Goal: Transaction & Acquisition: Book appointment/travel/reservation

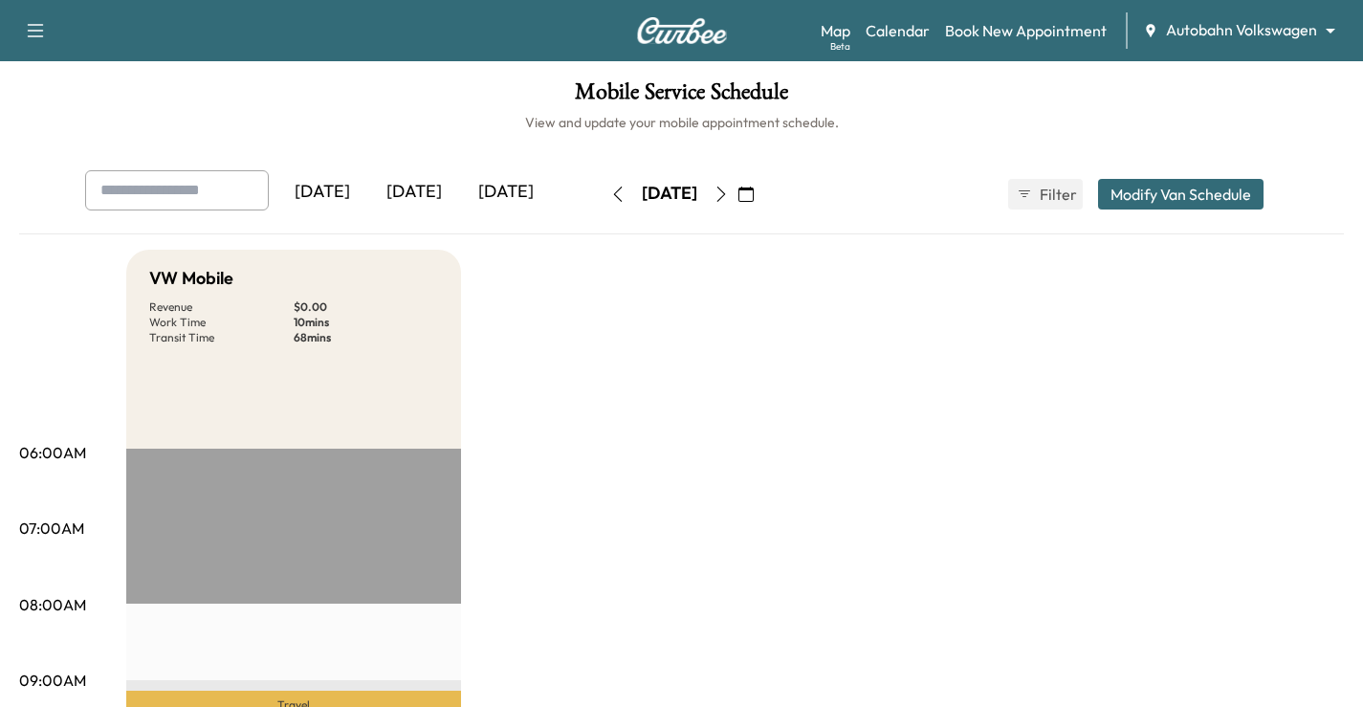
click at [1275, 40] on body "Support Log Out Map Beta Calendar Book New Appointment Autobahn Volkswagen ****…" at bounding box center [681, 353] width 1363 height 707
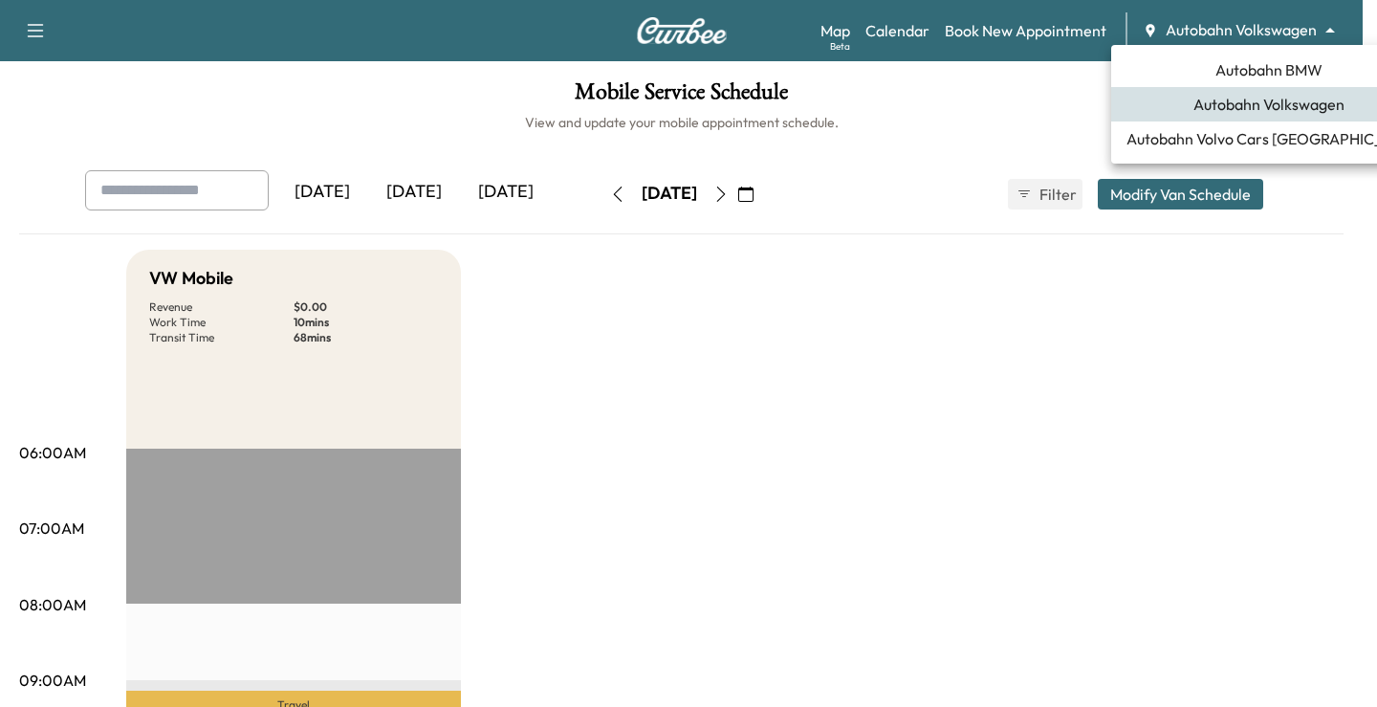
click at [1233, 86] on li "Autobahn BMW" at bounding box center [1269, 70] width 316 height 34
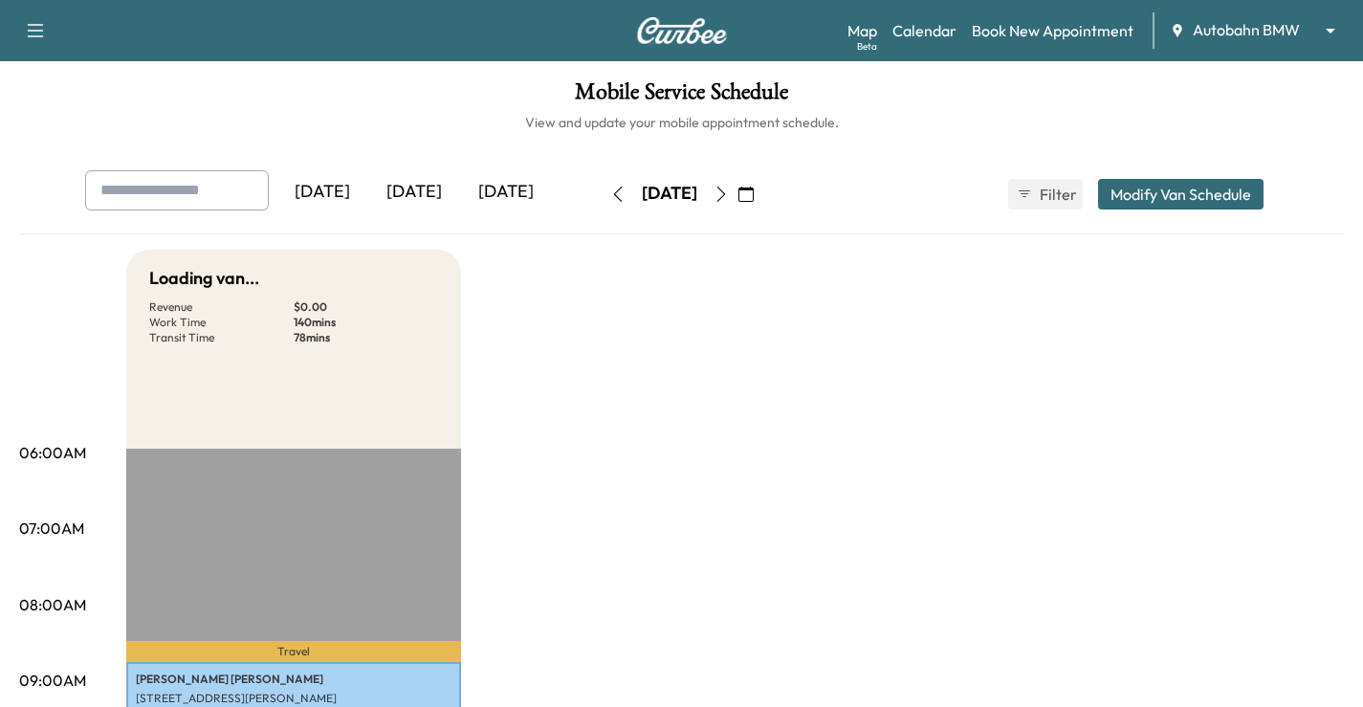
click at [762, 195] on button "button" at bounding box center [746, 194] width 33 height 31
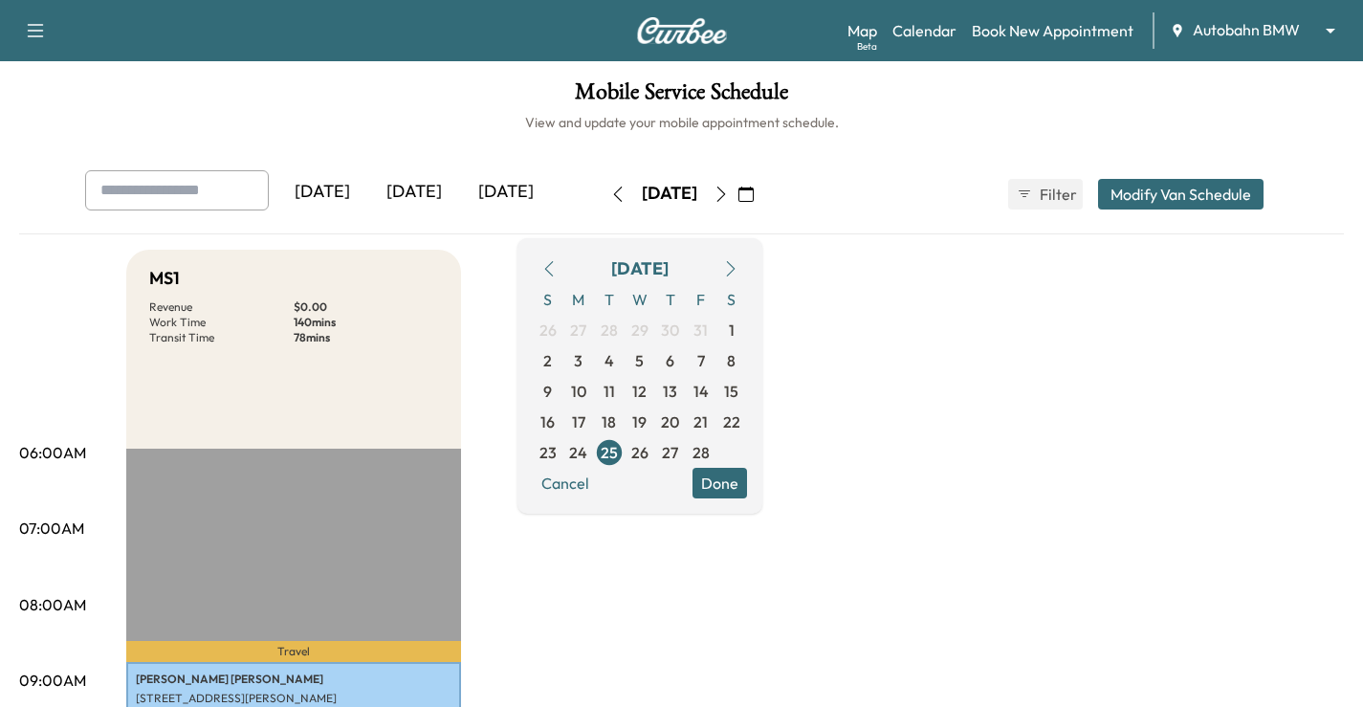
click at [738, 262] on icon "button" at bounding box center [730, 268] width 15 height 15
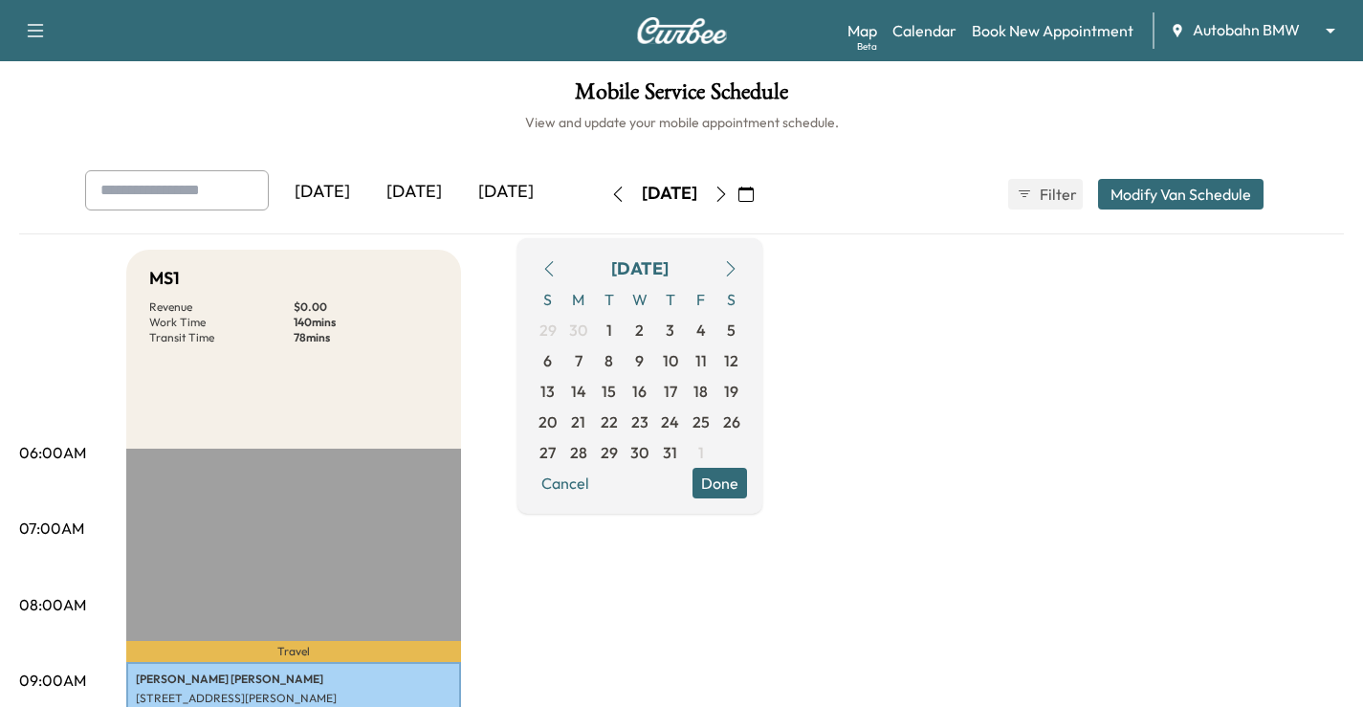
click at [738, 262] on icon "button" at bounding box center [730, 268] width 15 height 15
click at [738, 265] on icon "button" at bounding box center [730, 268] width 15 height 15
click at [557, 273] on icon "button" at bounding box center [548, 268] width 15 height 15
click at [587, 449] on span "29" at bounding box center [578, 452] width 17 height 23
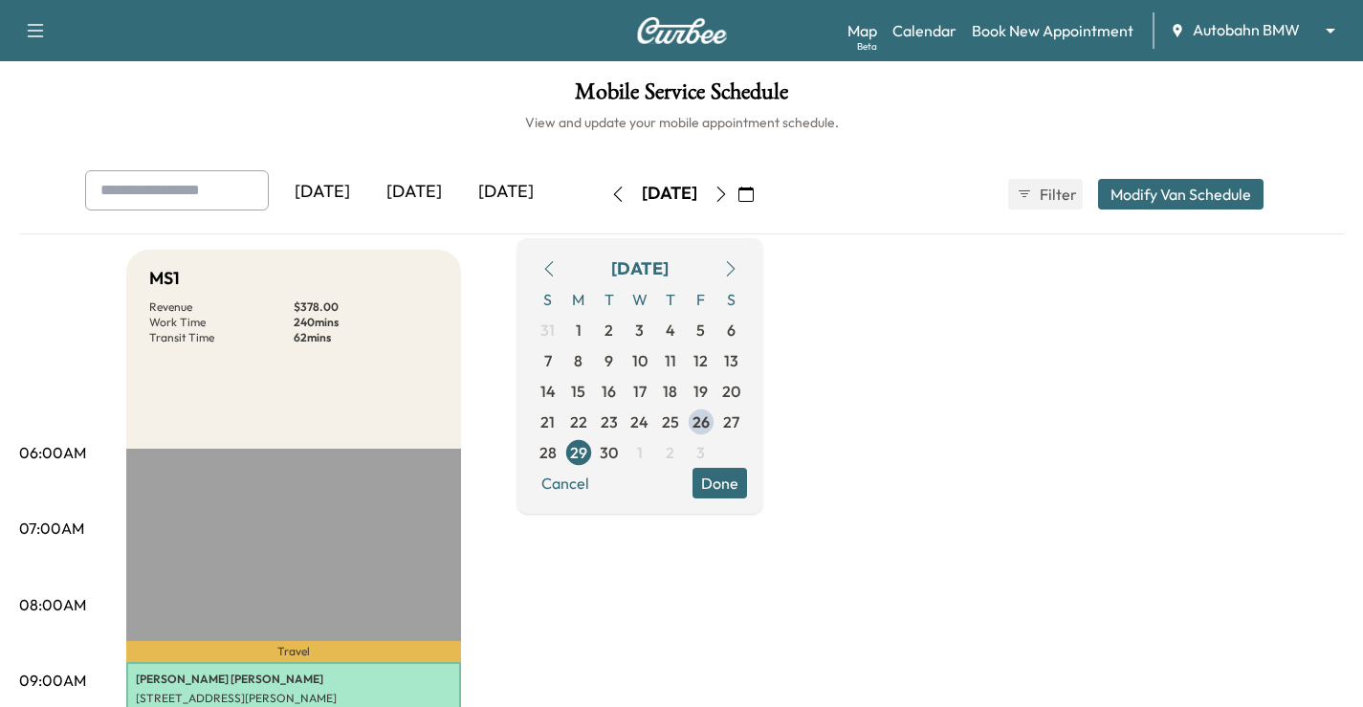
click at [747, 478] on button "Done" at bounding box center [719, 483] width 55 height 31
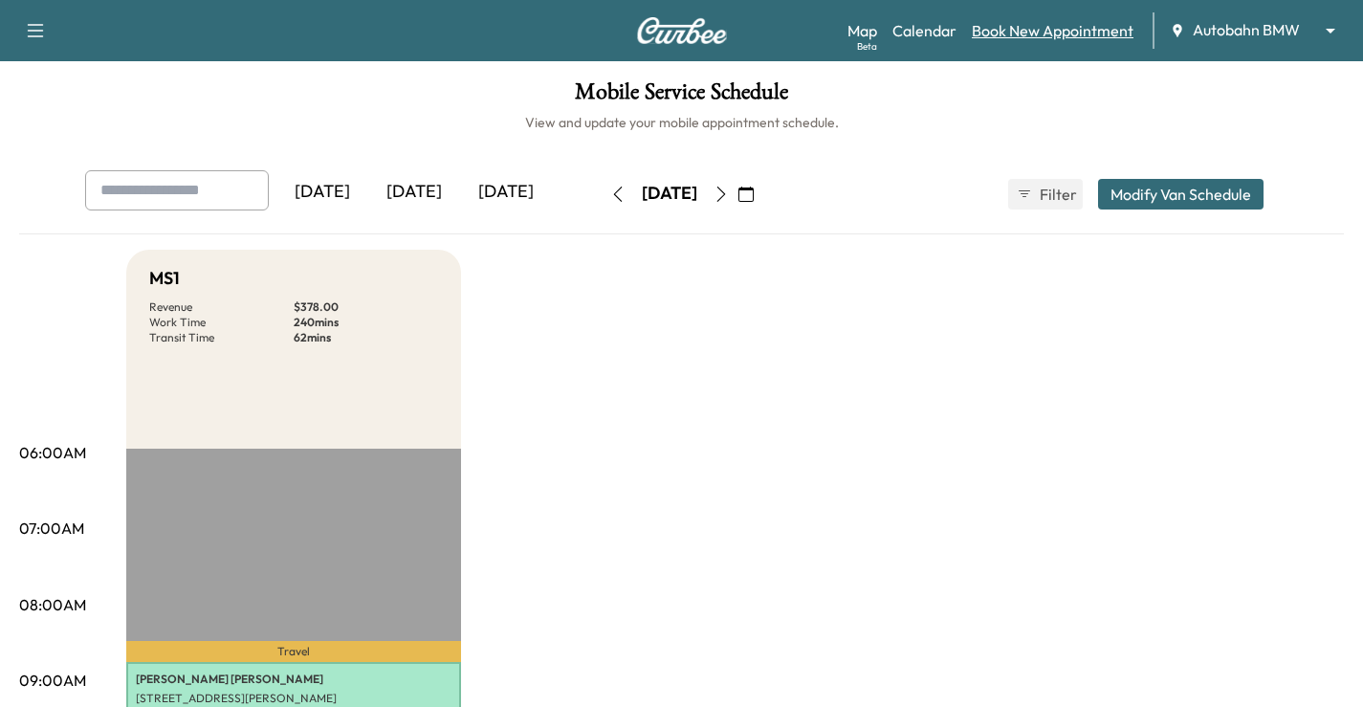
click at [1059, 28] on link "Book New Appointment" at bounding box center [1053, 30] width 162 height 23
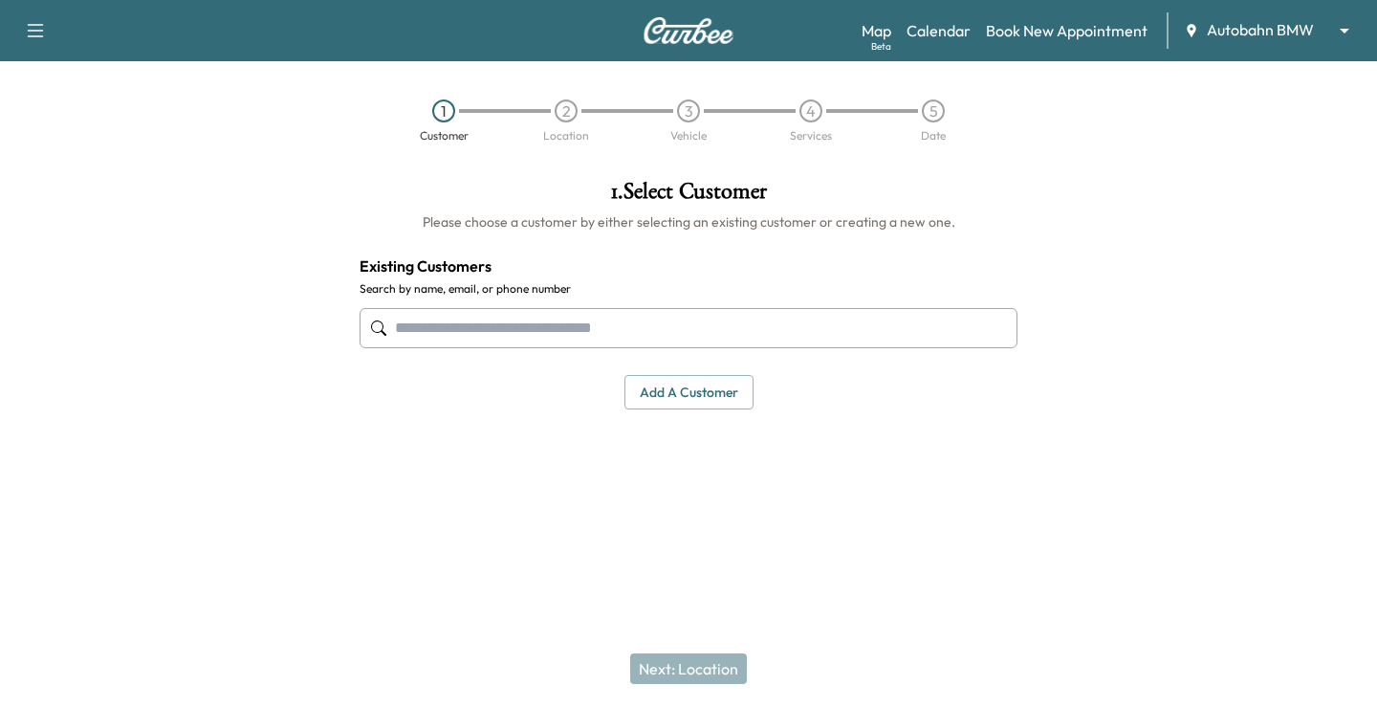
paste input "**********"
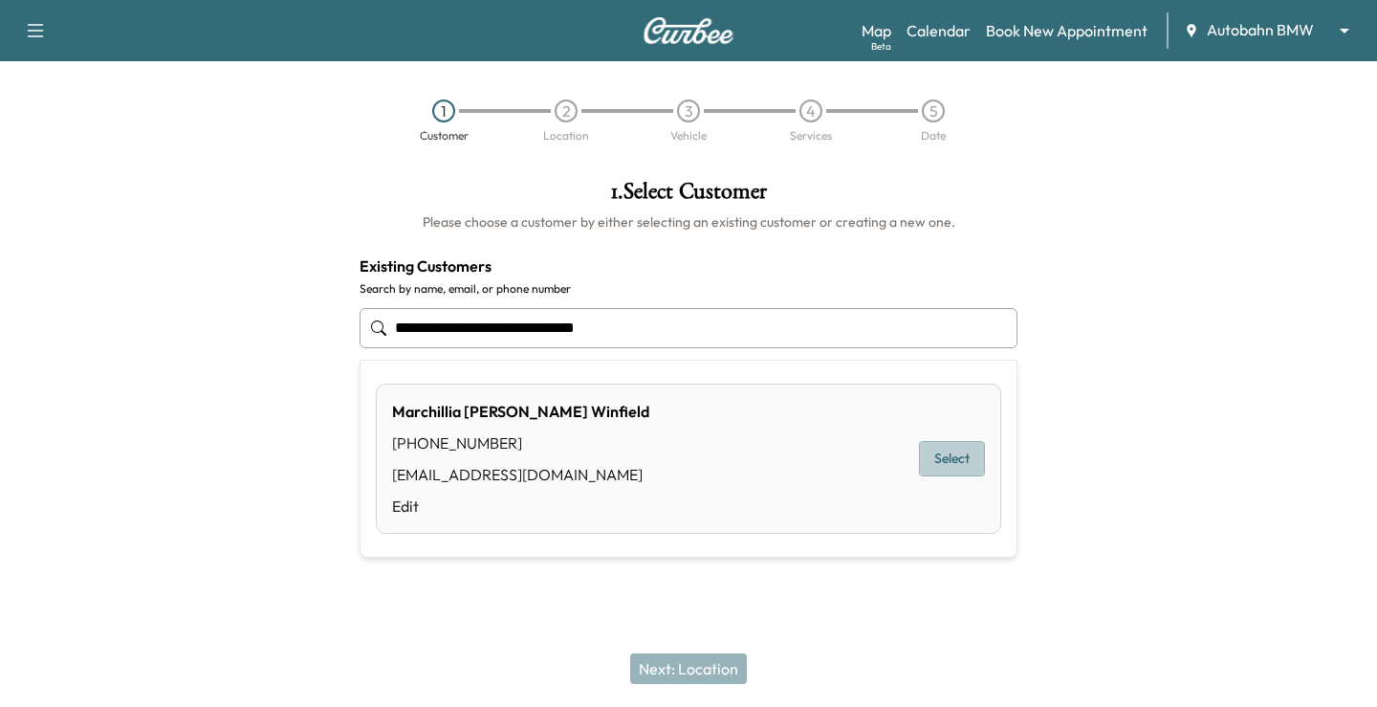
click at [942, 468] on button "Select" at bounding box center [952, 458] width 66 height 35
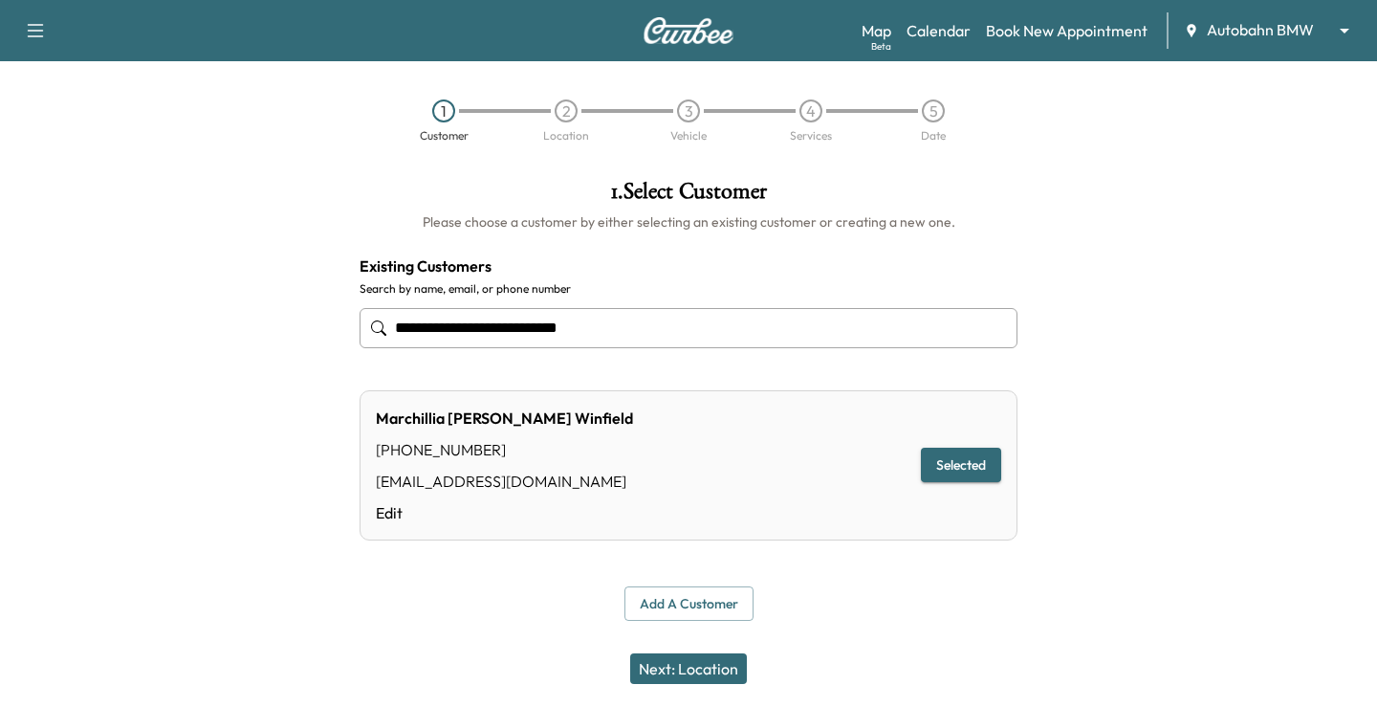
type input "**********"
click at [704, 666] on button "Next: Location" at bounding box center [688, 668] width 117 height 31
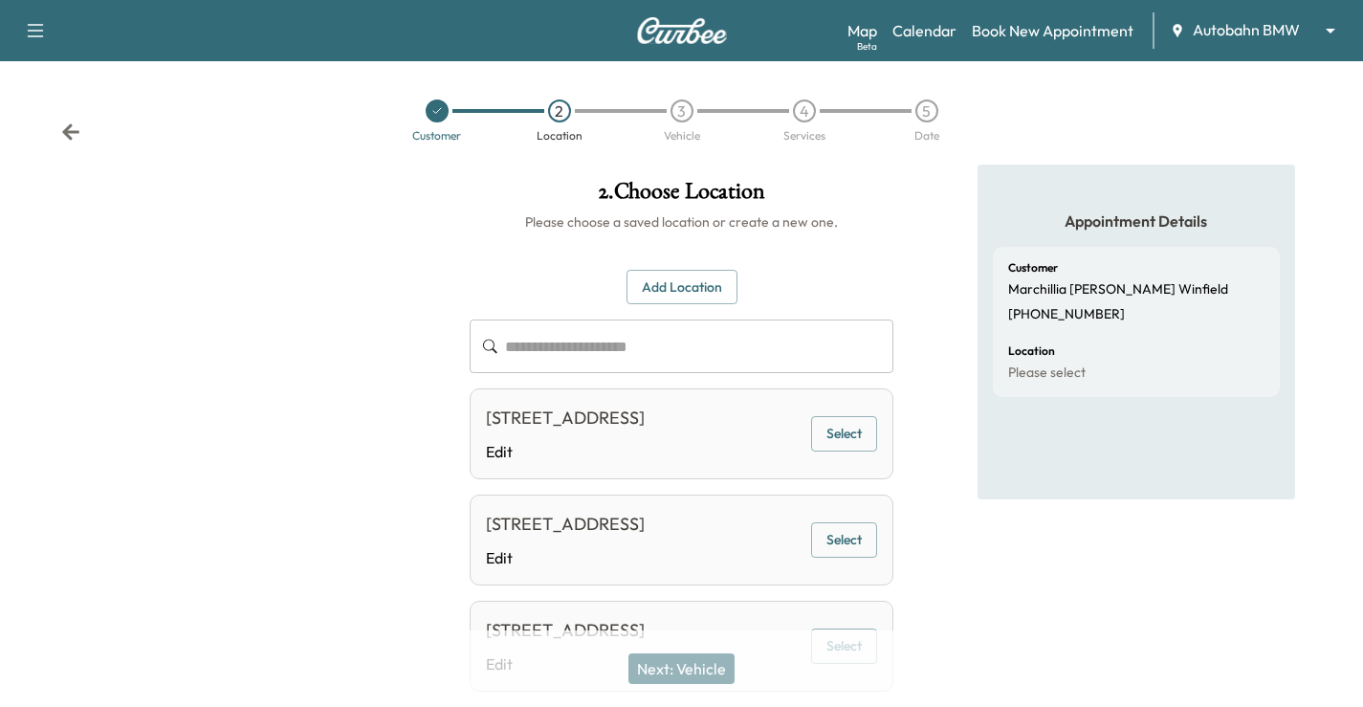
click at [847, 450] on button "Select" at bounding box center [844, 433] width 66 height 35
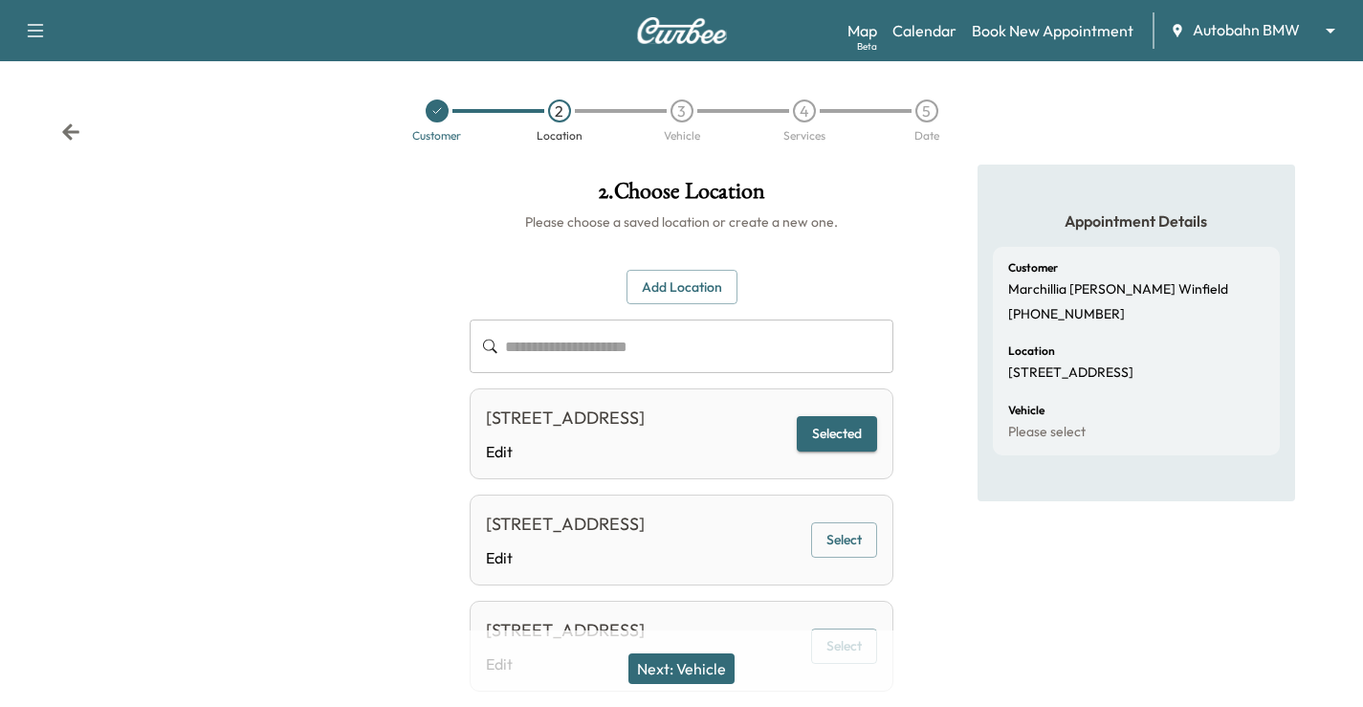
drag, startPoint x: 679, startPoint y: 667, endPoint x: 770, endPoint y: 637, distance: 95.9
click at [680, 667] on button "Next: Vehicle" at bounding box center [681, 668] width 106 height 31
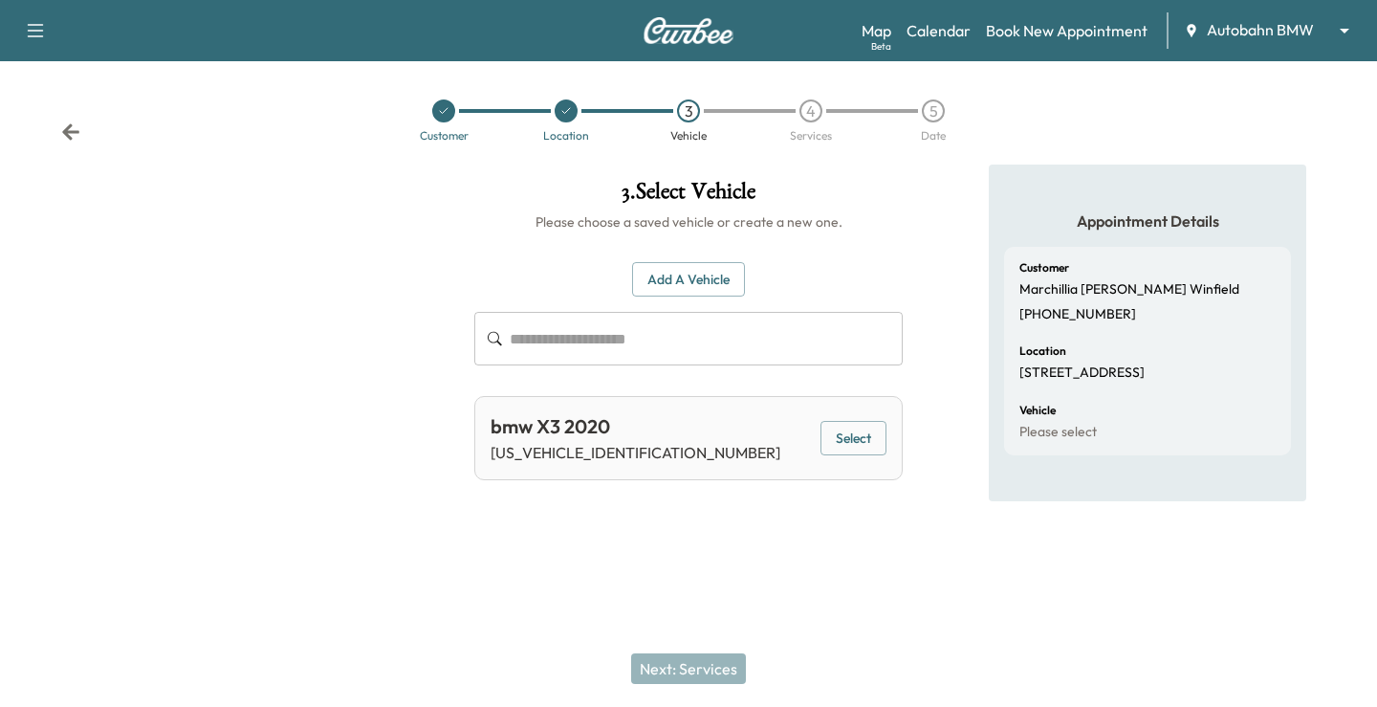
click at [888, 445] on div "bmw X3 2020 [US_VEHICLE_IDENTIFICATION_NUMBER] Select" at bounding box center [688, 438] width 428 height 84
click at [865, 442] on button "Select" at bounding box center [853, 438] width 66 height 35
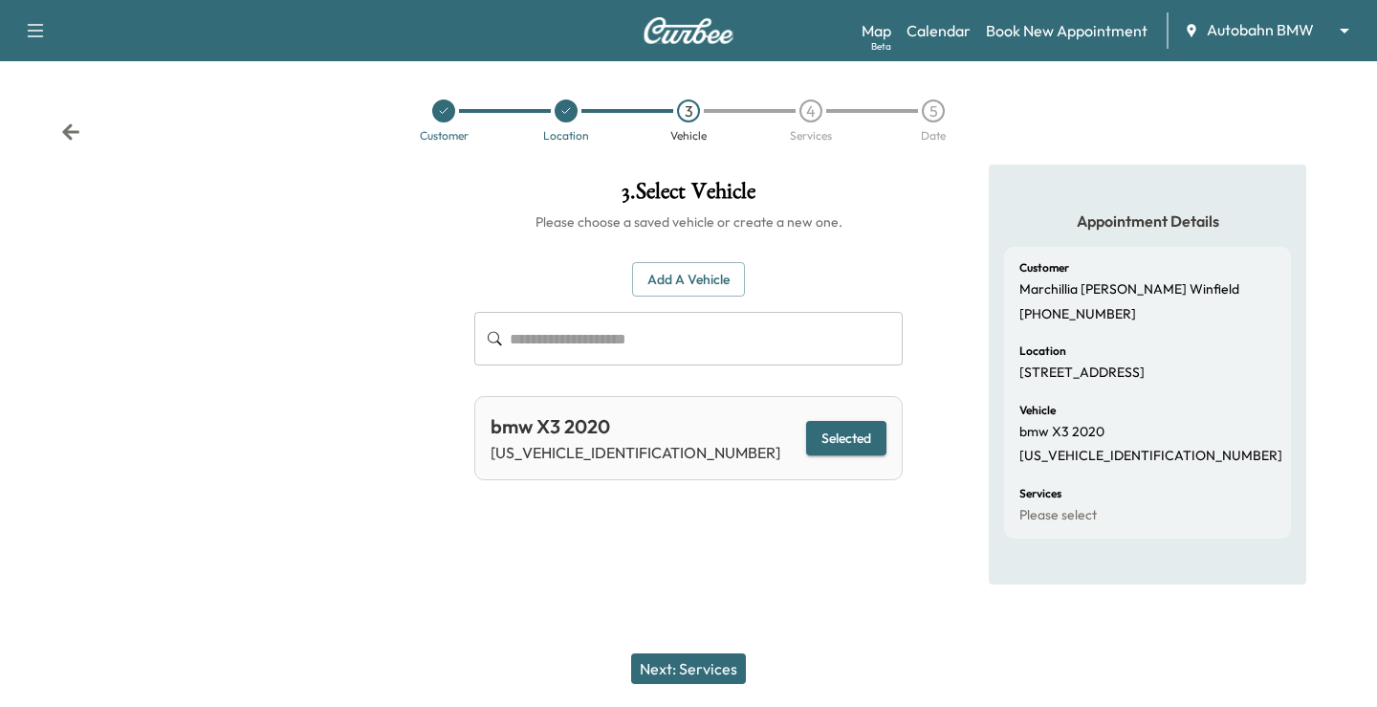
drag, startPoint x: 700, startPoint y: 668, endPoint x: 721, endPoint y: 633, distance: 41.2
click at [700, 667] on button "Next: Services" at bounding box center [688, 668] width 115 height 31
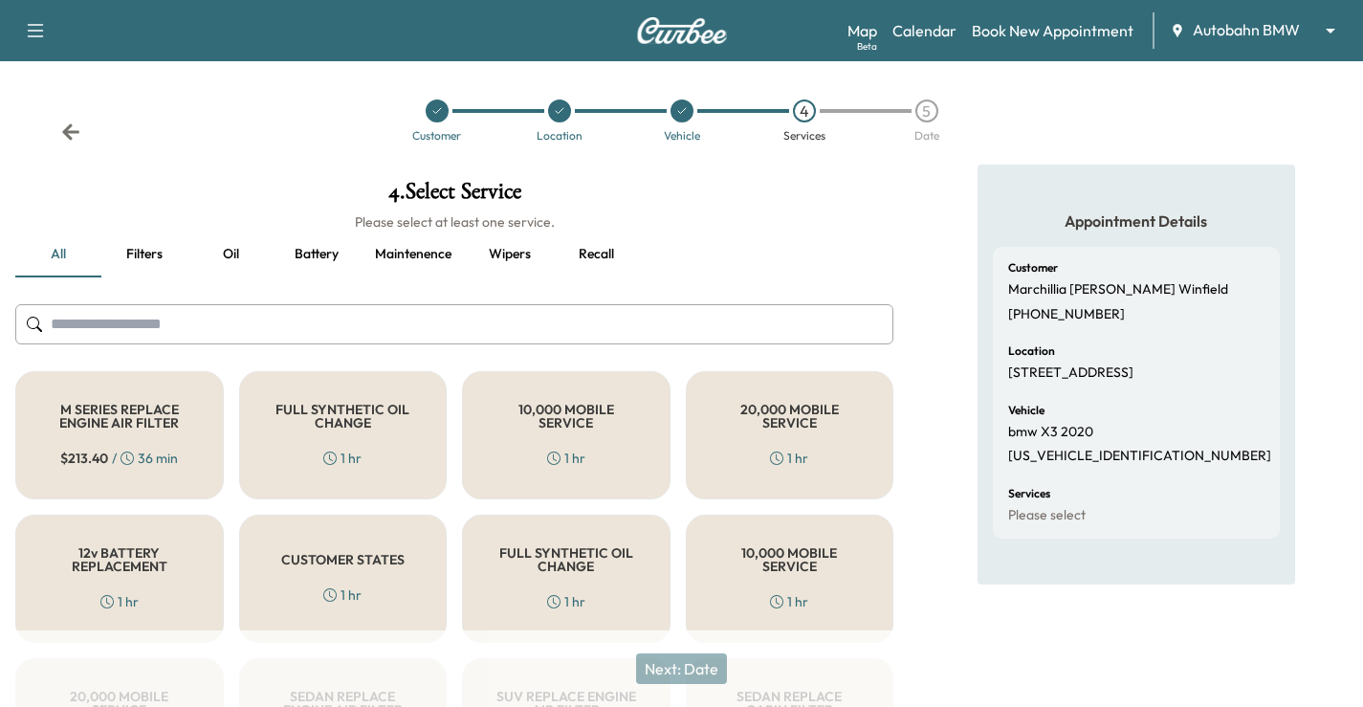
click at [312, 469] on div "FULL SYNTHETIC OIL CHANGE 1 hr" at bounding box center [343, 435] width 208 height 128
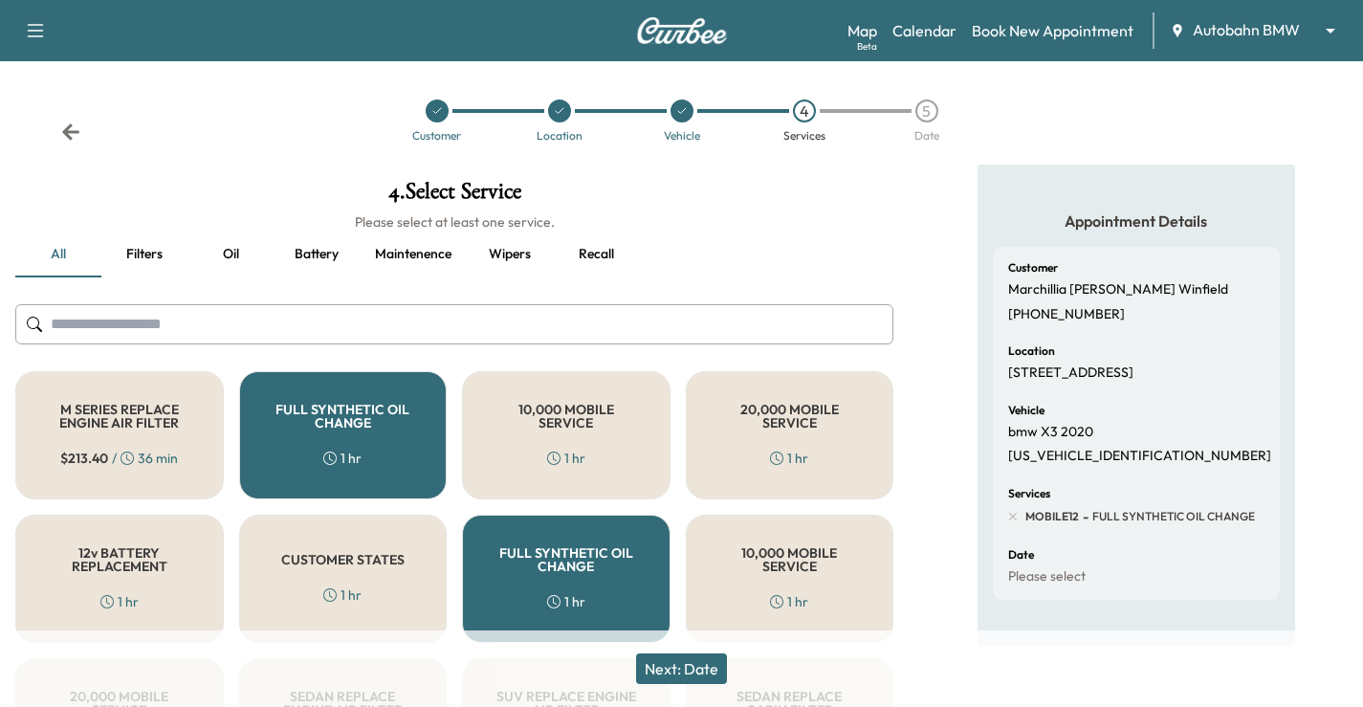
click at [665, 666] on button "Next: Date" at bounding box center [681, 668] width 91 height 31
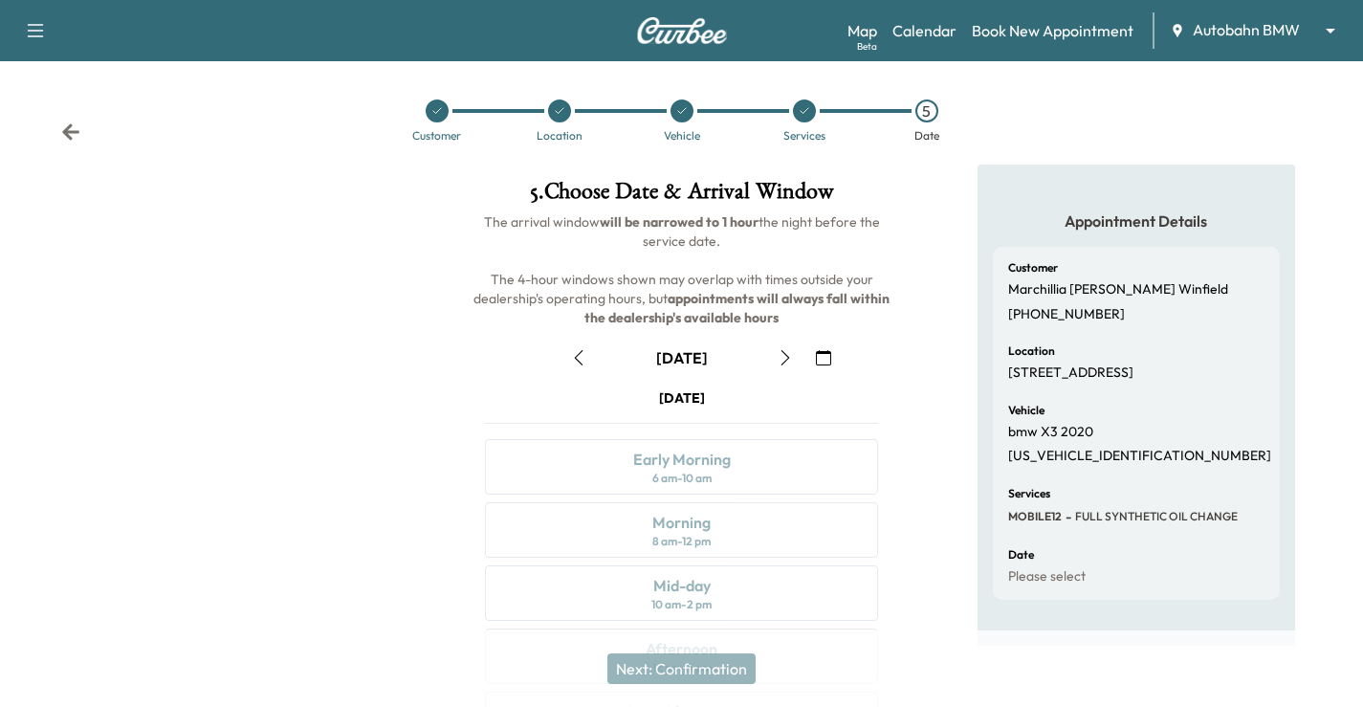
click at [833, 361] on button "button" at bounding box center [823, 357] width 33 height 31
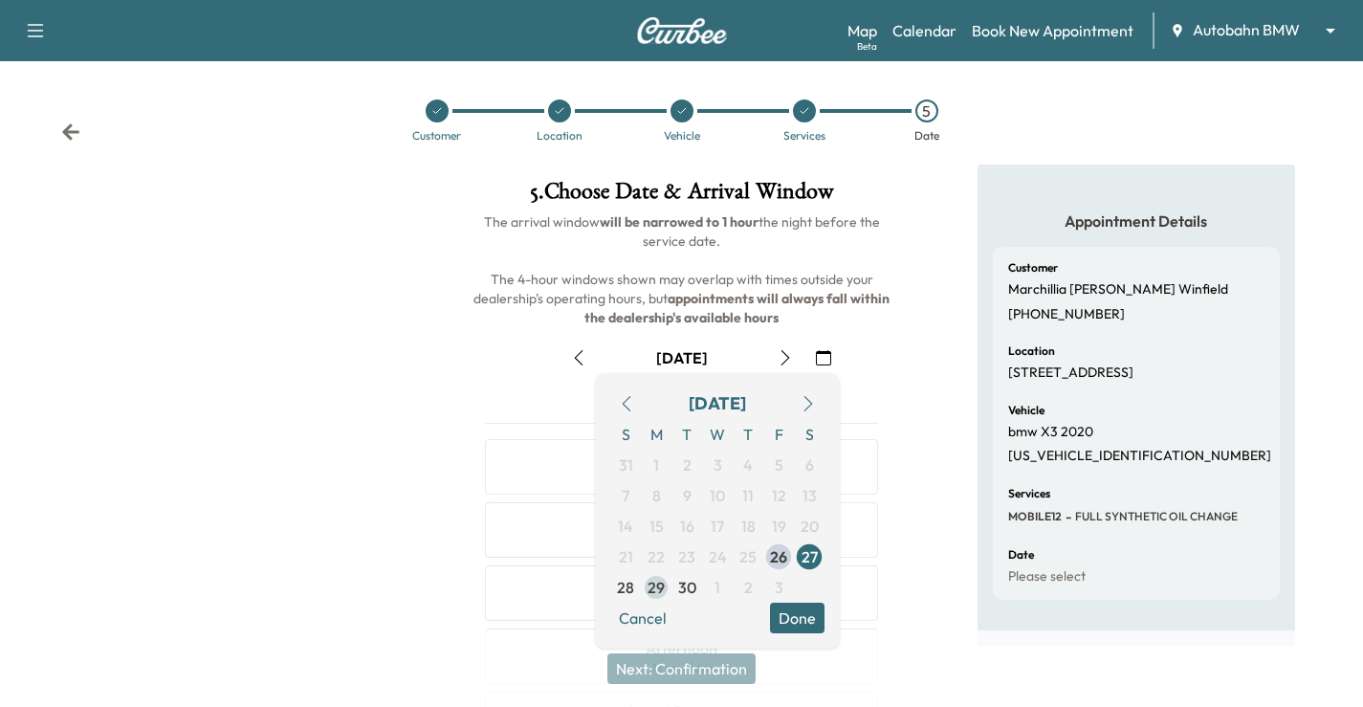
click at [652, 587] on span "29" at bounding box center [655, 587] width 17 height 23
click at [780, 613] on button "Done" at bounding box center [797, 617] width 55 height 31
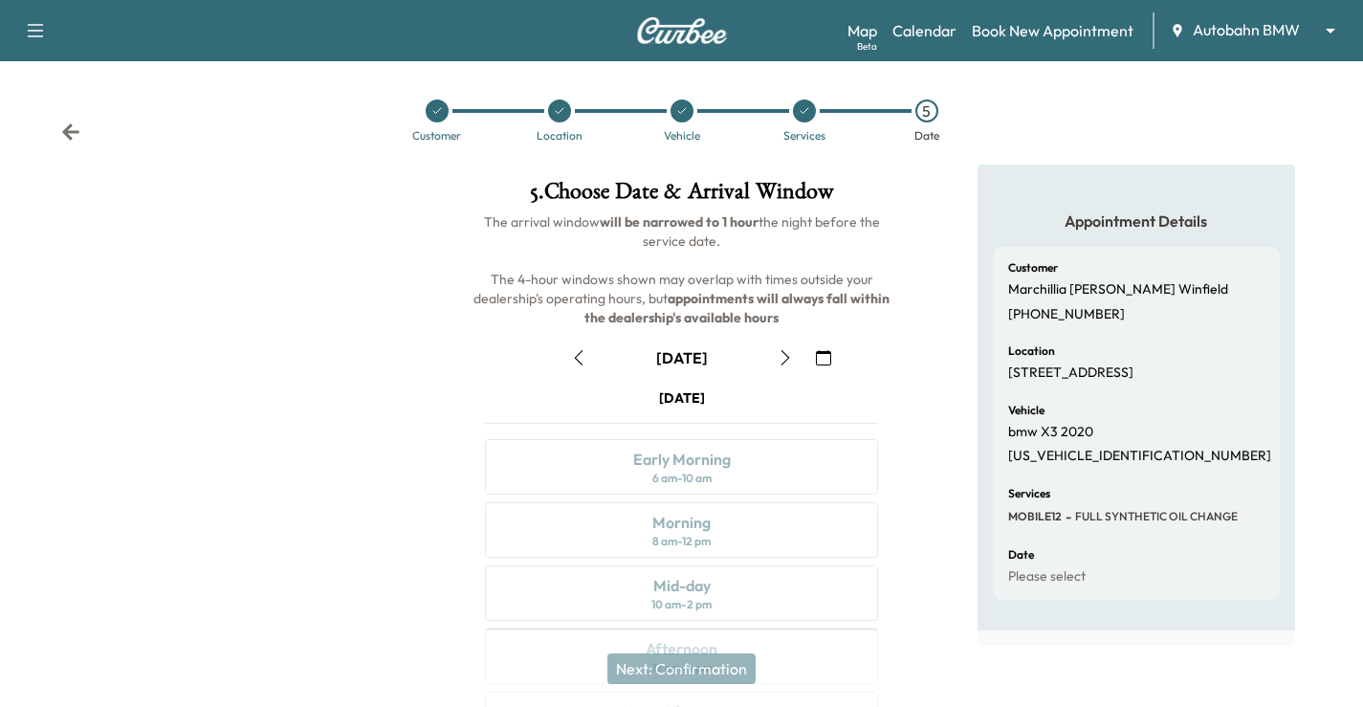
click at [790, 356] on icon "button" at bounding box center [784, 357] width 15 height 15
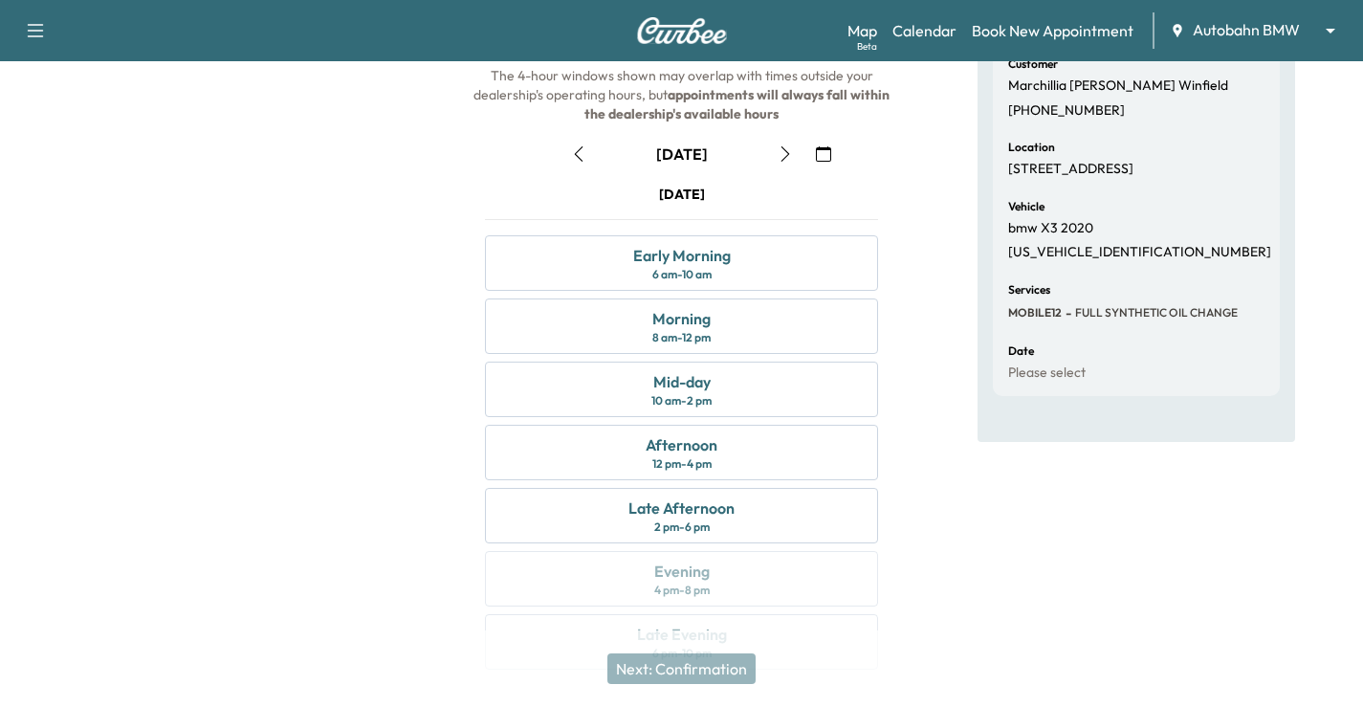
scroll to position [251, 0]
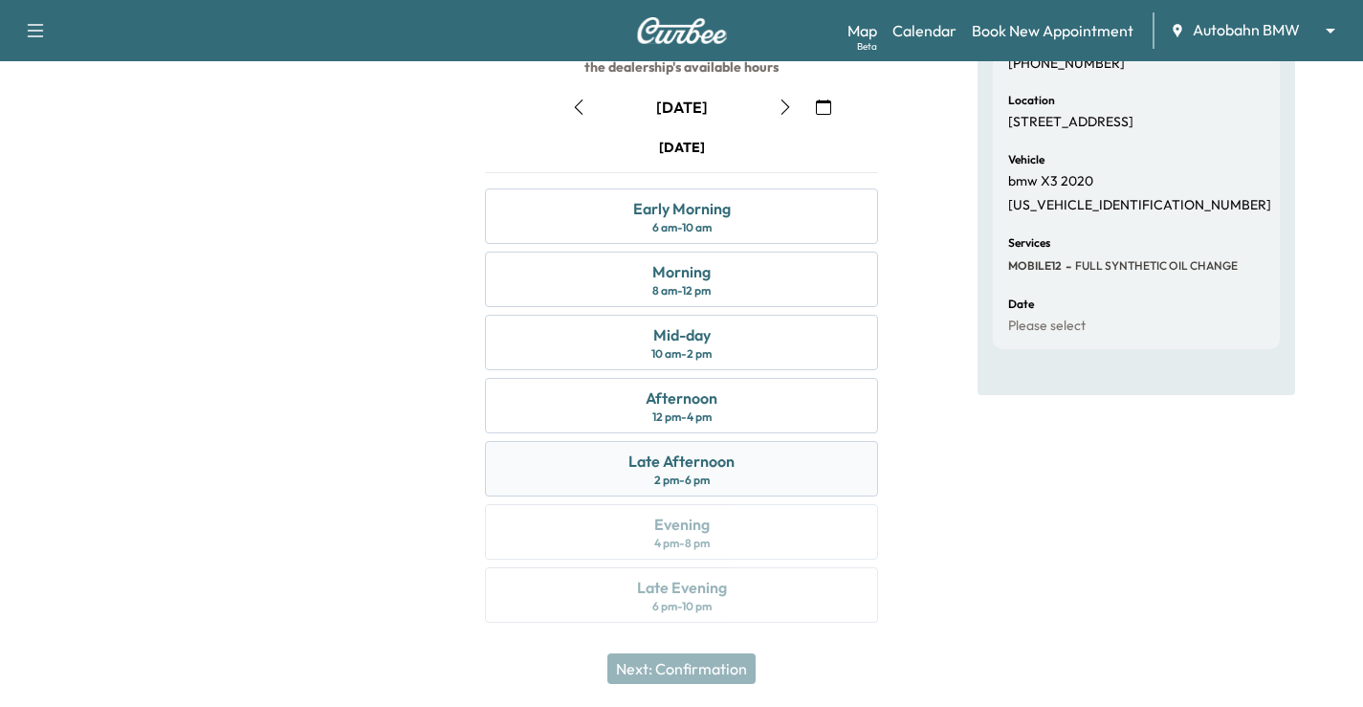
click at [753, 464] on div "Late Afternoon 2 pm - 6 pm" at bounding box center [681, 468] width 393 height 55
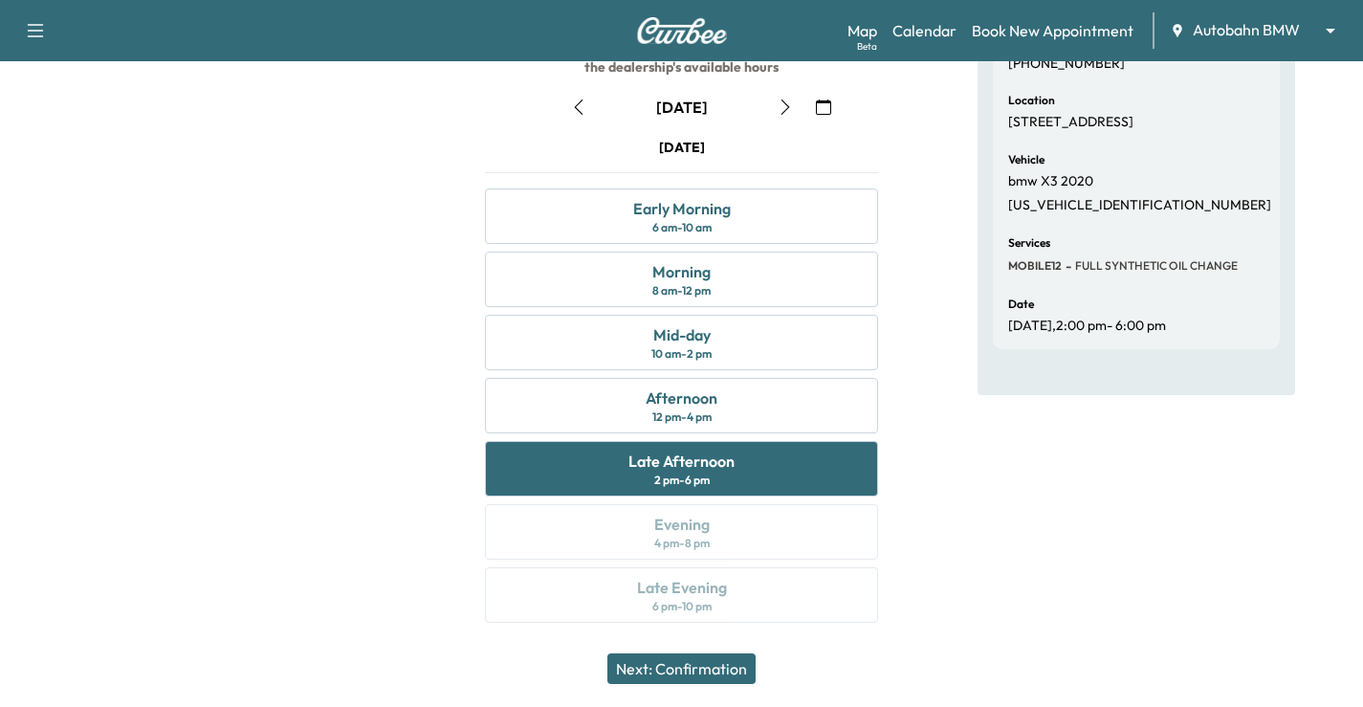
click at [725, 665] on button "Next: Confirmation" at bounding box center [681, 668] width 148 height 31
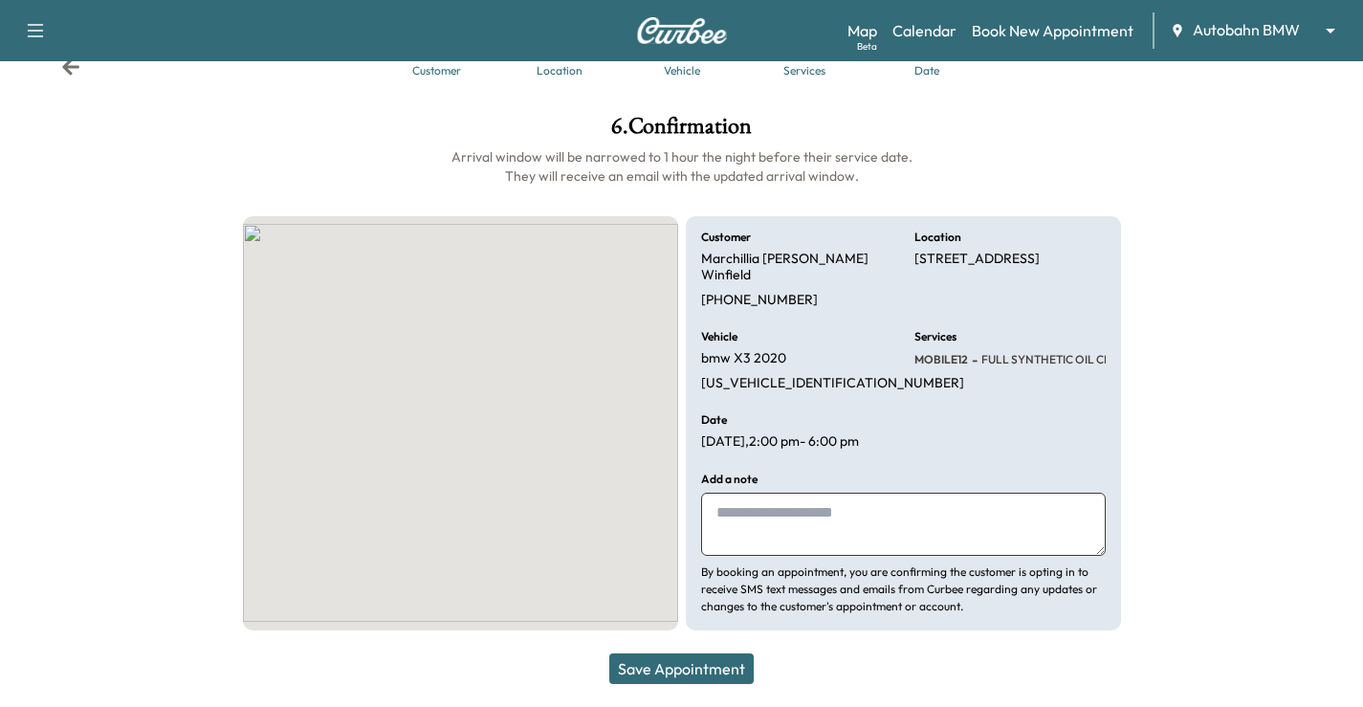
scroll to position [48, 0]
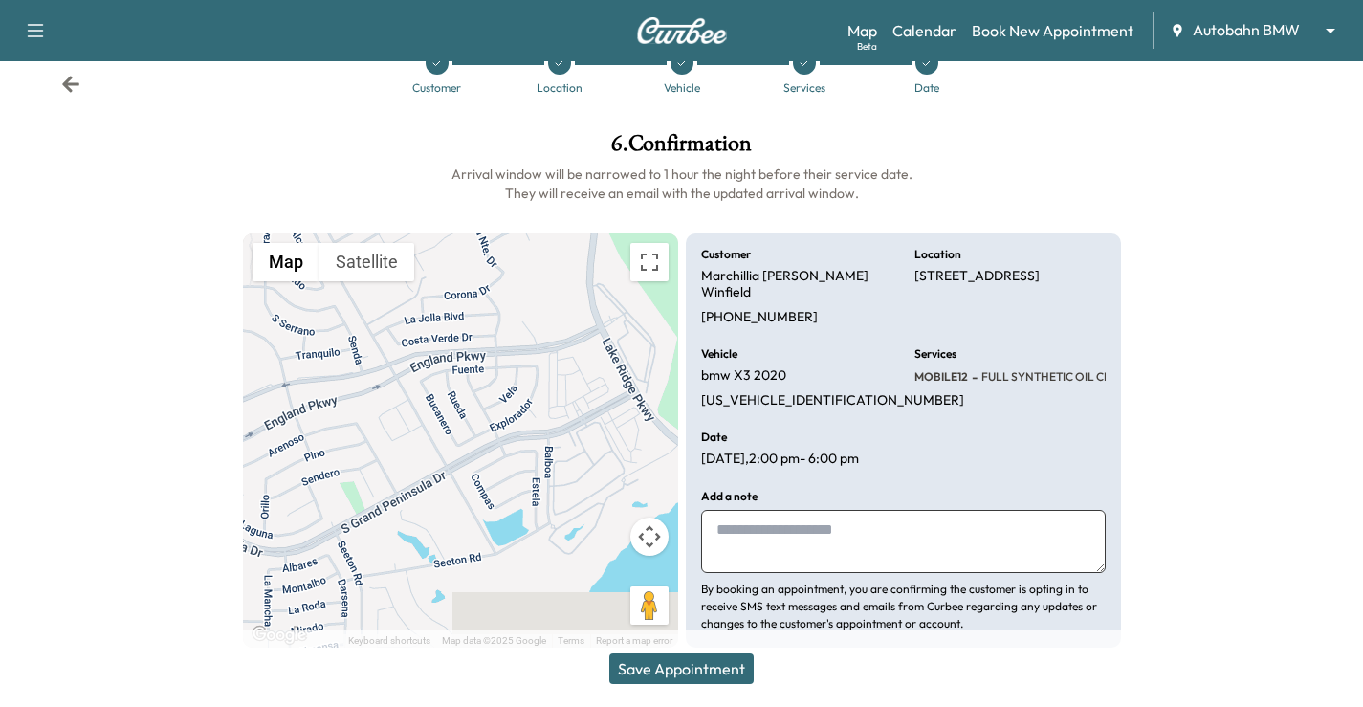
click at [704, 674] on button "Save Appointment" at bounding box center [681, 668] width 144 height 31
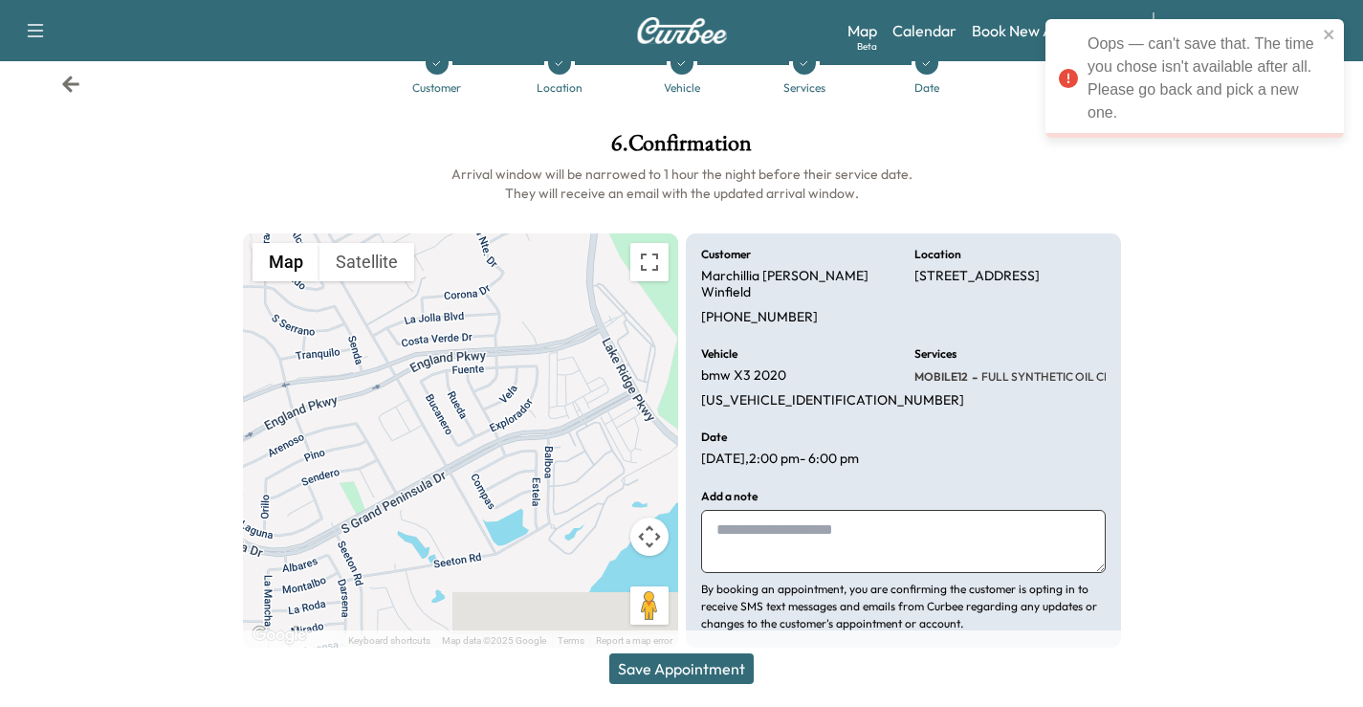
click at [1321, 35] on div "Oops — can't save that. The time you chose isn't available after all. Please go…" at bounding box center [1188, 78] width 270 height 103
click at [55, 84] on div "Customer Location Vehicle Services Date" at bounding box center [681, 73] width 1363 height 88
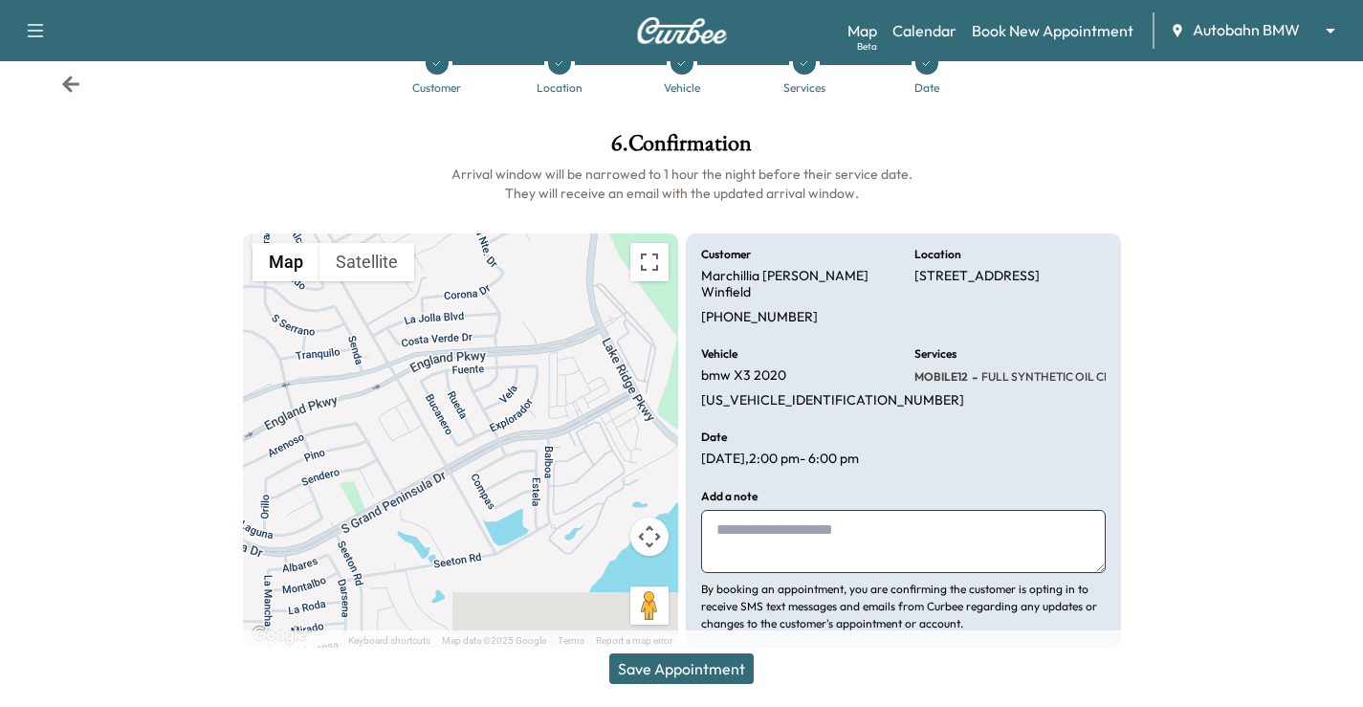
click at [65, 81] on icon at bounding box center [70, 84] width 17 height 16
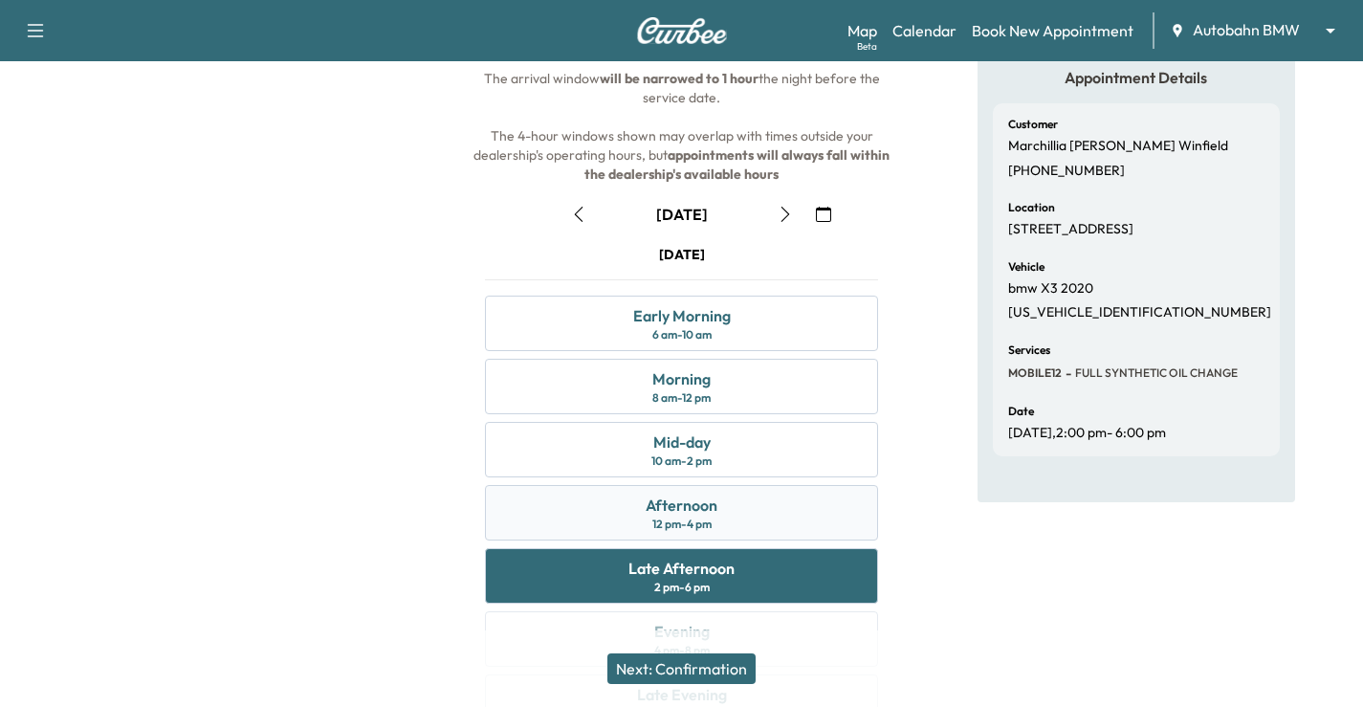
click at [765, 510] on div "Afternoon 12 pm - 4 pm" at bounding box center [681, 512] width 393 height 55
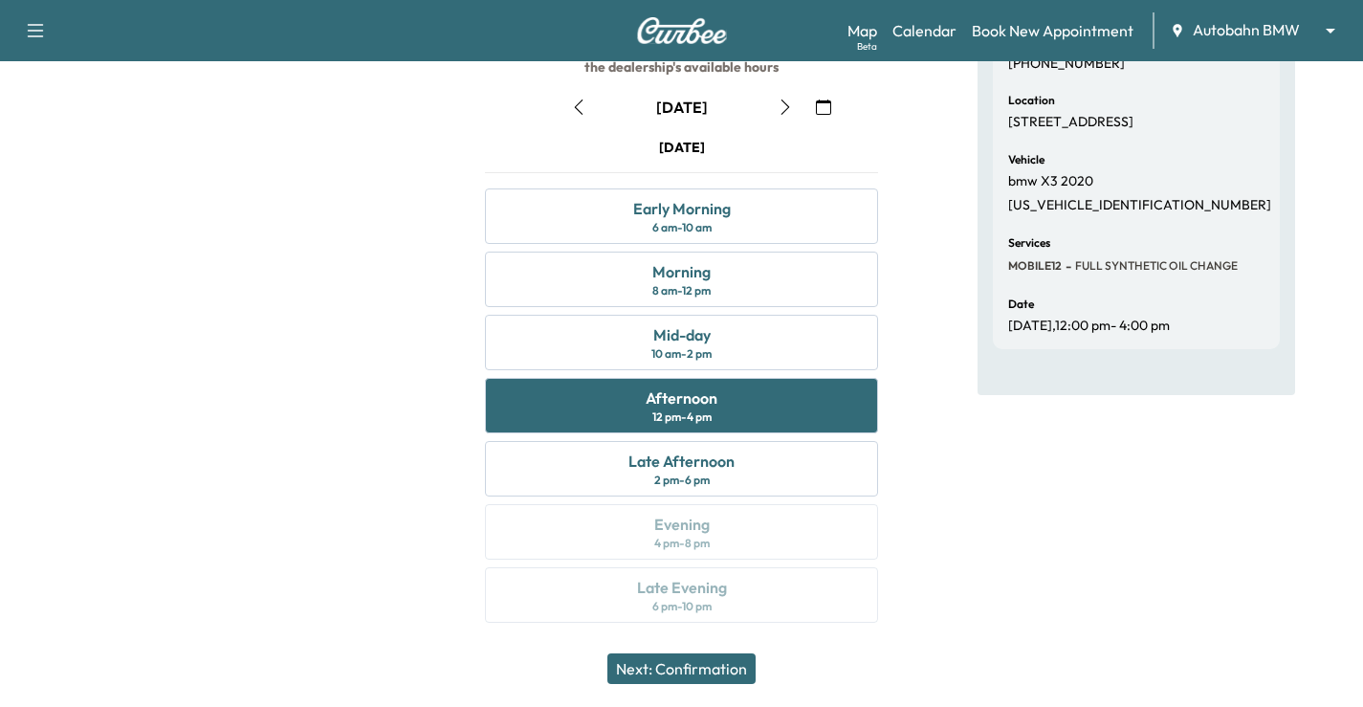
click at [723, 676] on button "Next: Confirmation" at bounding box center [681, 668] width 148 height 31
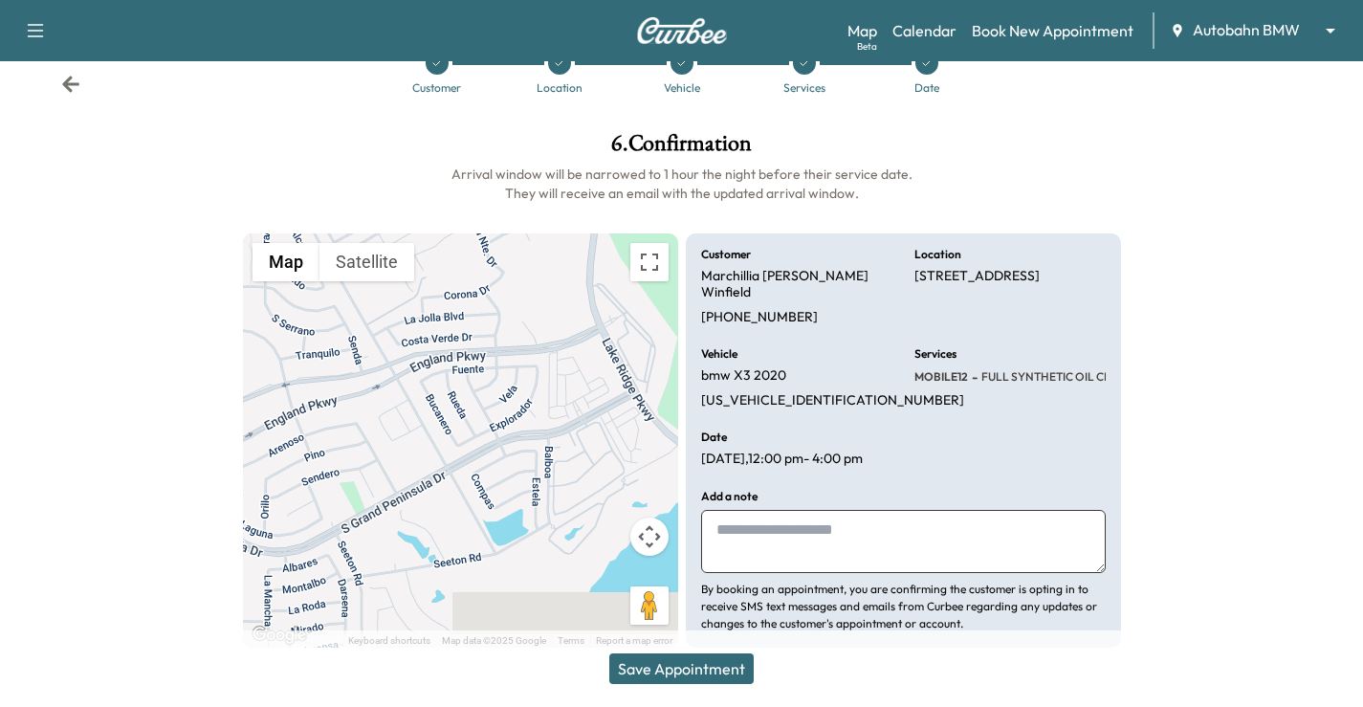
click at [851, 491] on div "Add a note By booking an appointment, you are confirming the customer is opting…" at bounding box center [903, 562] width 404 height 142
drag, startPoint x: 901, startPoint y: 517, endPoint x: 924, endPoint y: 513, distance: 23.3
click at [900, 517] on textarea at bounding box center [903, 541] width 404 height 63
type textarea "**********"
click at [680, 674] on button "Save Appointment" at bounding box center [681, 668] width 144 height 31
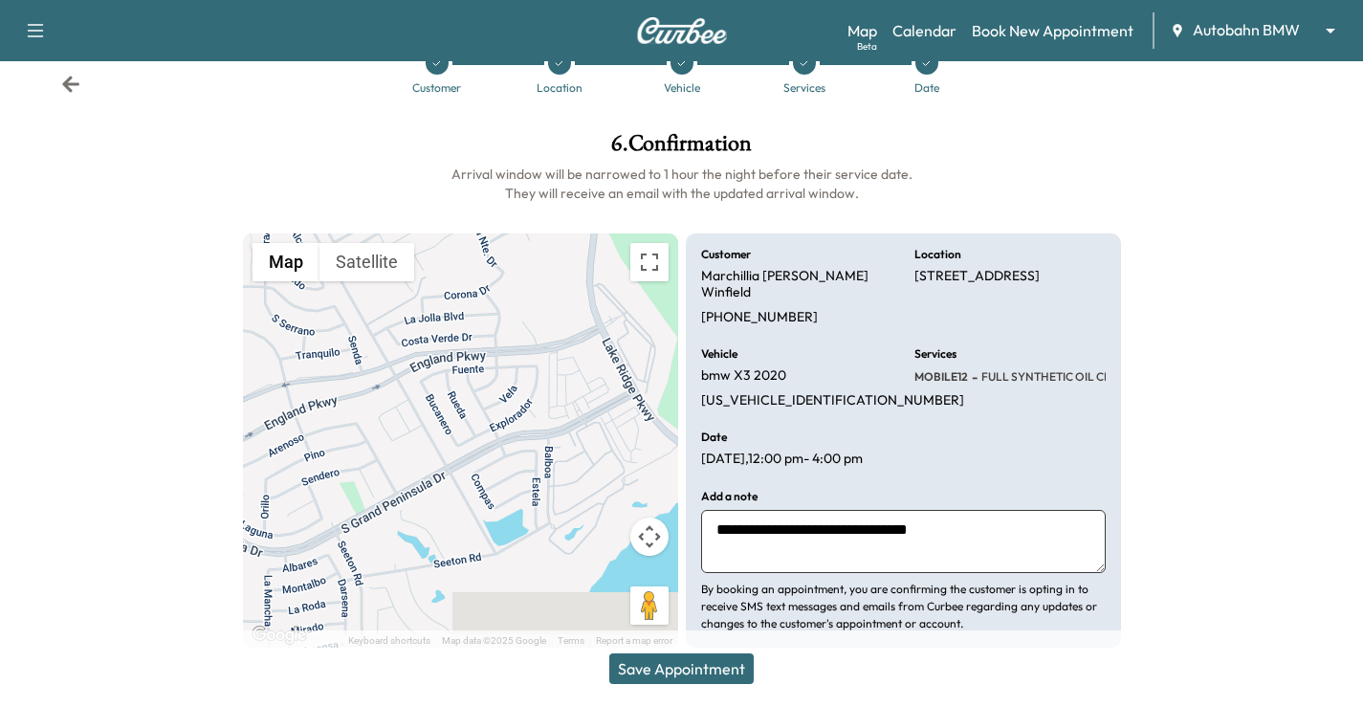
click at [1313, 435] on div at bounding box center [1250, 390] width 228 height 546
click at [83, 88] on div "Customer Location Vehicle Services Date" at bounding box center [681, 73] width 1363 height 88
drag, startPoint x: 78, startPoint y: 84, endPoint x: 395, endPoint y: 179, distance: 330.4
click at [78, 83] on icon at bounding box center [70, 84] width 17 height 16
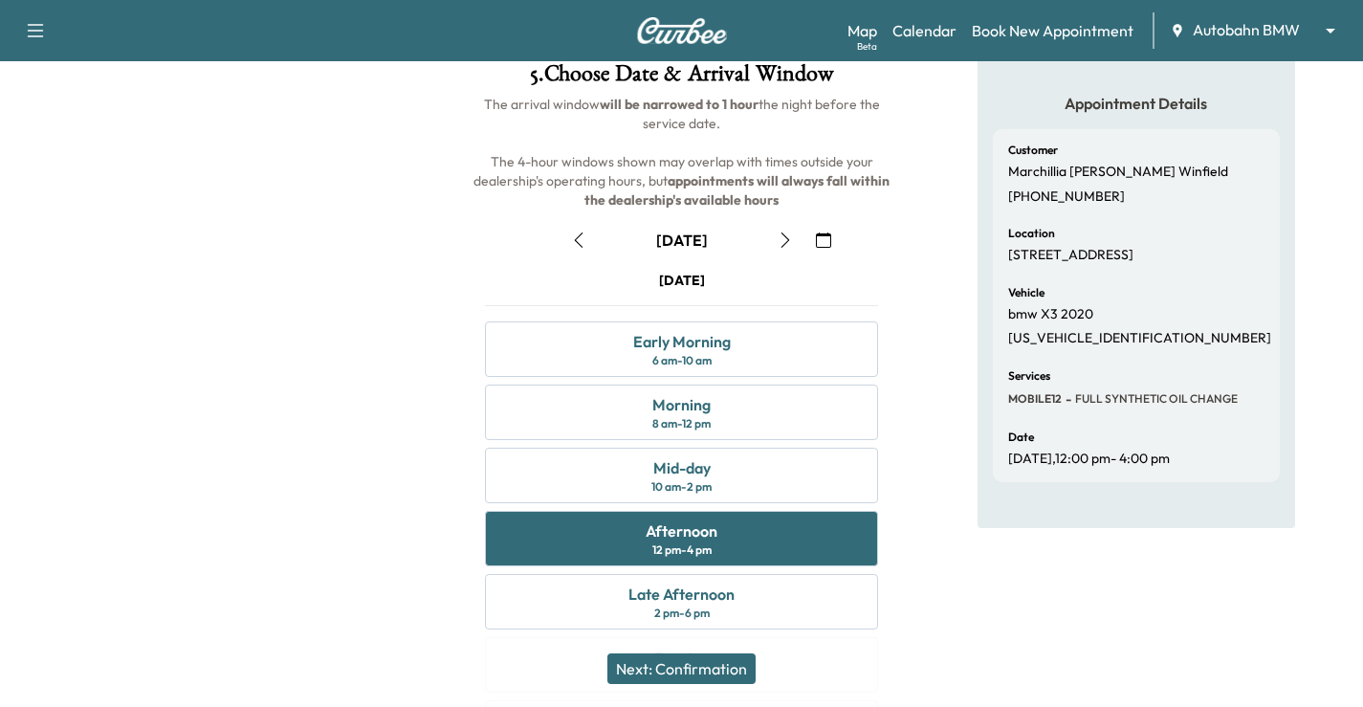
scroll to position [239, 0]
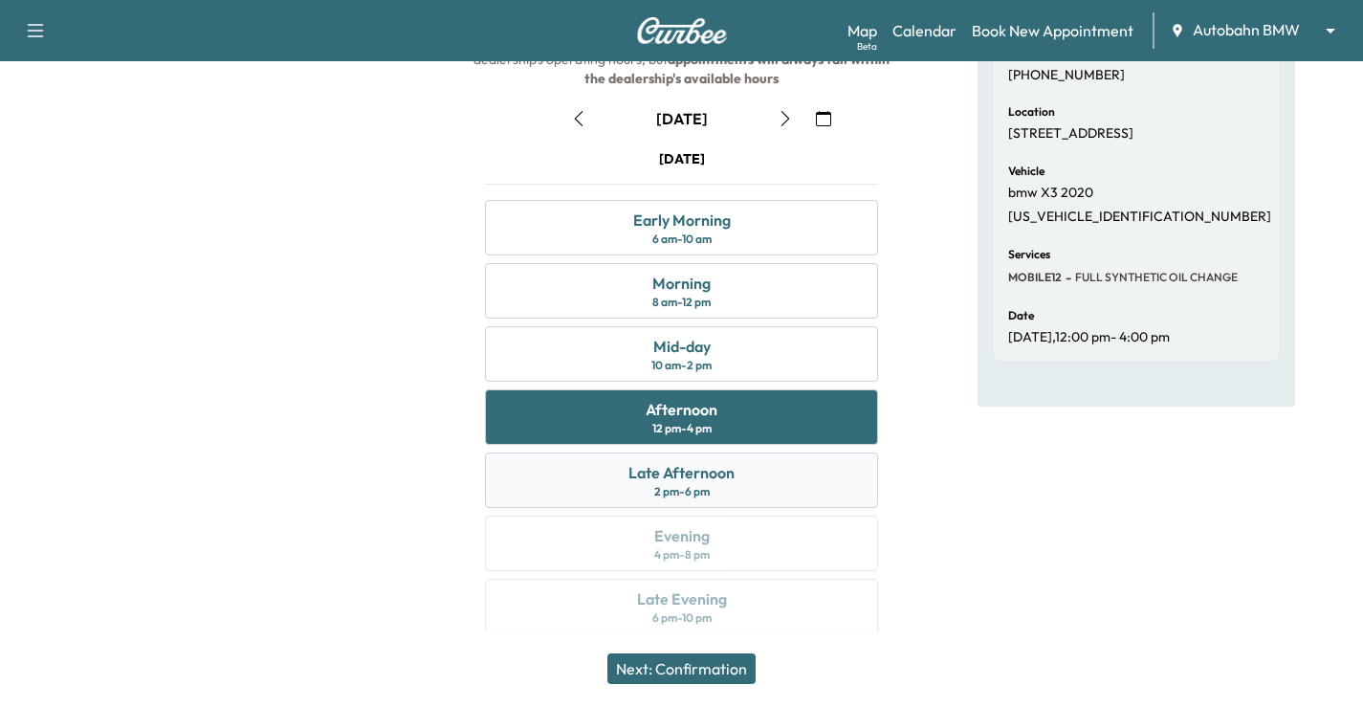
click at [762, 469] on div "Late Afternoon 2 pm - 6 pm" at bounding box center [681, 479] width 393 height 55
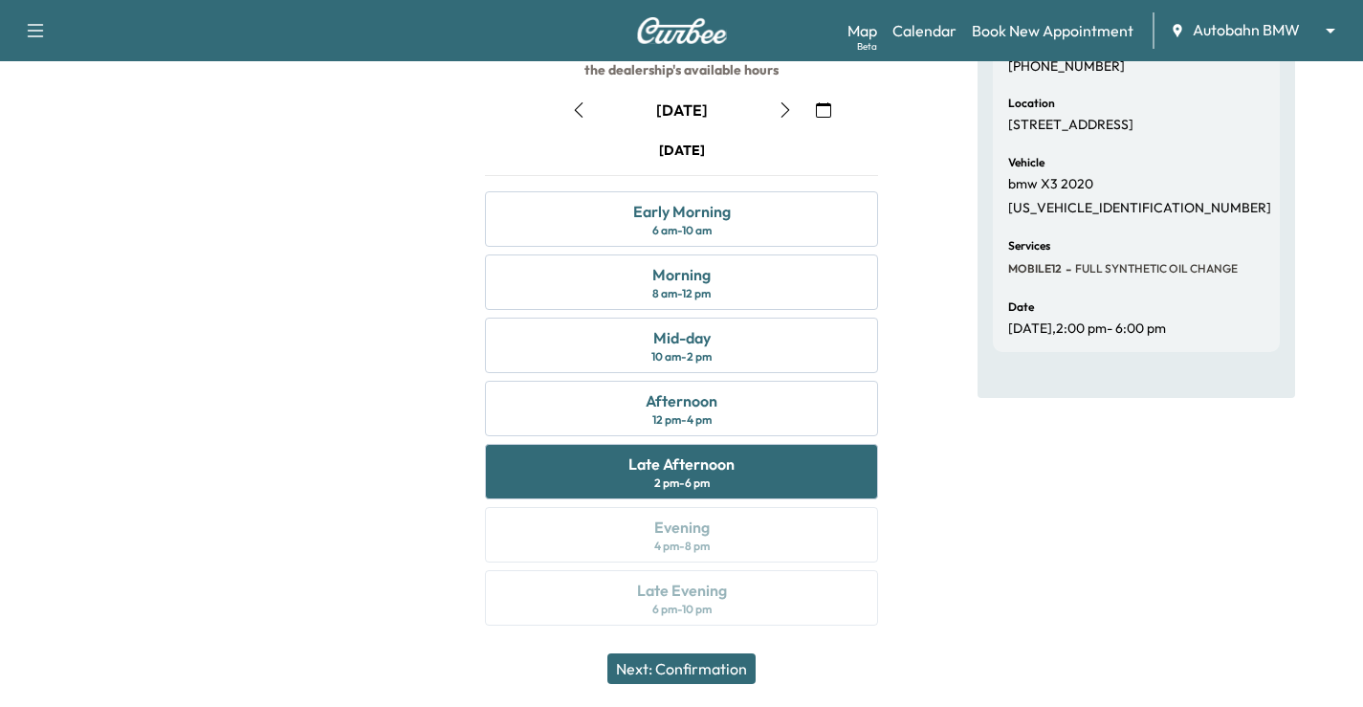
scroll to position [251, 0]
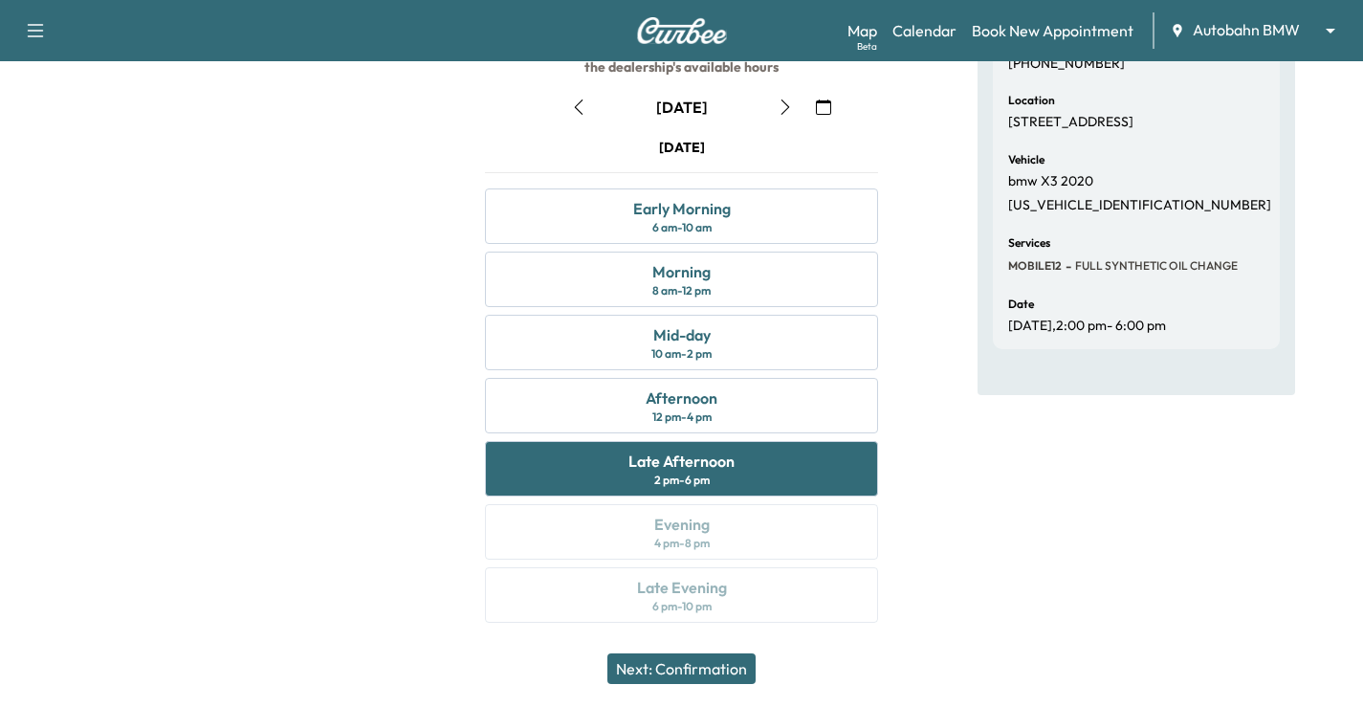
click at [1346, 642] on div "Next: Confirmation" at bounding box center [681, 668] width 1363 height 76
click at [774, 417] on div "Afternoon 12 pm - 4 pm" at bounding box center [681, 405] width 393 height 55
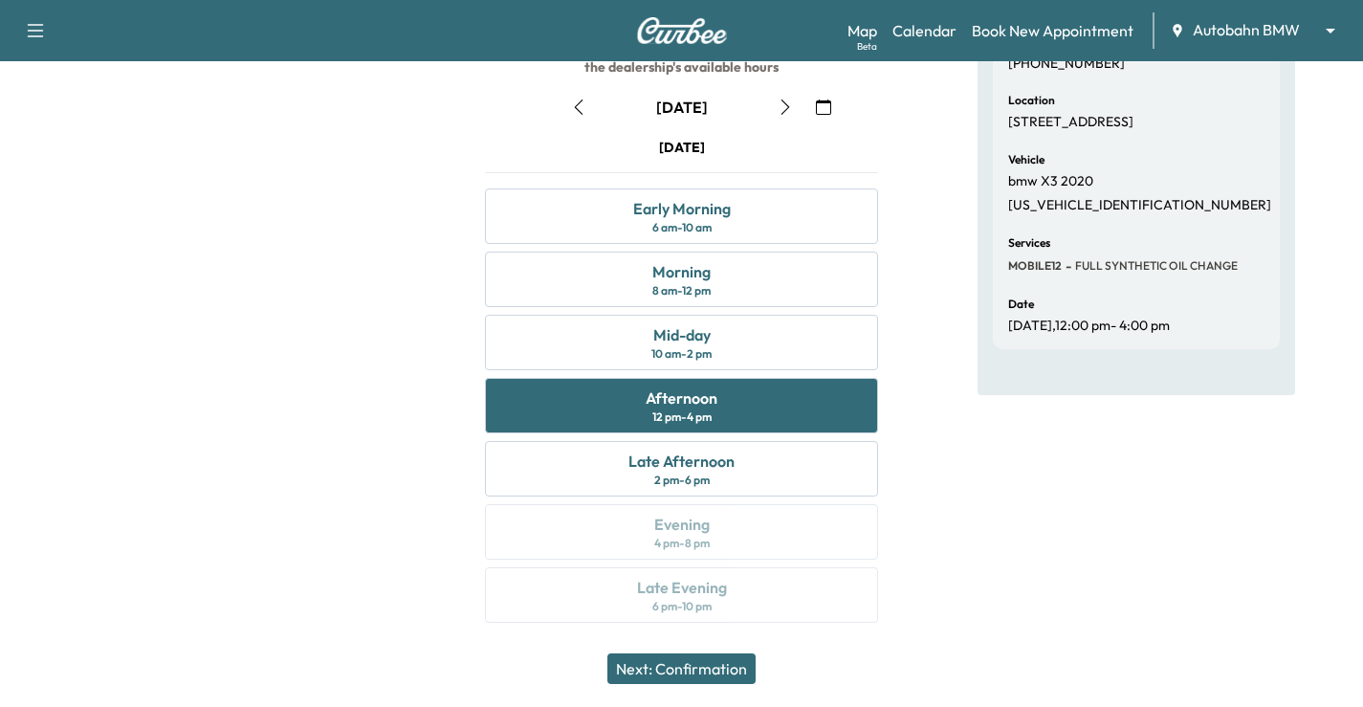
click at [1081, 562] on div "Appointment Details Customer Marchillia [PERSON_NAME] [PHONE_NUMBER] Location […" at bounding box center [1135, 279] width 317 height 731
click at [788, 486] on div "Late Afternoon 2 pm - 6 pm" at bounding box center [681, 468] width 393 height 55
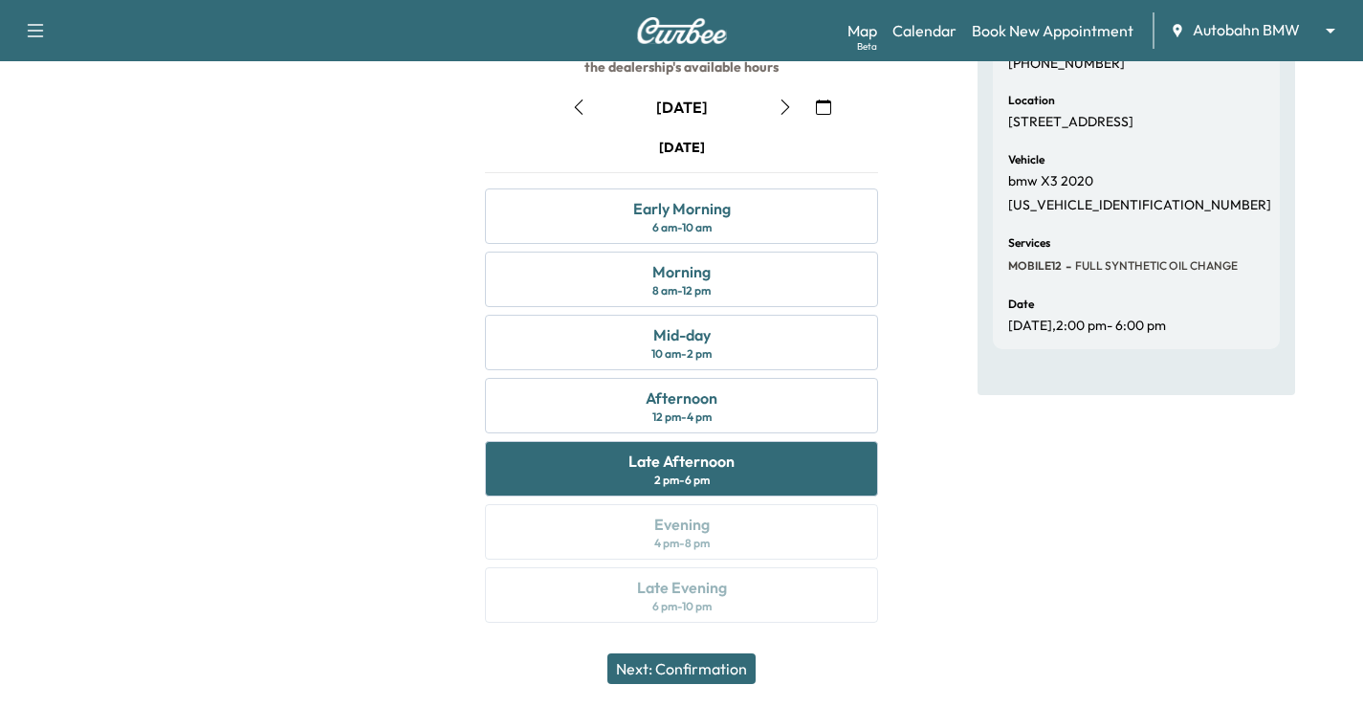
click at [1092, 542] on div "Appointment Details Customer Marchillia [PERSON_NAME] [PHONE_NUMBER] Location […" at bounding box center [1135, 279] width 317 height 731
click at [782, 345] on div "Mid-day 10 am - 2 pm" at bounding box center [681, 342] width 393 height 55
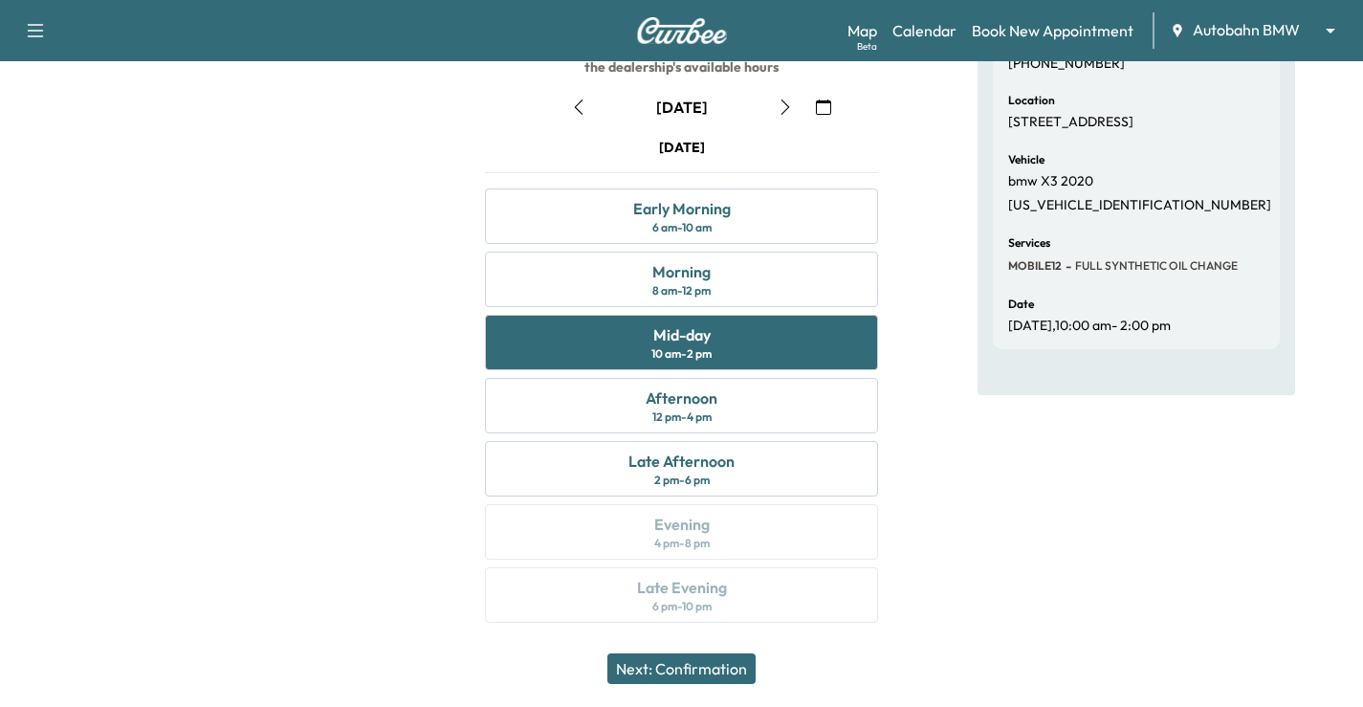
click at [704, 666] on button "Next: Confirmation" at bounding box center [681, 668] width 148 height 31
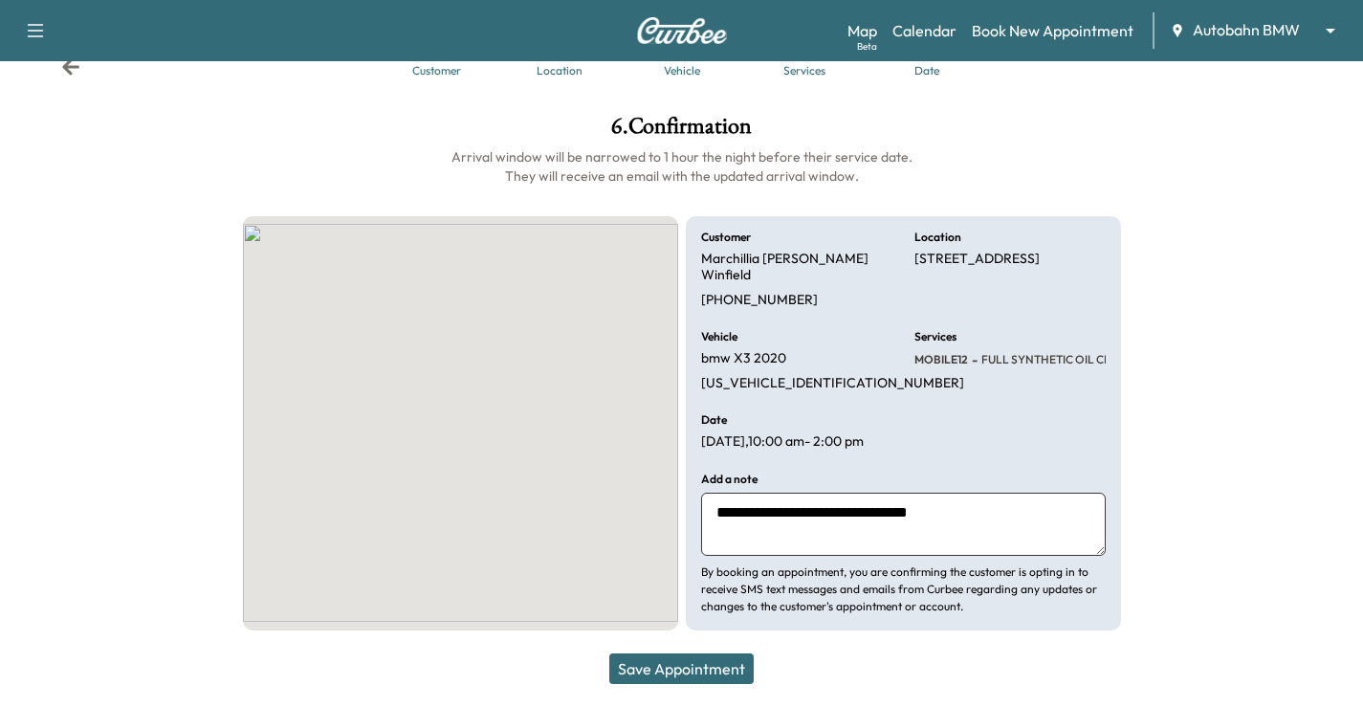
scroll to position [48, 0]
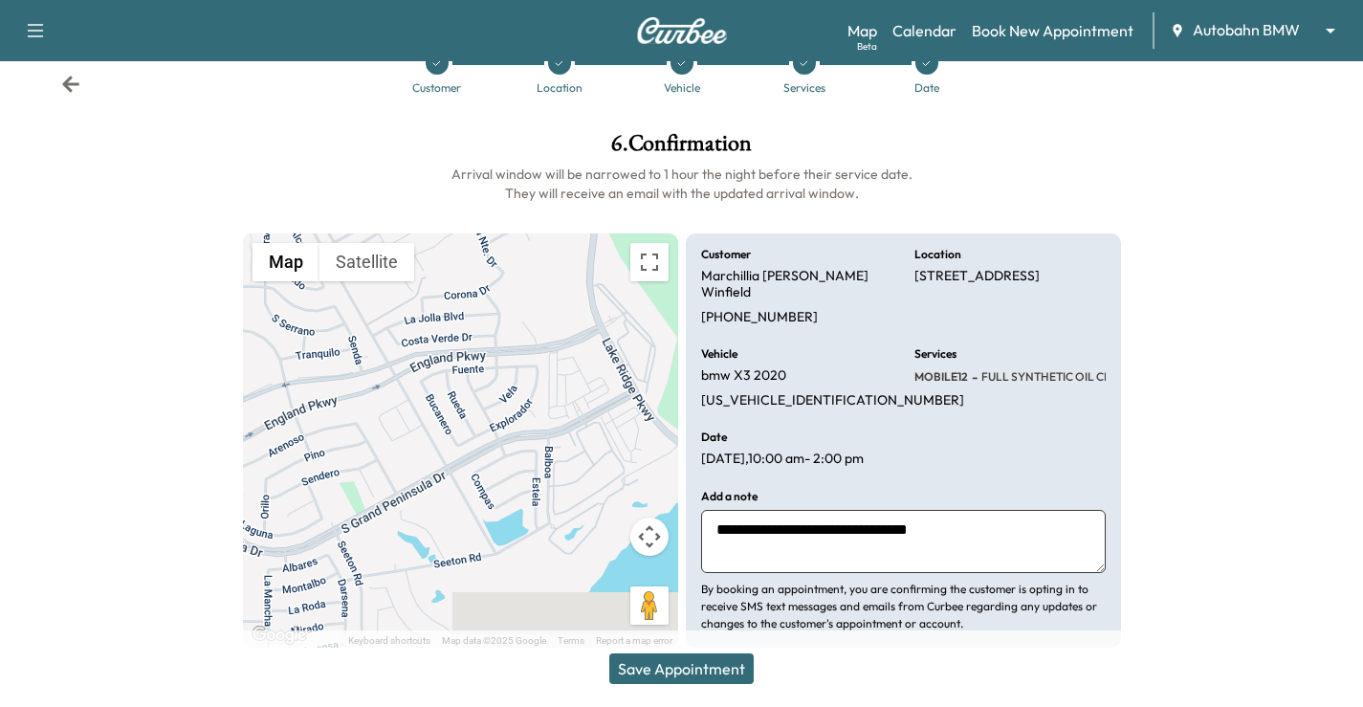
click at [715, 661] on button "Save Appointment" at bounding box center [681, 668] width 144 height 31
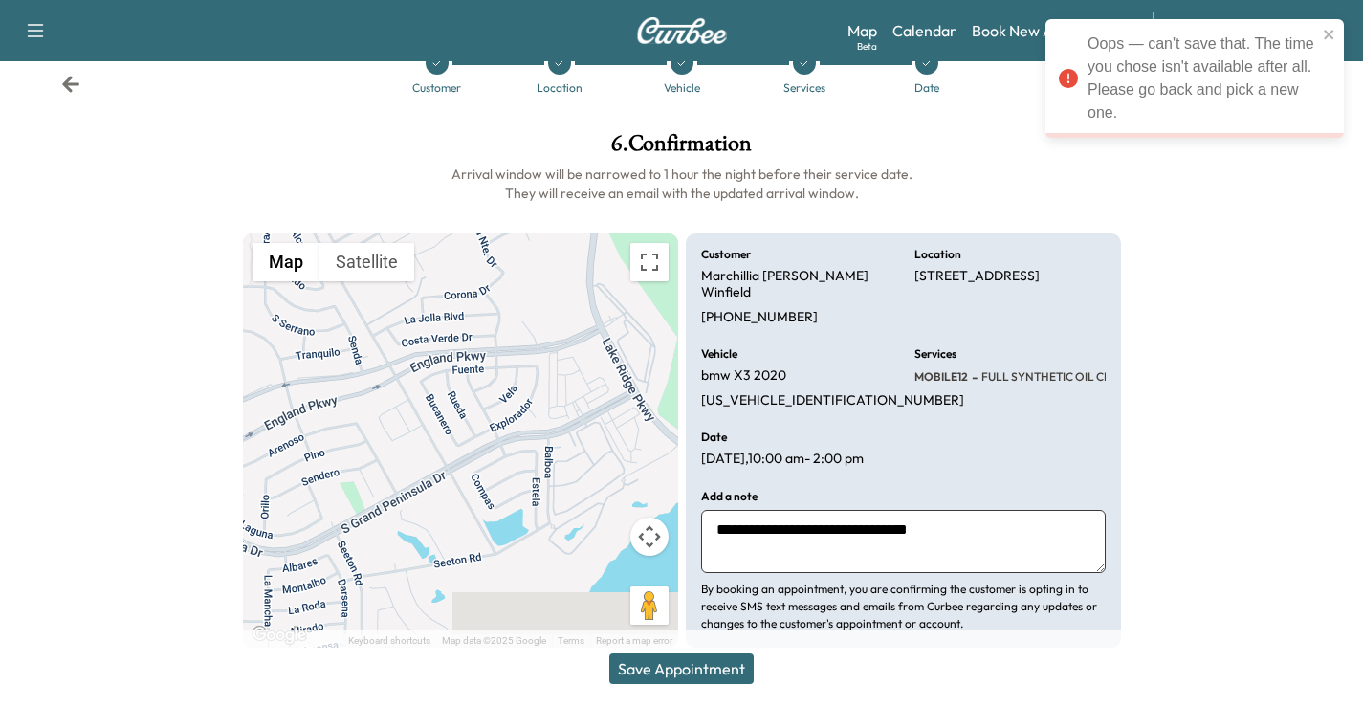
click at [906, 204] on div "**********" at bounding box center [682, 390] width 908 height 546
click at [1322, 488] on div at bounding box center [1250, 390] width 228 height 546
click at [77, 87] on icon at bounding box center [70, 84] width 19 height 19
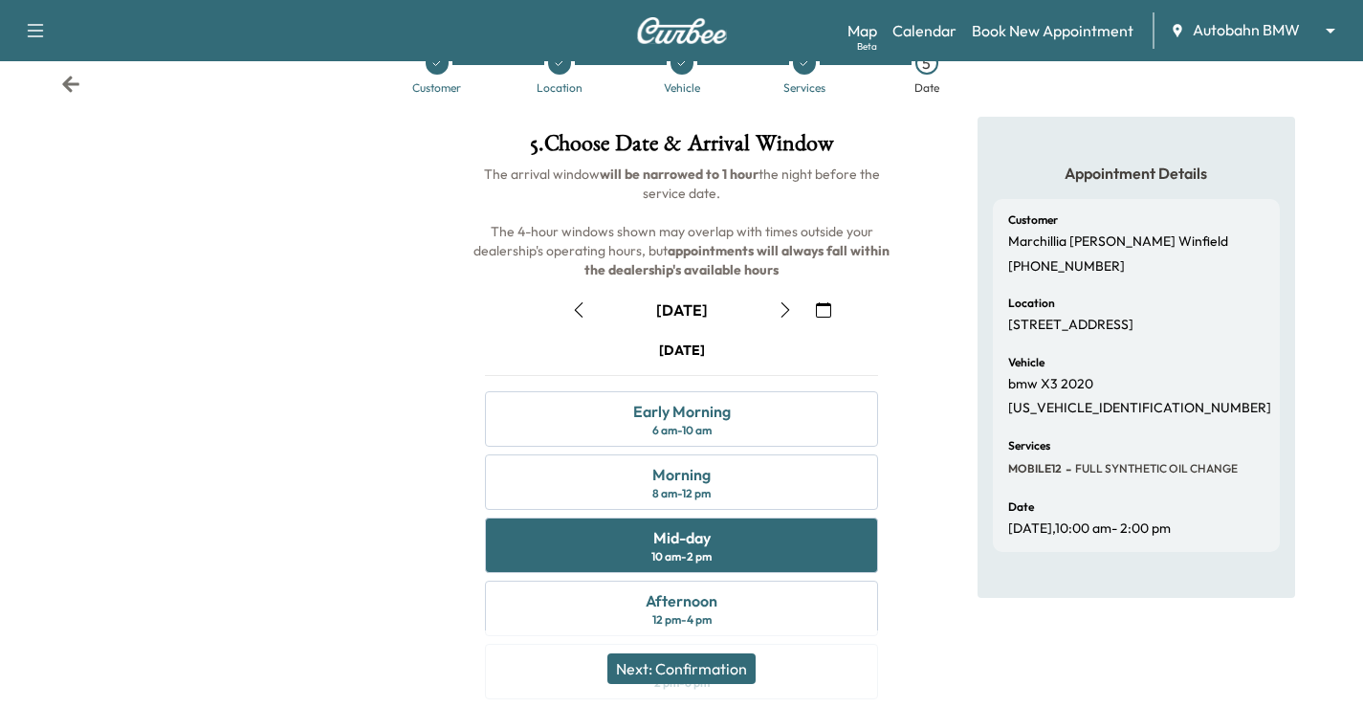
click at [579, 302] on icon "button" at bounding box center [578, 309] width 15 height 15
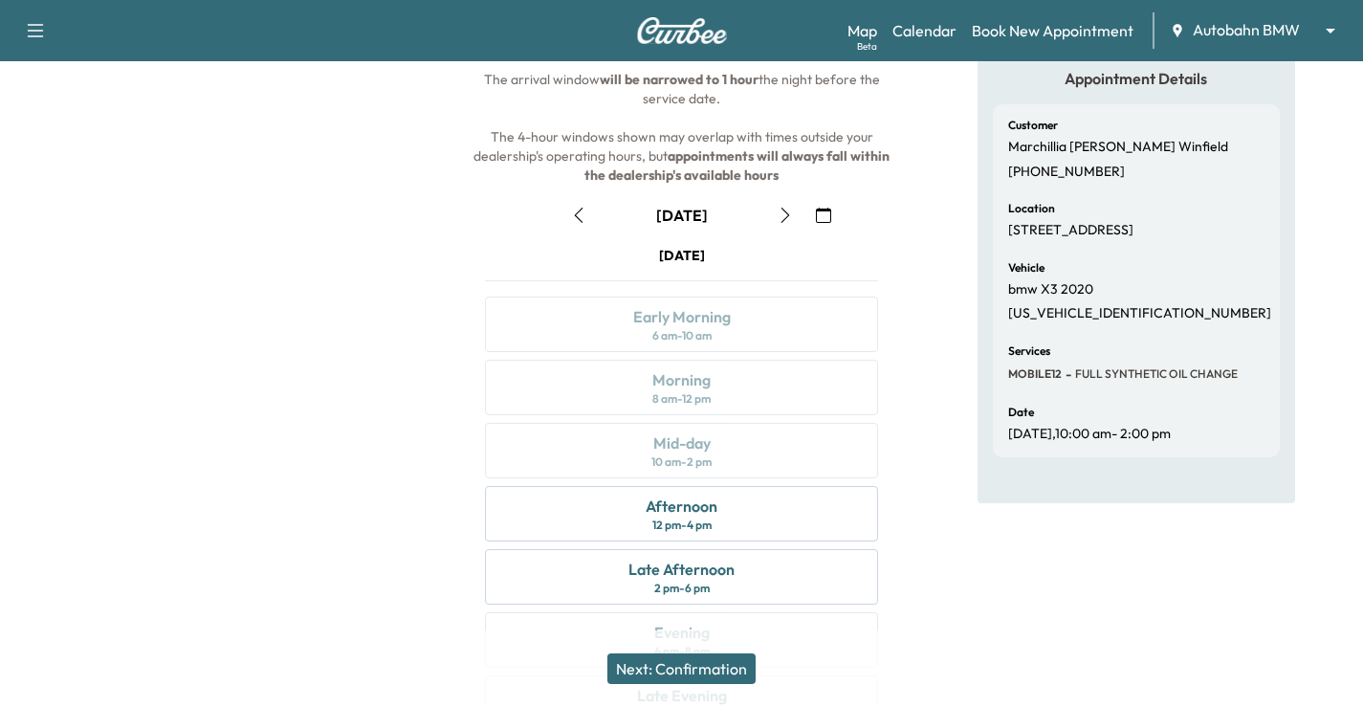
scroll to position [143, 0]
click at [804, 586] on div "Late Afternoon 2 pm - 6 pm" at bounding box center [681, 575] width 393 height 55
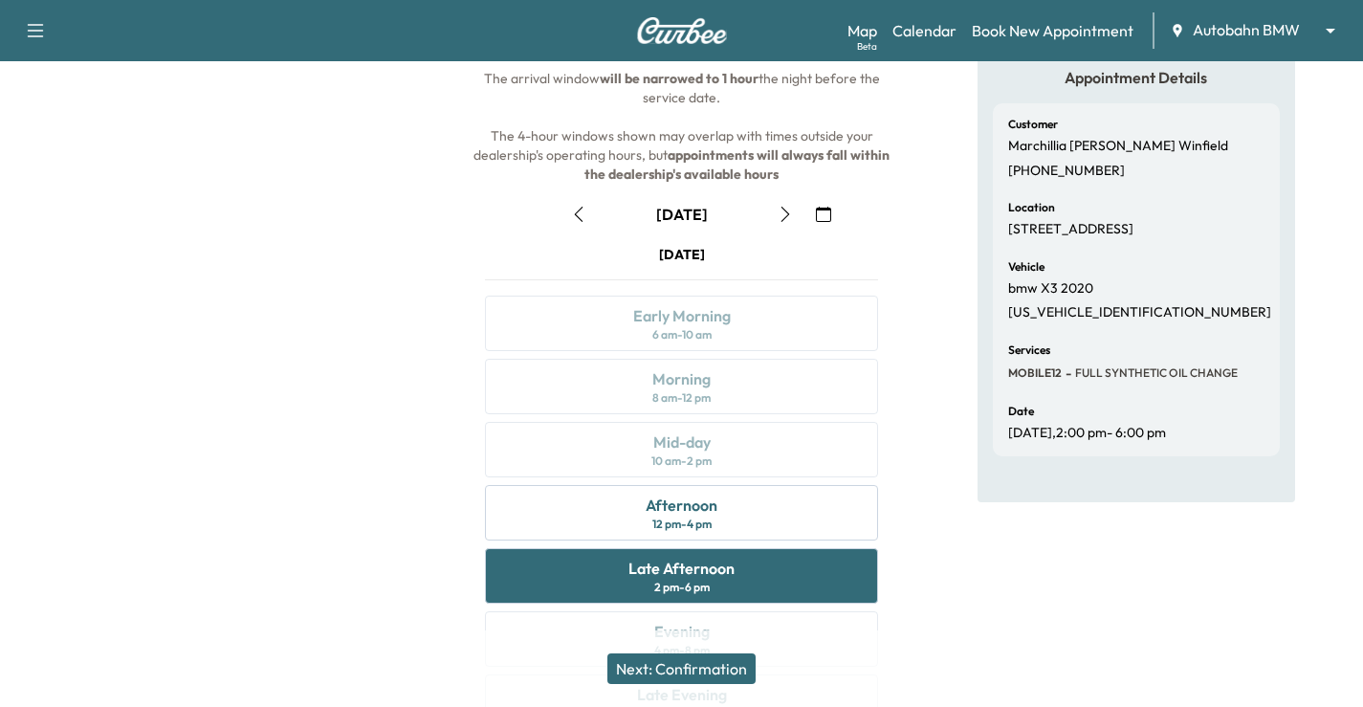
click at [1035, 600] on div "Appointment Details Customer Marchillia [PERSON_NAME] [PHONE_NUMBER] Location […" at bounding box center [1135, 386] width 317 height 731
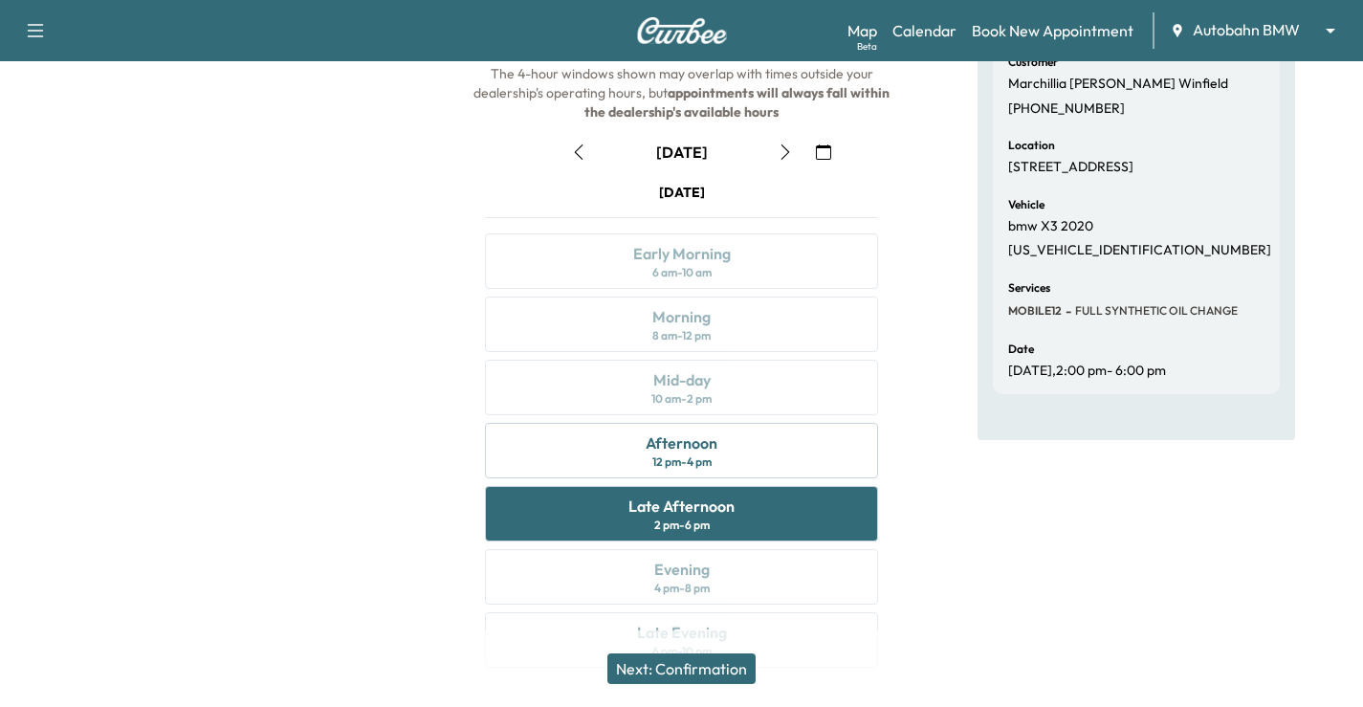
scroll to position [251, 0]
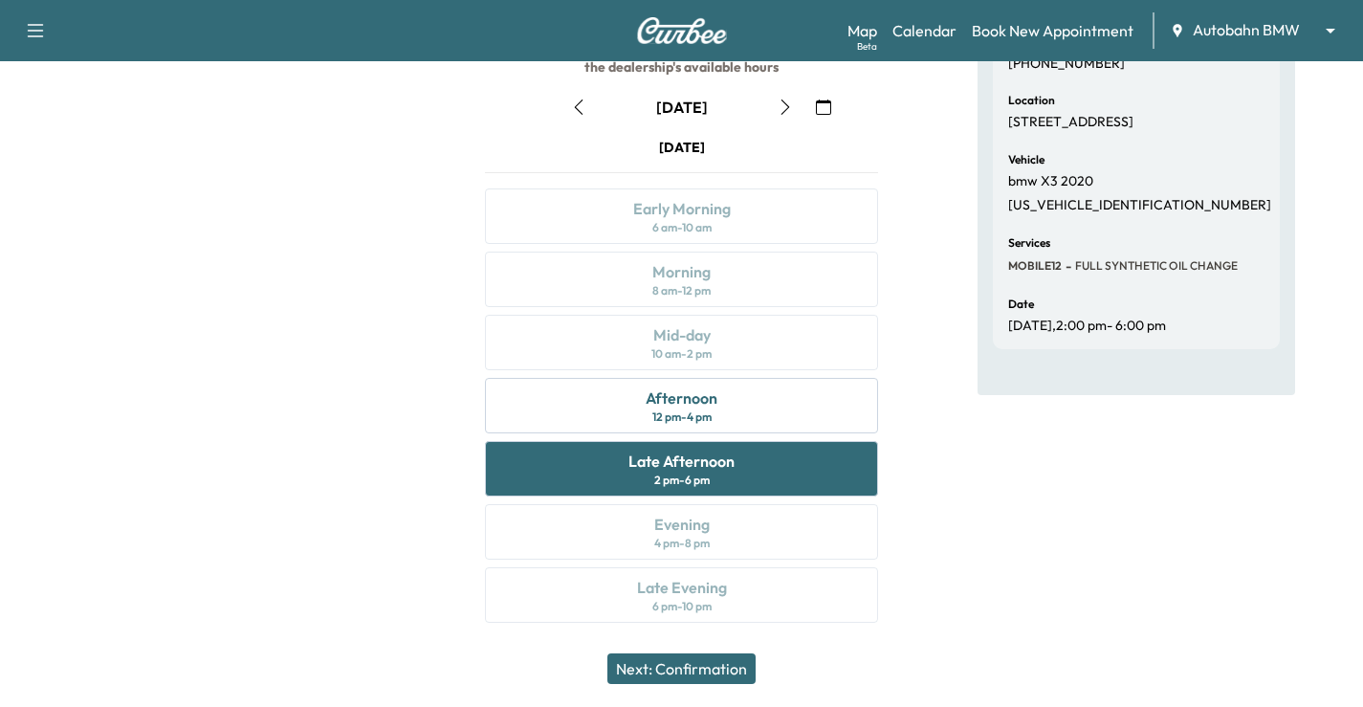
drag, startPoint x: 1171, startPoint y: 519, endPoint x: 1135, endPoint y: 510, distance: 37.6
click at [1168, 514] on div "Appointment Details Customer Marchillia [PERSON_NAME] [PHONE_NUMBER] Location […" at bounding box center [1135, 279] width 317 height 731
click at [662, 386] on div "Afternoon" at bounding box center [681, 397] width 72 height 23
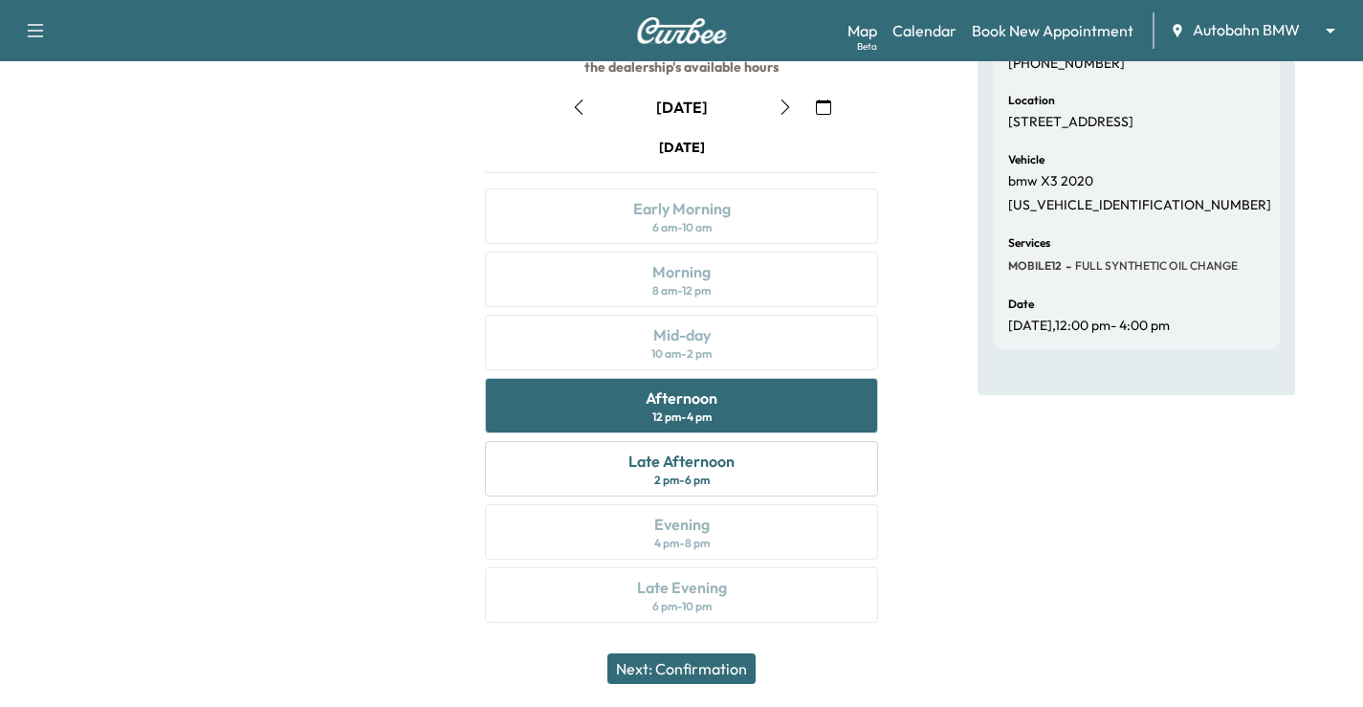
click at [1012, 489] on div "Appointment Details Customer Marchillia [PERSON_NAME] [PHONE_NUMBER] Location […" at bounding box center [1135, 279] width 317 height 731
click at [1267, 652] on div "Next: Confirmation" at bounding box center [681, 668] width 1363 height 76
click at [948, 448] on div "Appointment Details Customer Marchillia [PERSON_NAME] [PHONE_NUMBER] Location […" at bounding box center [1135, 279] width 454 height 731
click at [710, 673] on button "Next: Confirmation" at bounding box center [681, 668] width 148 height 31
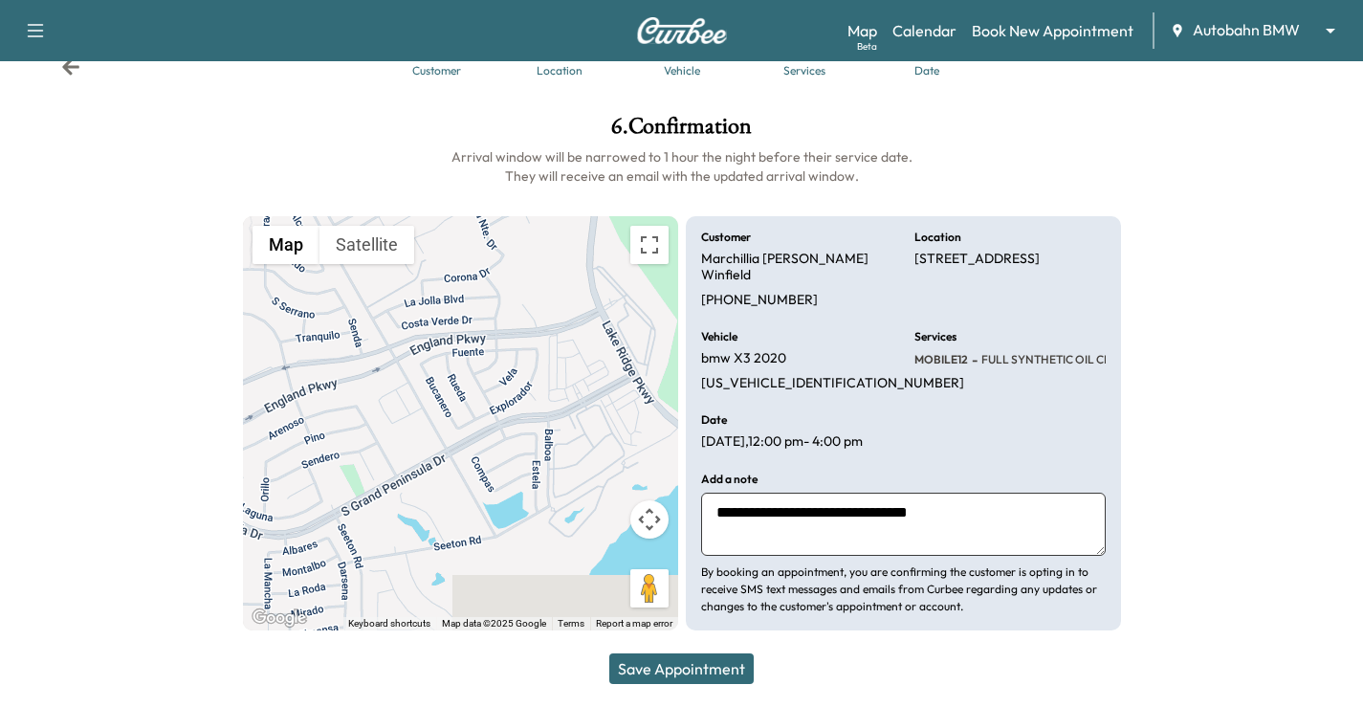
click at [726, 667] on button "Save Appointment" at bounding box center [681, 668] width 144 height 31
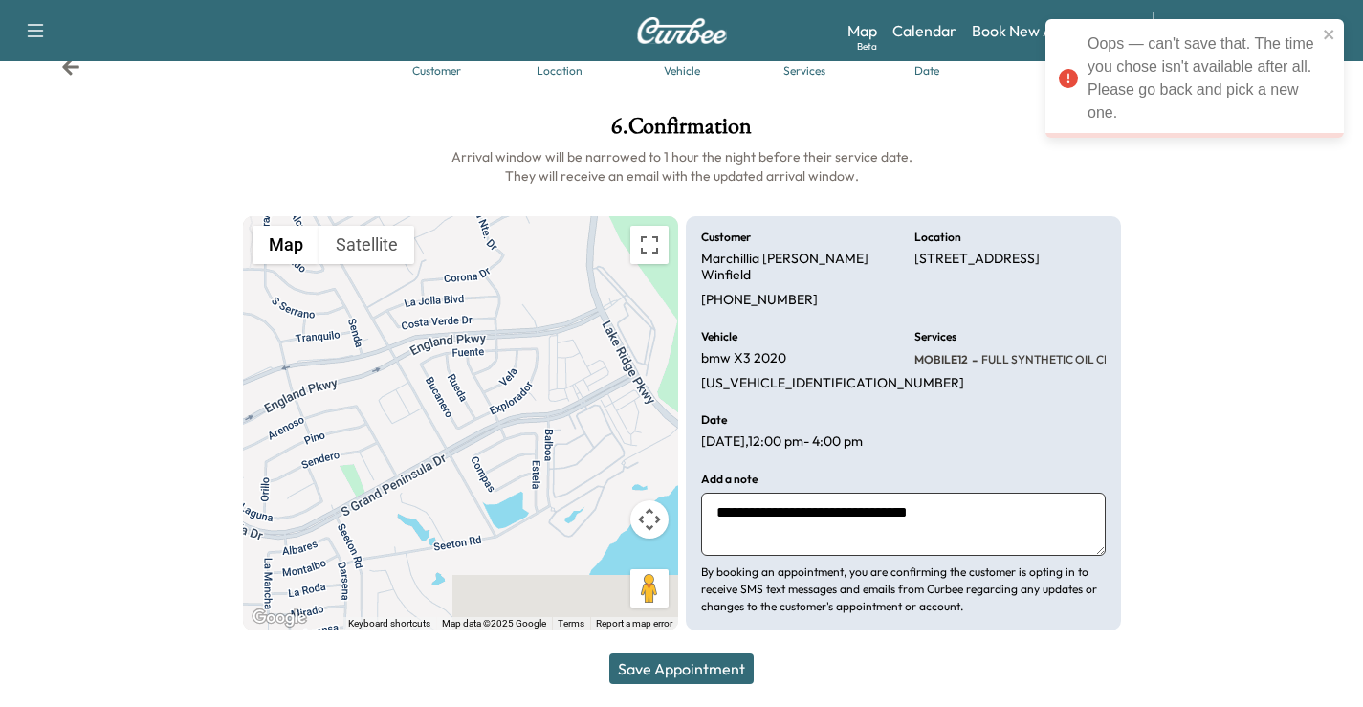
click at [59, 67] on div "Customer Location Vehicle Services Date" at bounding box center [681, 55] width 1363 height 88
click at [72, 74] on icon at bounding box center [70, 66] width 17 height 16
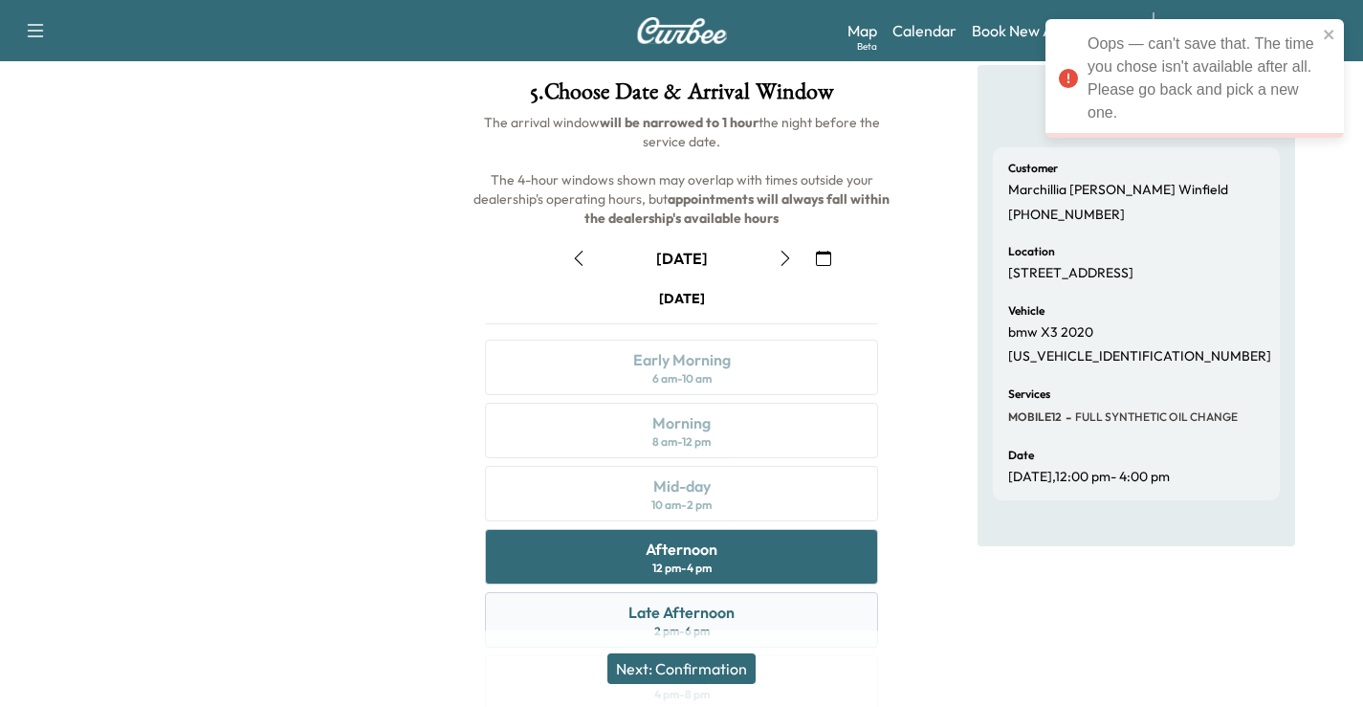
scroll to position [161, 0]
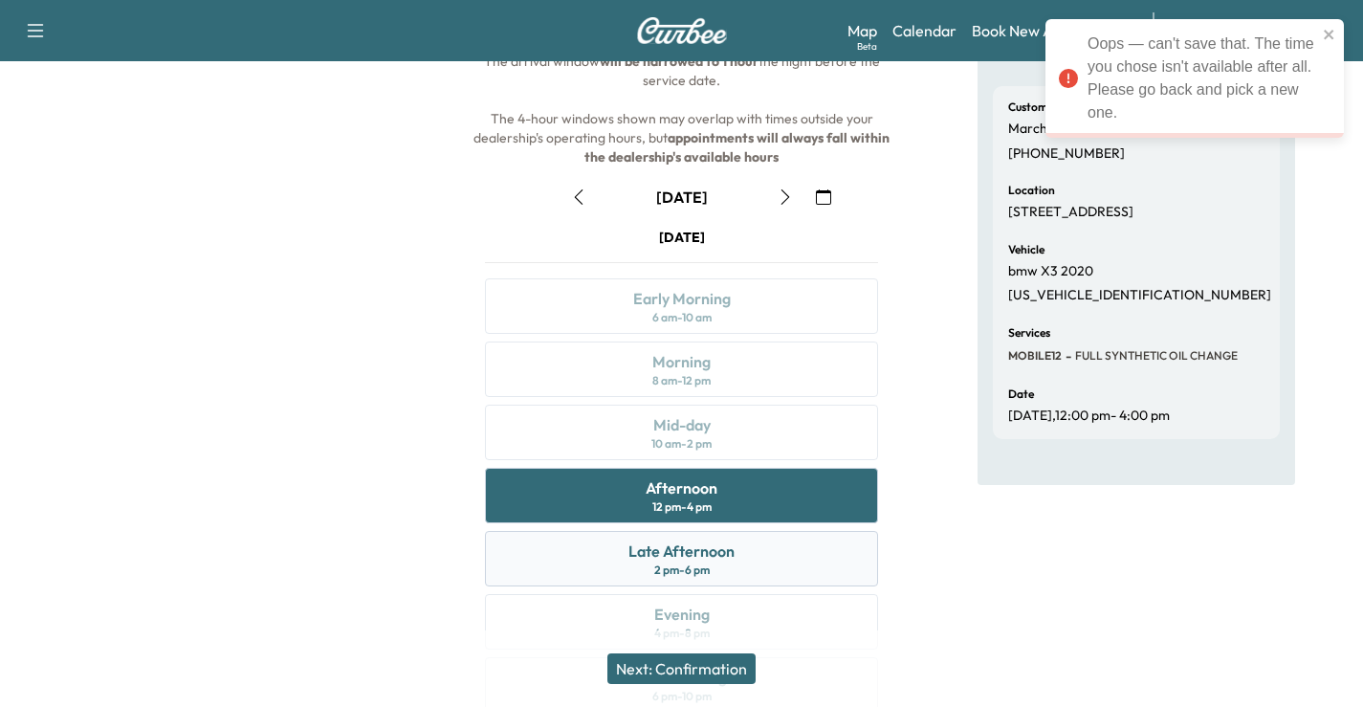
drag, startPoint x: 641, startPoint y: 579, endPoint x: 662, endPoint y: 567, distance: 24.4
click at [641, 575] on div "Late Afternoon 2 pm - 6 pm" at bounding box center [681, 558] width 393 height 55
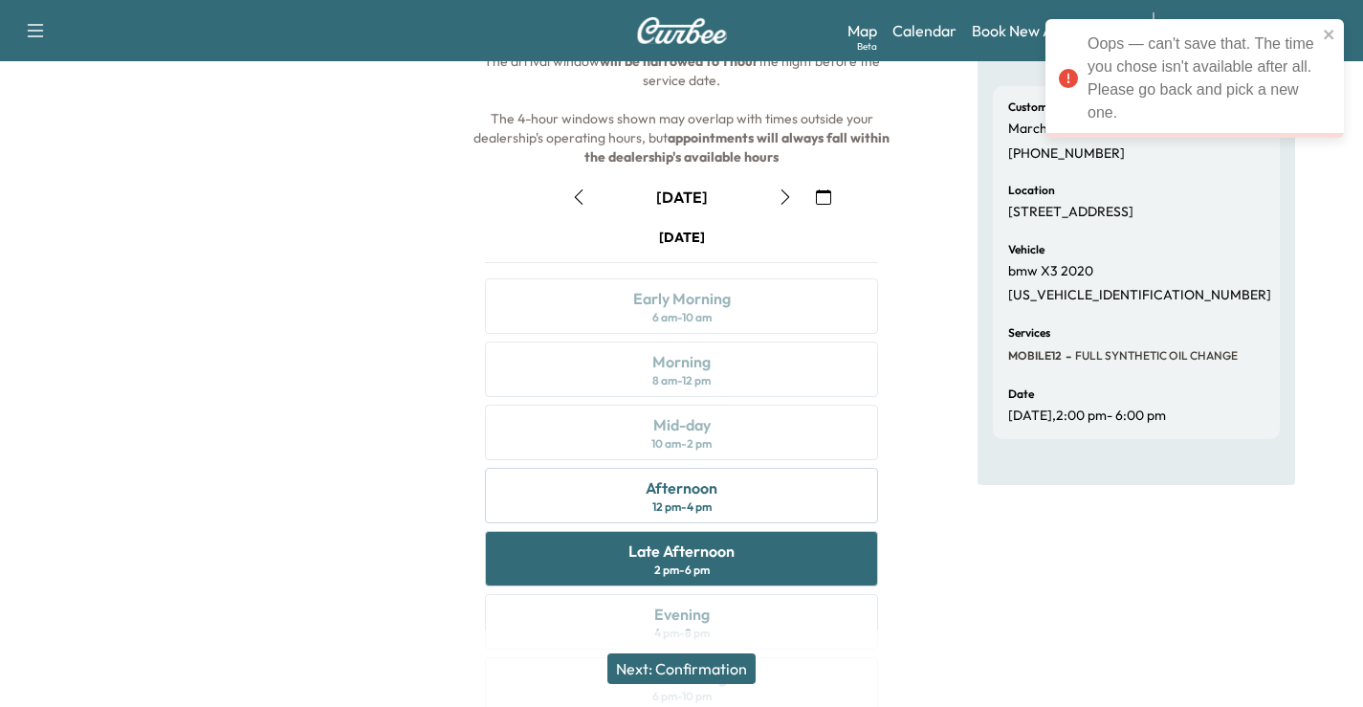
click at [703, 666] on button "Next: Confirmation" at bounding box center [681, 668] width 148 height 31
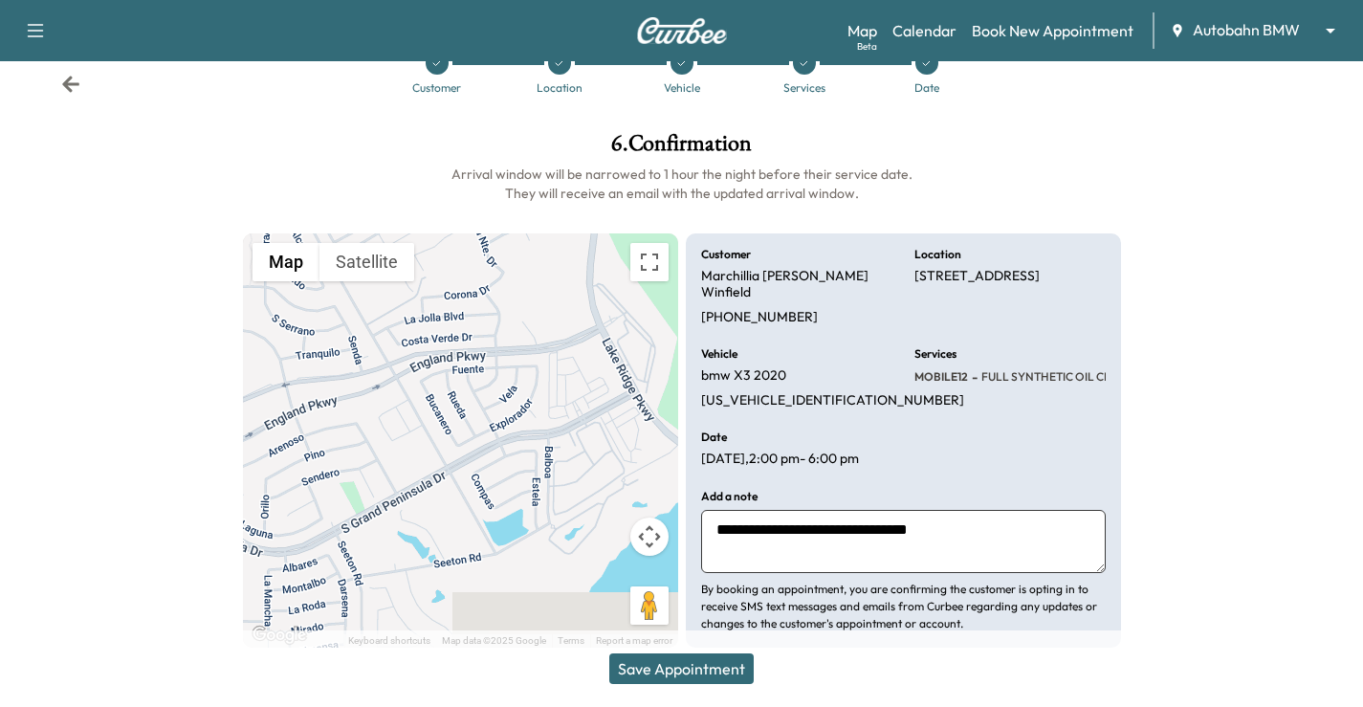
click at [722, 652] on div "Save Appointment" at bounding box center [681, 668] width 1363 height 76
click at [732, 669] on button "Save Appointment" at bounding box center [681, 668] width 144 height 31
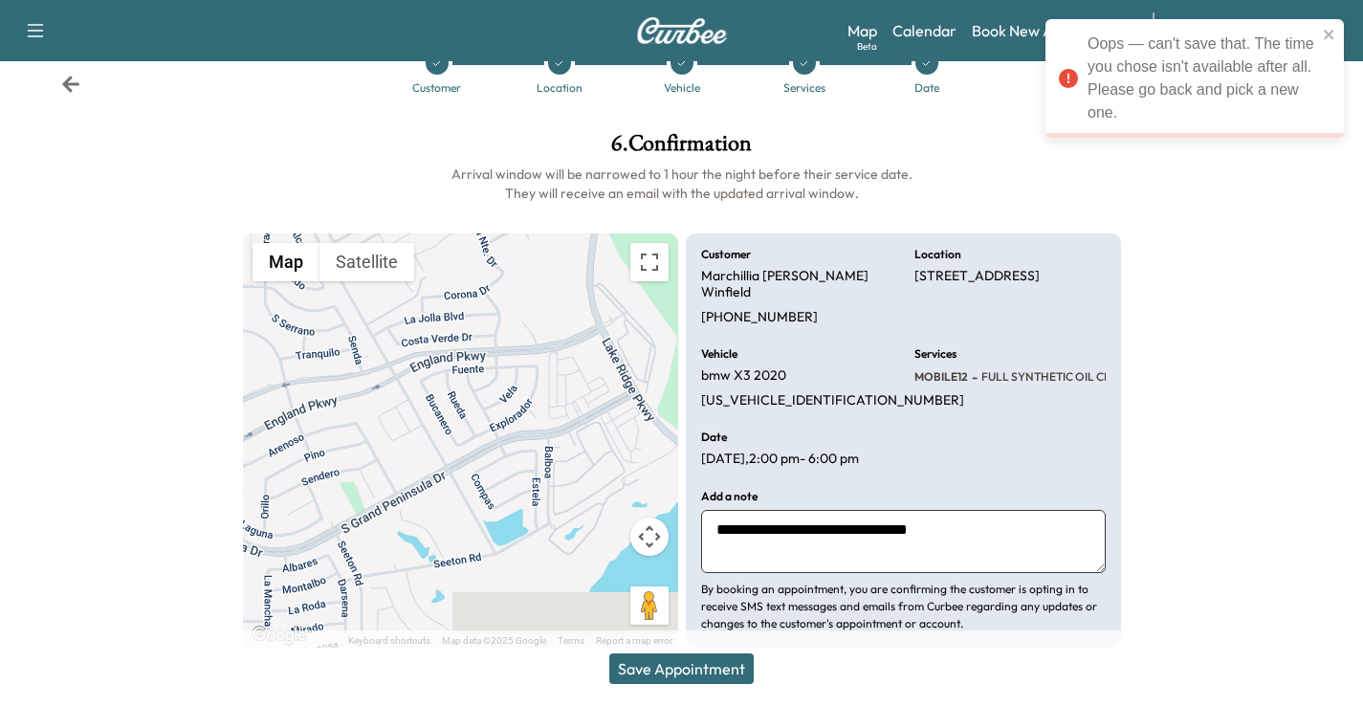
click at [74, 77] on icon at bounding box center [70, 84] width 19 height 19
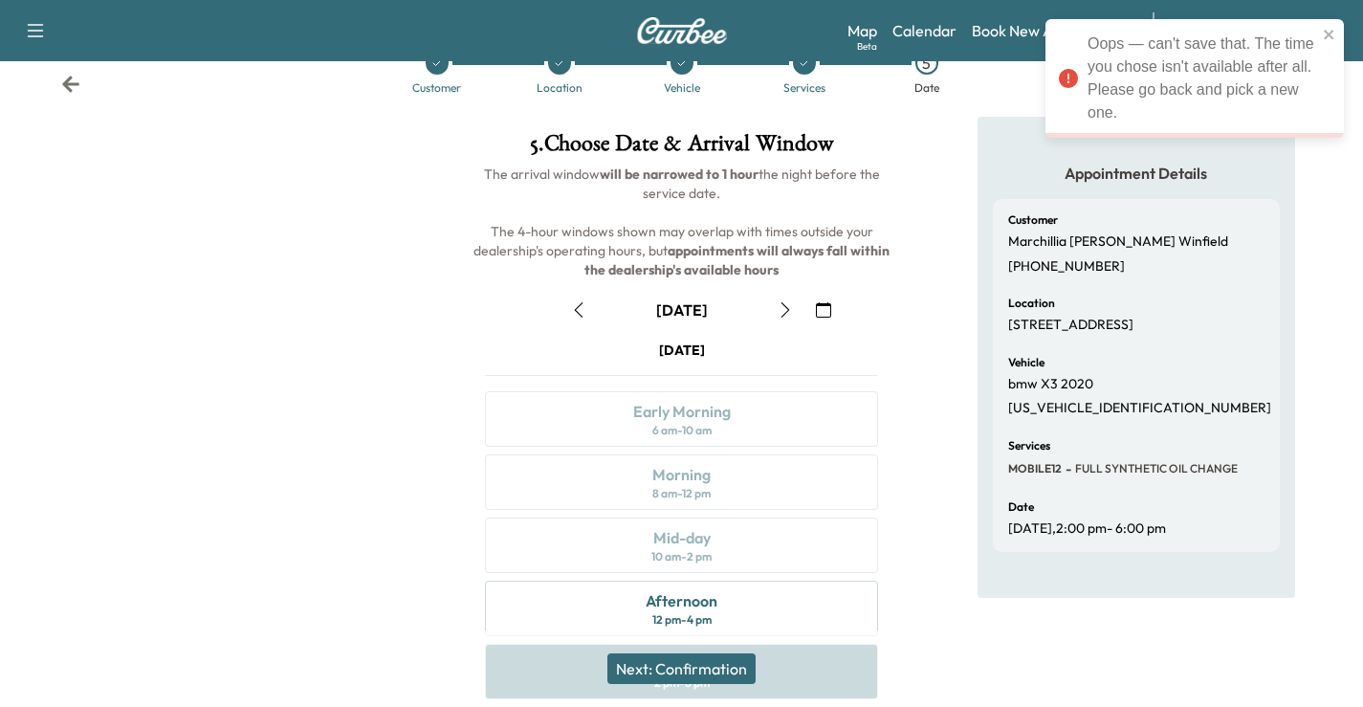
click at [61, 103] on div "Customer Location Vehicle Services 5 Date" at bounding box center [681, 73] width 1363 height 88
click at [70, 88] on icon at bounding box center [70, 84] width 17 height 16
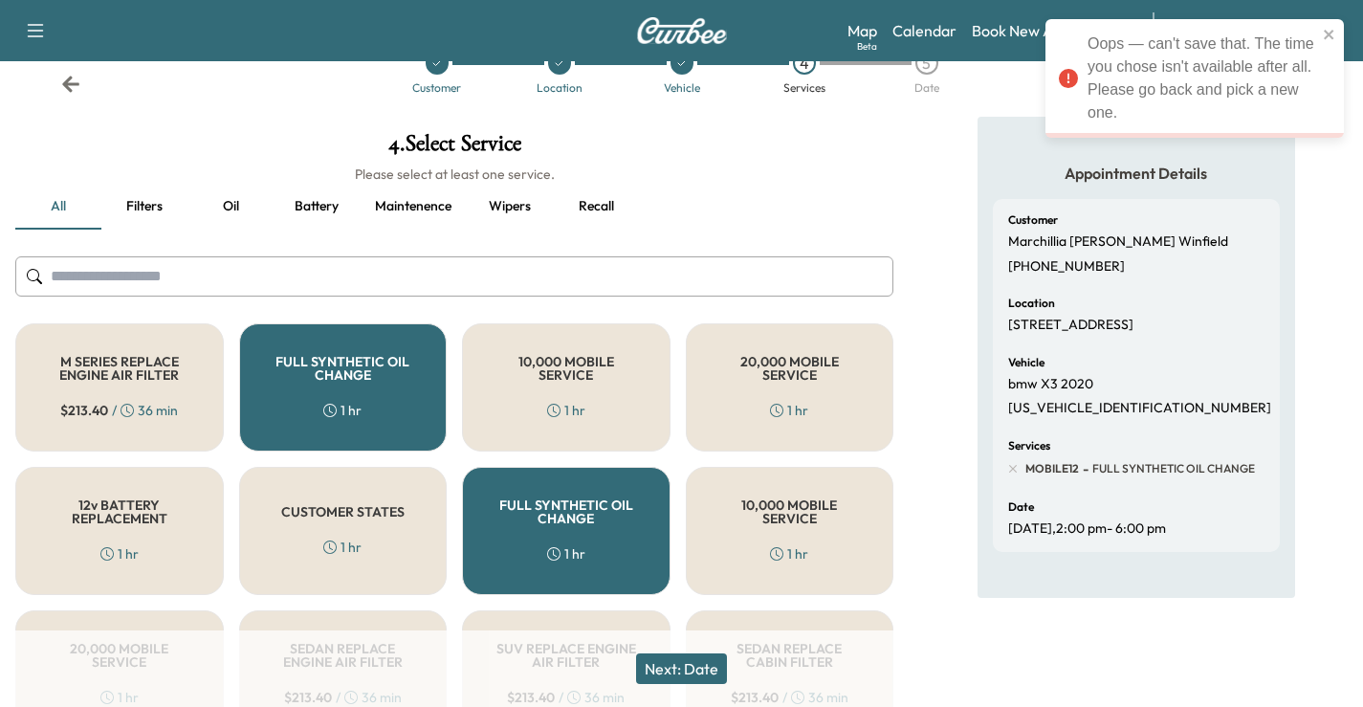
click at [600, 543] on div "FULL SYNTHETIC OIL CHANGE 1 hr" at bounding box center [566, 531] width 208 height 128
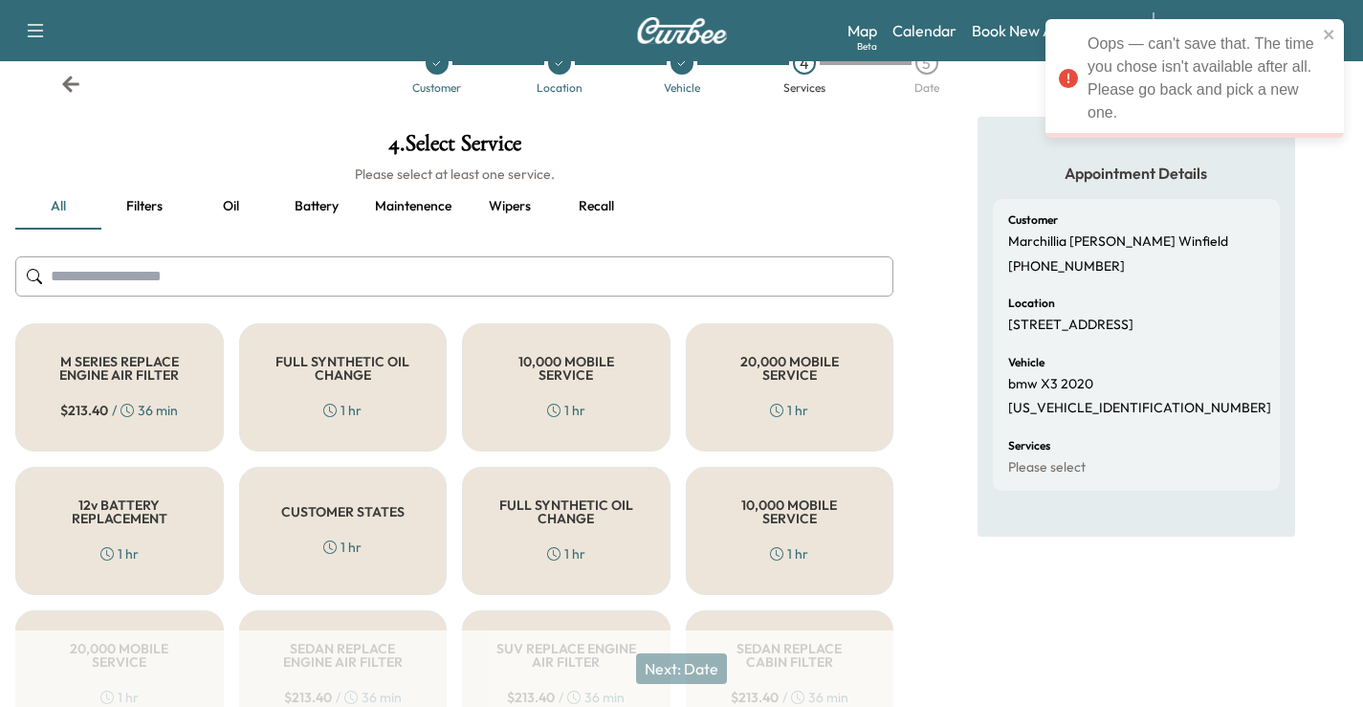
click at [260, 273] on input "text" at bounding box center [454, 276] width 878 height 40
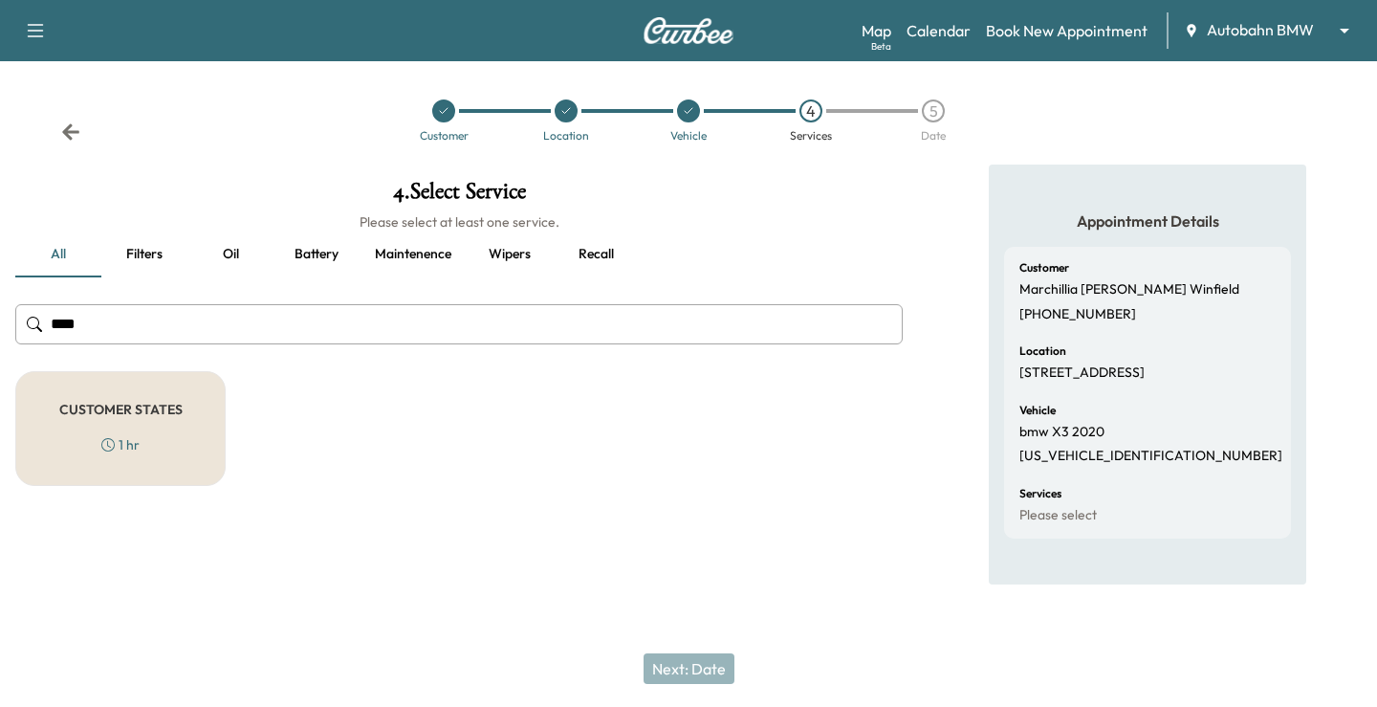
type input "****"
drag, startPoint x: 118, startPoint y: 400, endPoint x: 352, endPoint y: 402, distance: 234.3
click at [120, 397] on div "CUSTOMER STATES 1 hr" at bounding box center [120, 428] width 210 height 115
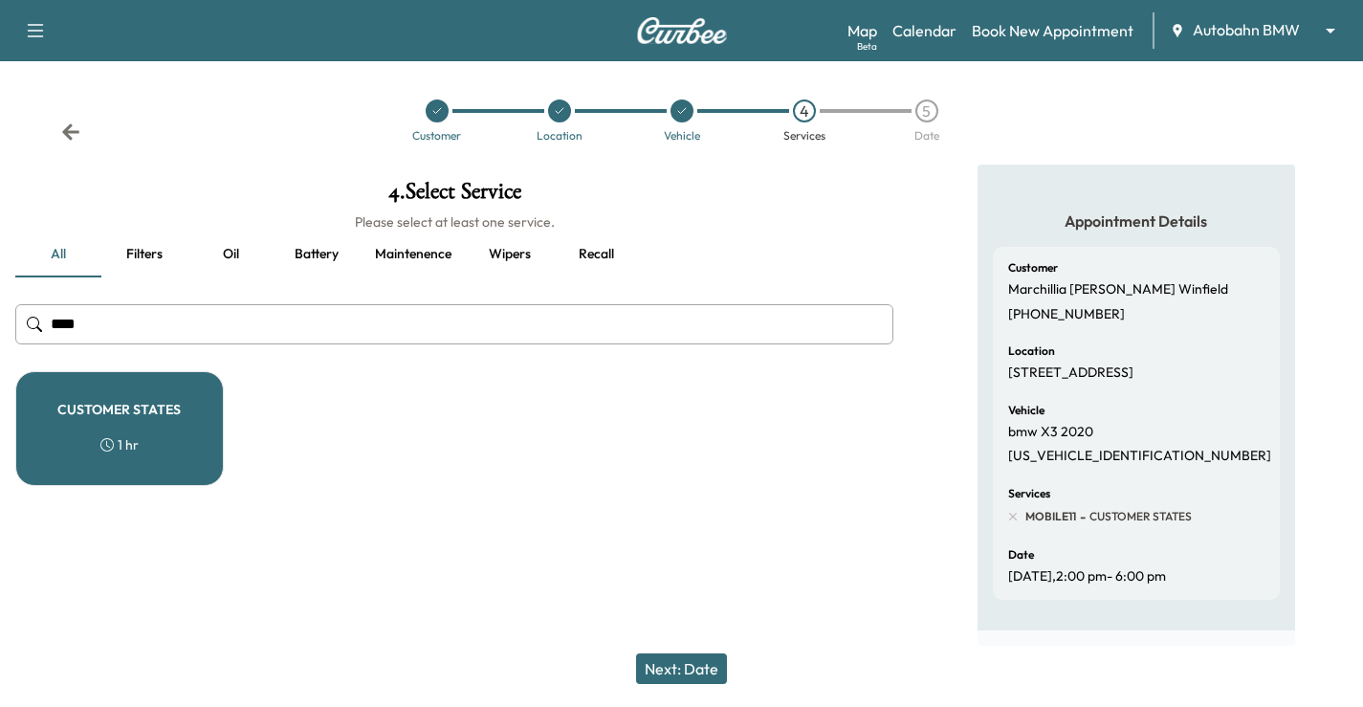
click at [699, 661] on button "Next: Date" at bounding box center [681, 668] width 91 height 31
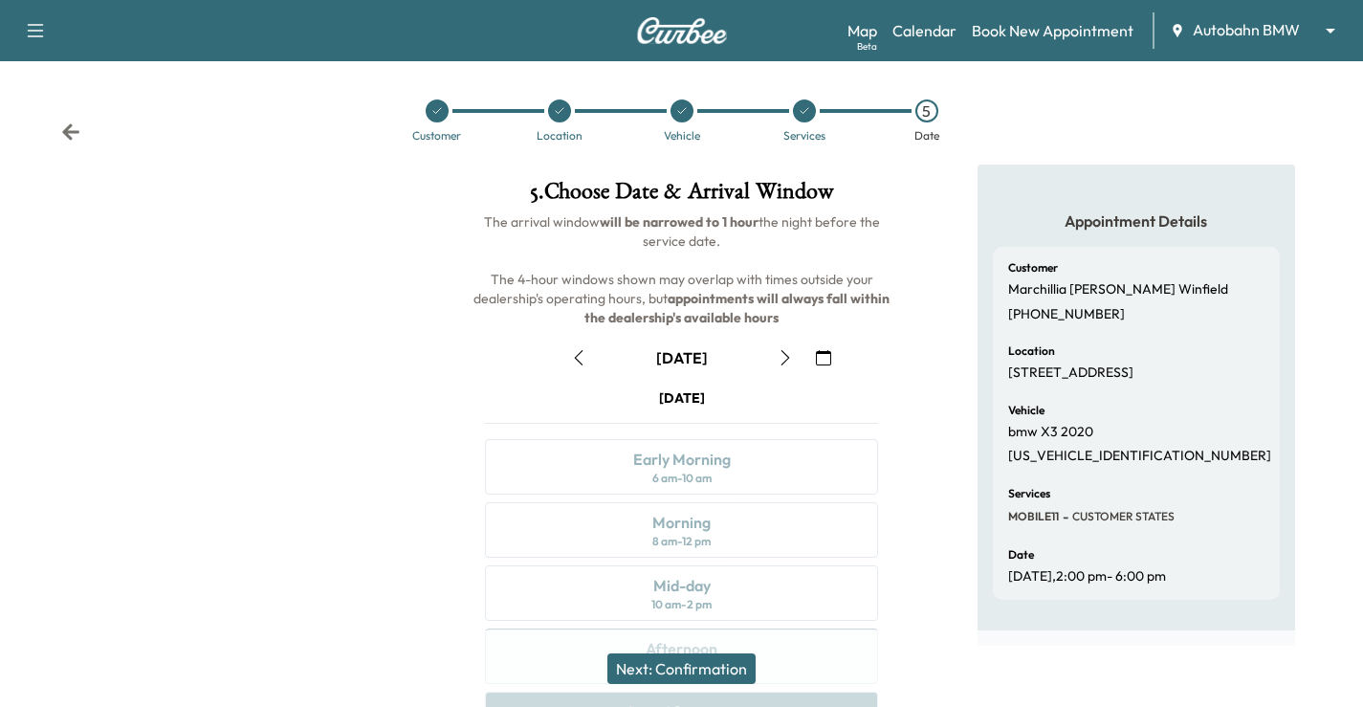
scroll to position [251, 0]
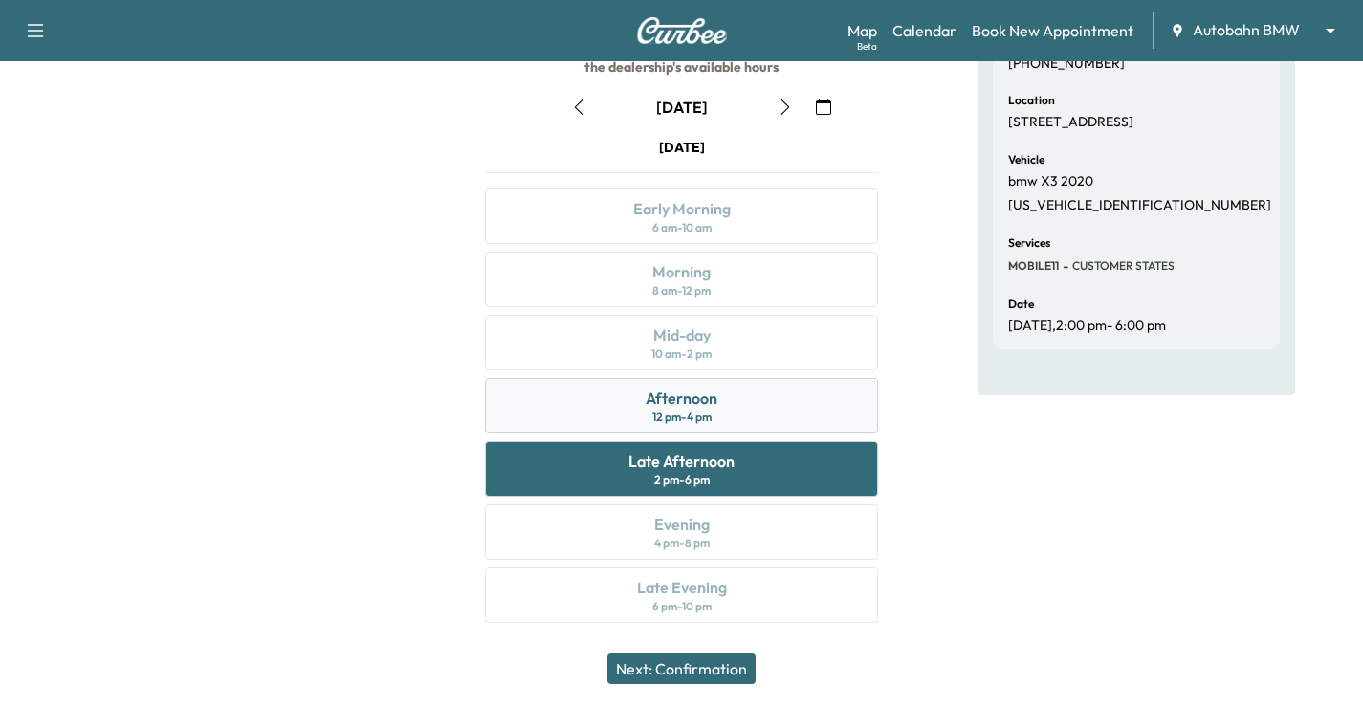
click at [703, 410] on div "12 pm - 4 pm" at bounding box center [681, 416] width 59 height 15
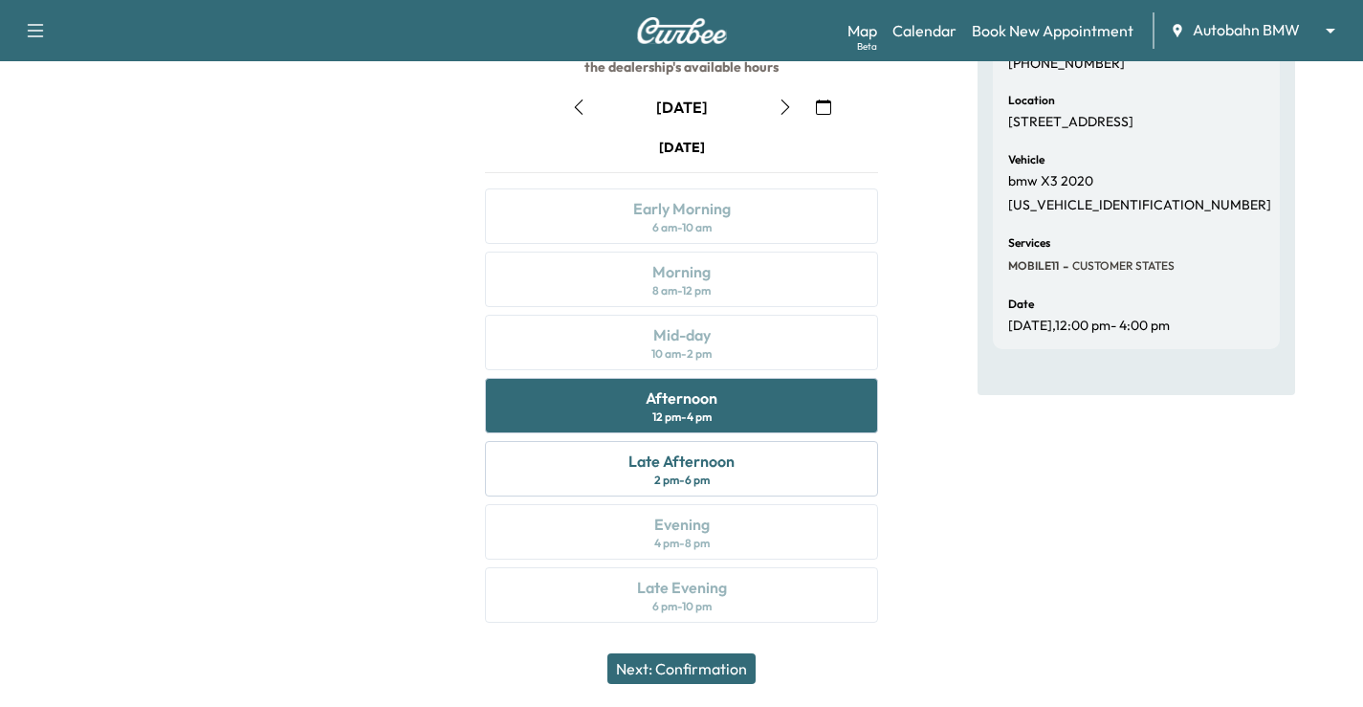
click at [706, 662] on button "Next: Confirmation" at bounding box center [681, 668] width 148 height 31
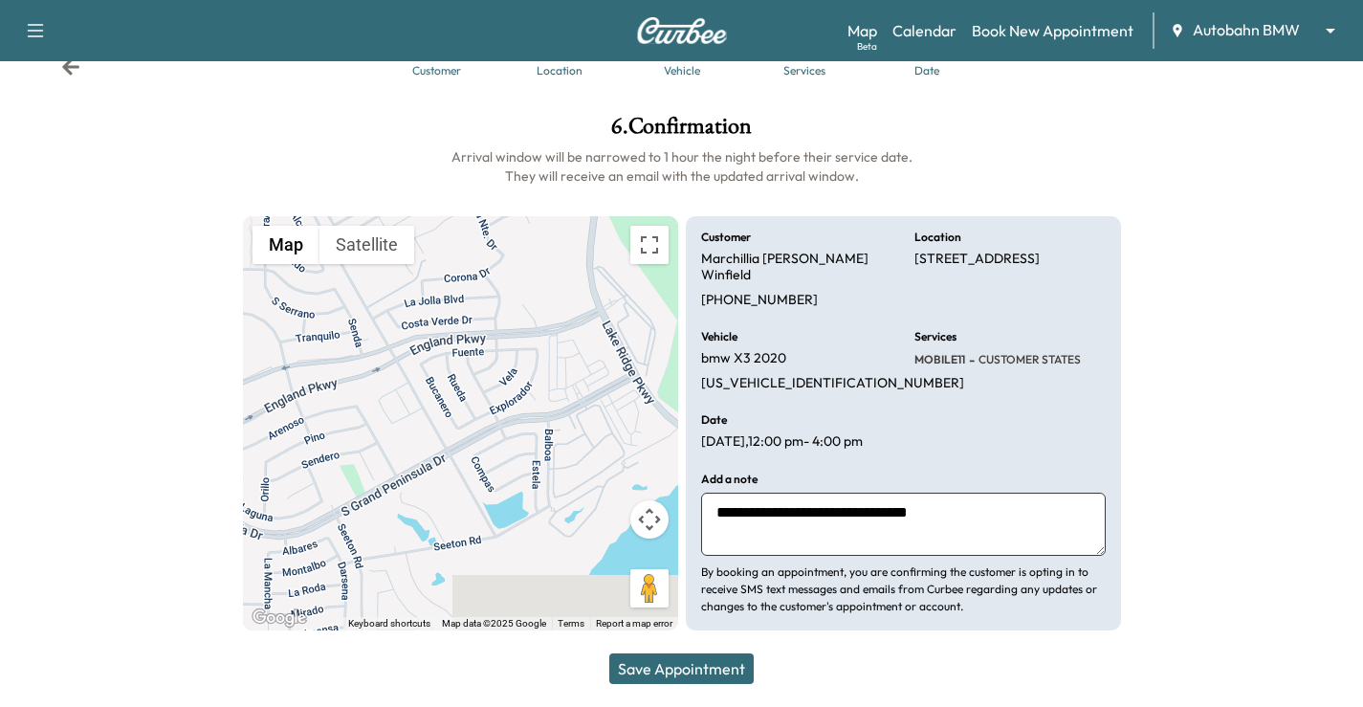
click at [973, 537] on textarea "**********" at bounding box center [903, 523] width 404 height 63
type textarea "**********"
click at [700, 680] on button "Save Appointment" at bounding box center [681, 668] width 144 height 31
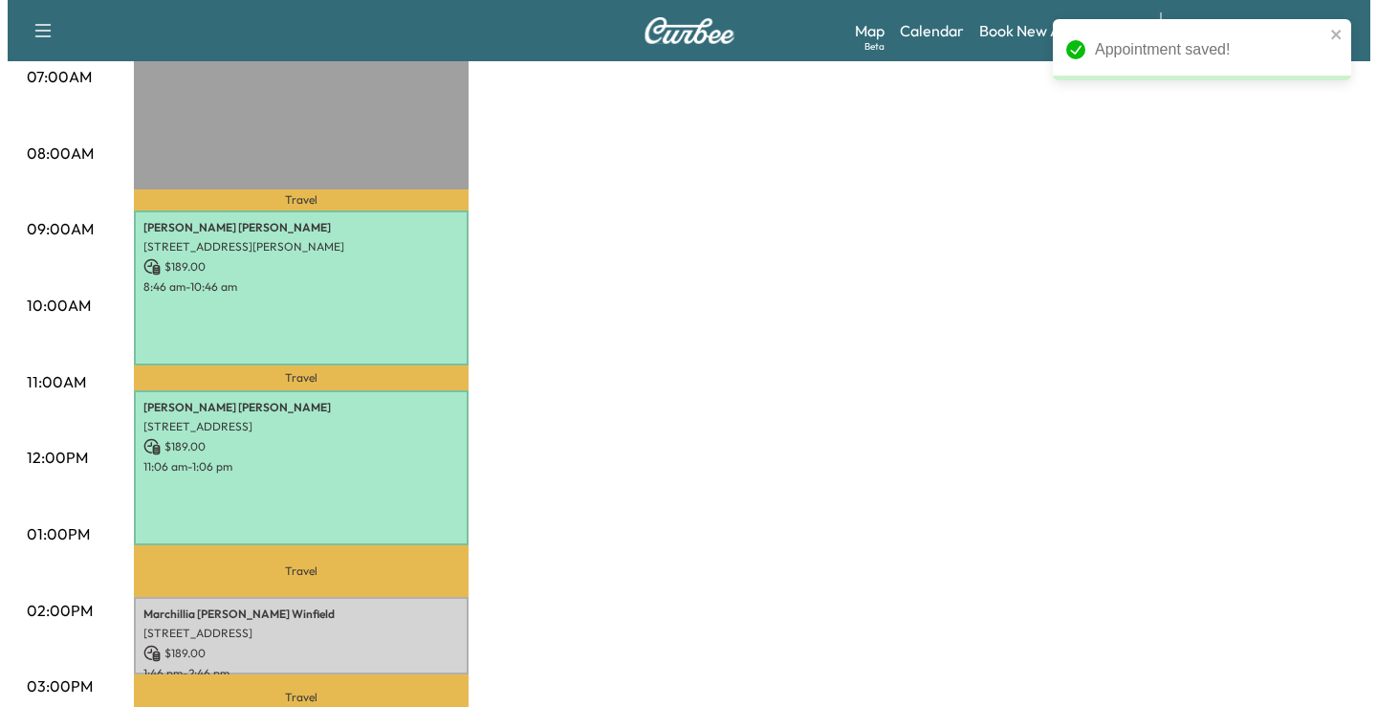
scroll to position [669, 0]
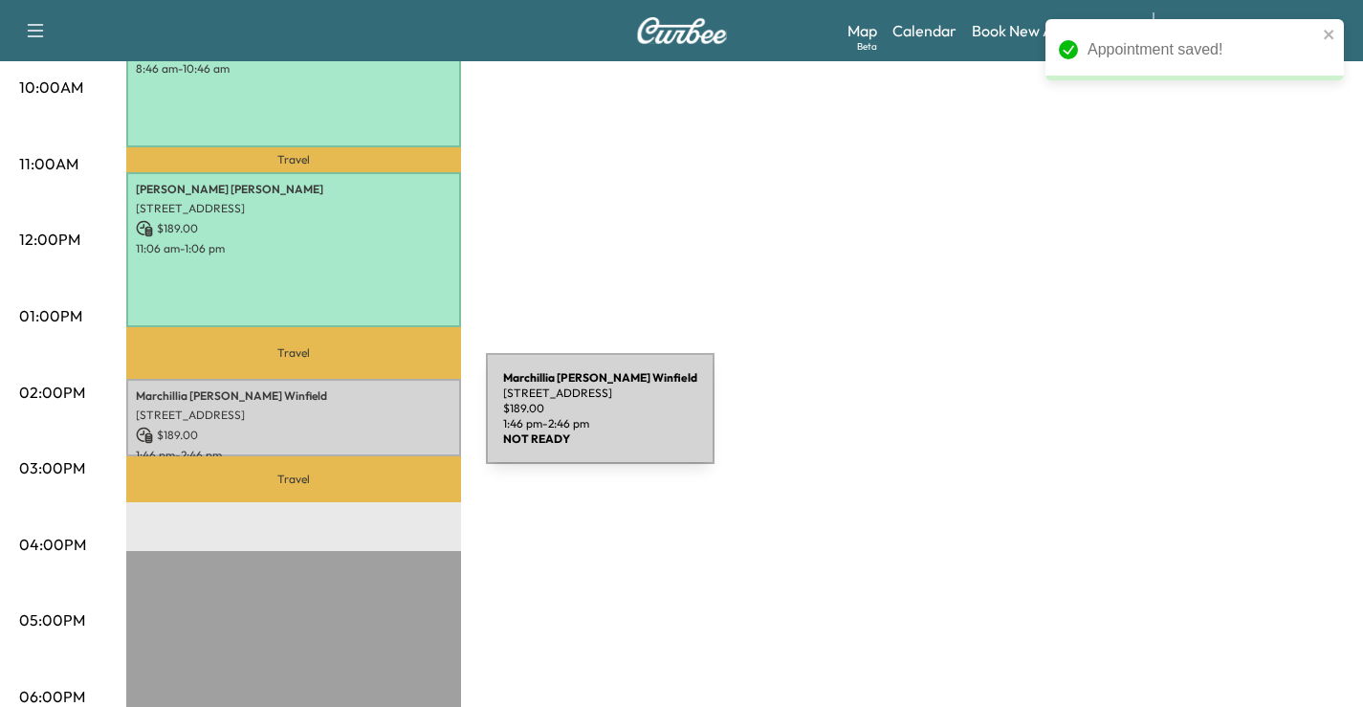
click at [342, 426] on p "$ 189.00" at bounding box center [294, 434] width 316 height 17
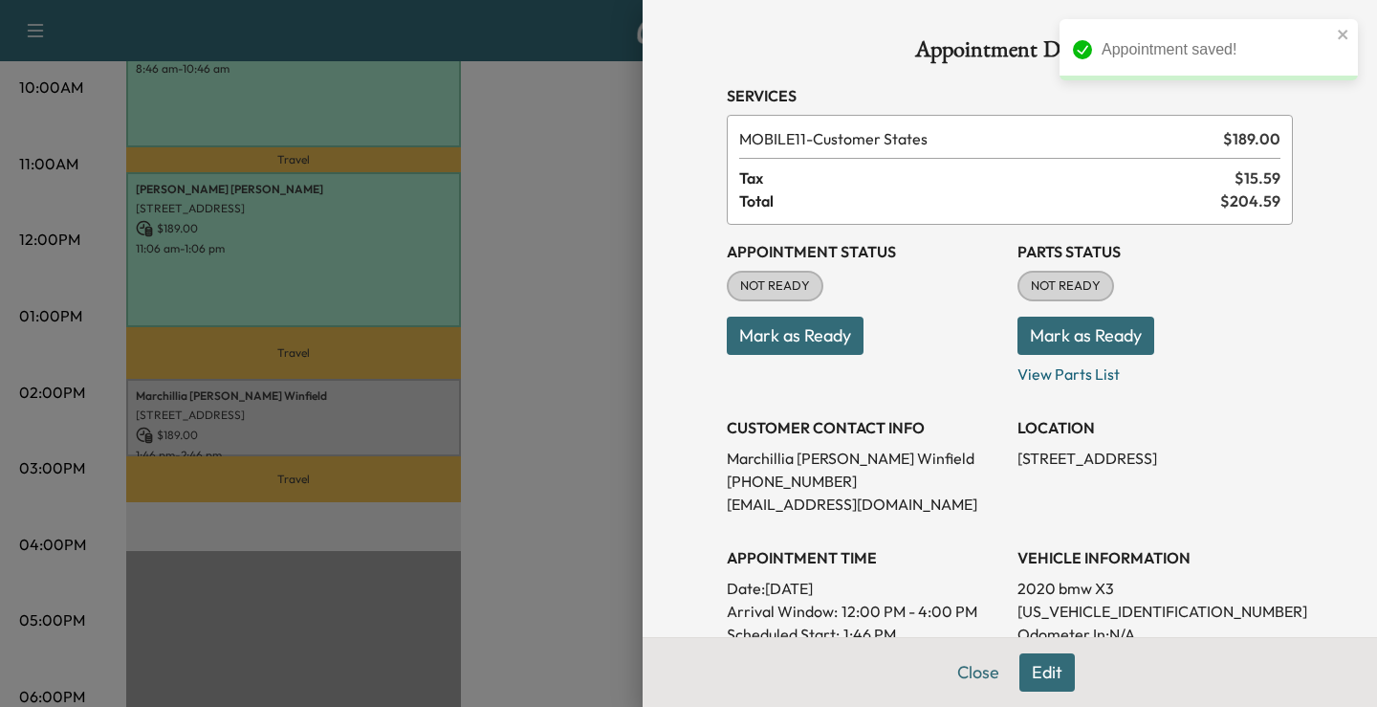
click at [744, 332] on button "Mark as Ready" at bounding box center [795, 336] width 137 height 38
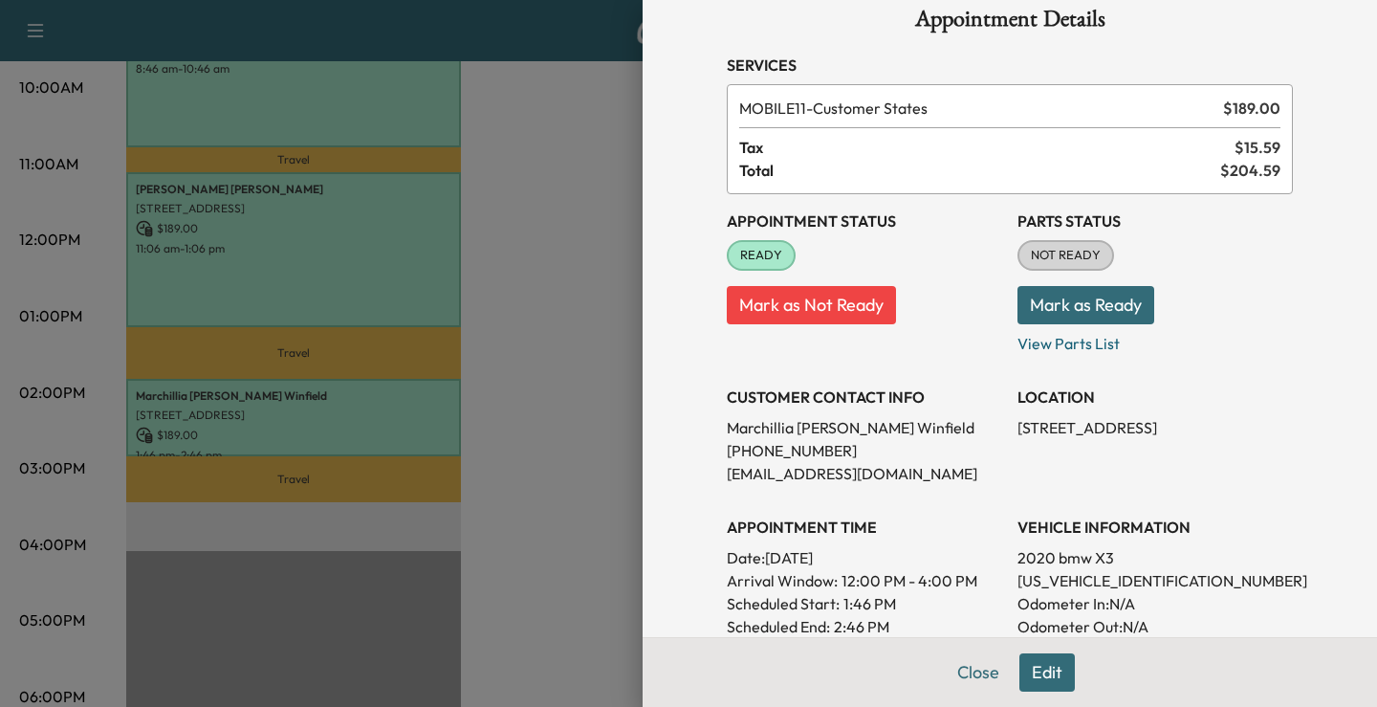
scroll to position [0, 0]
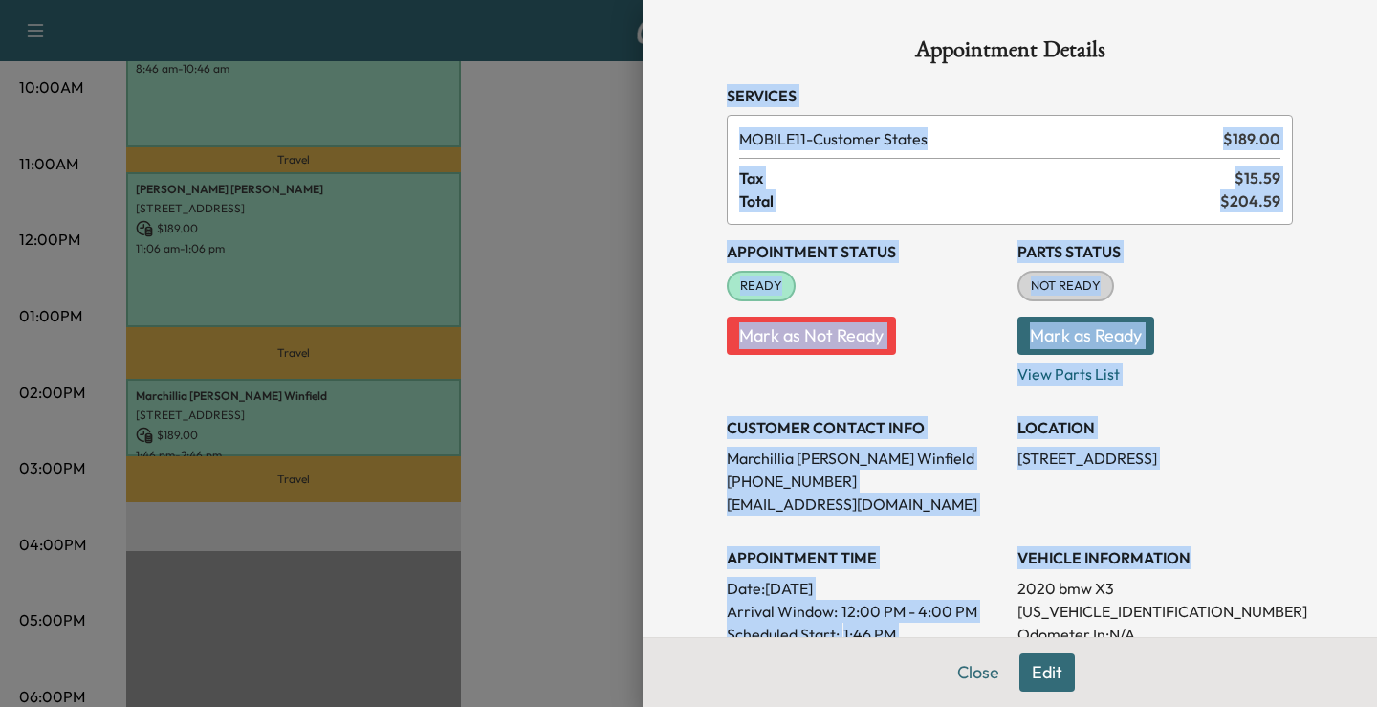
drag, startPoint x: 705, startPoint y: 89, endPoint x: 1181, endPoint y: 552, distance: 664.0
click at [1181, 552] on div "Appointment Details Services MOBILE11 - Customer States $ 189.00 Tax $ 15.59 To…" at bounding box center [1010, 575] width 612 height 1150
click at [704, 387] on div "Appointment Details Services MOBILE11 - Customer States $ 189.00 Tax $ 15.59 To…" at bounding box center [1010, 575] width 612 height 1150
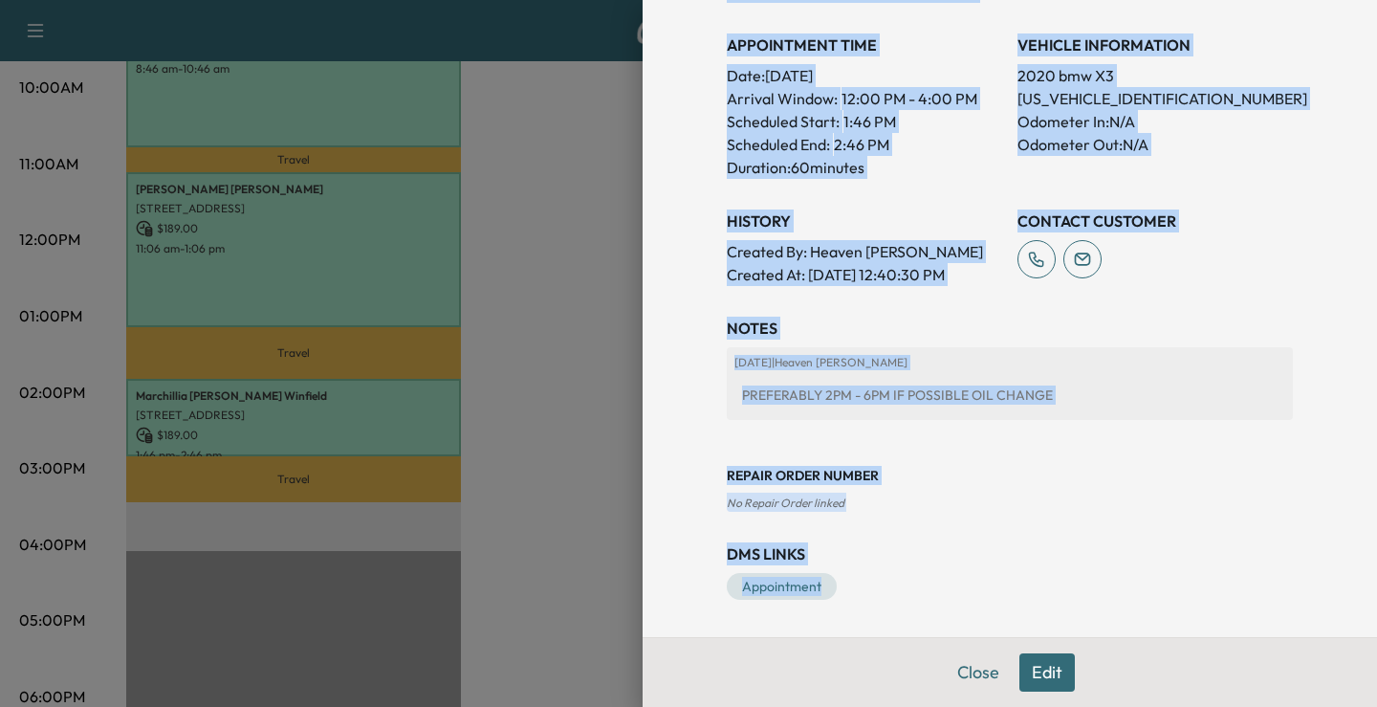
scroll to position [513, 0]
drag, startPoint x: 714, startPoint y: 88, endPoint x: 1118, endPoint y: 575, distance: 632.2
click at [1164, 576] on div "Appointment Details Services MOBILE11 - Customer States $ 189.00 Tax $ 15.59 To…" at bounding box center [1010, 62] width 612 height 1150
copy div "Services MOBILE11 - Customer States $ 189.00 Tax $ 15.59 Total $ 204.59 Appoint…"
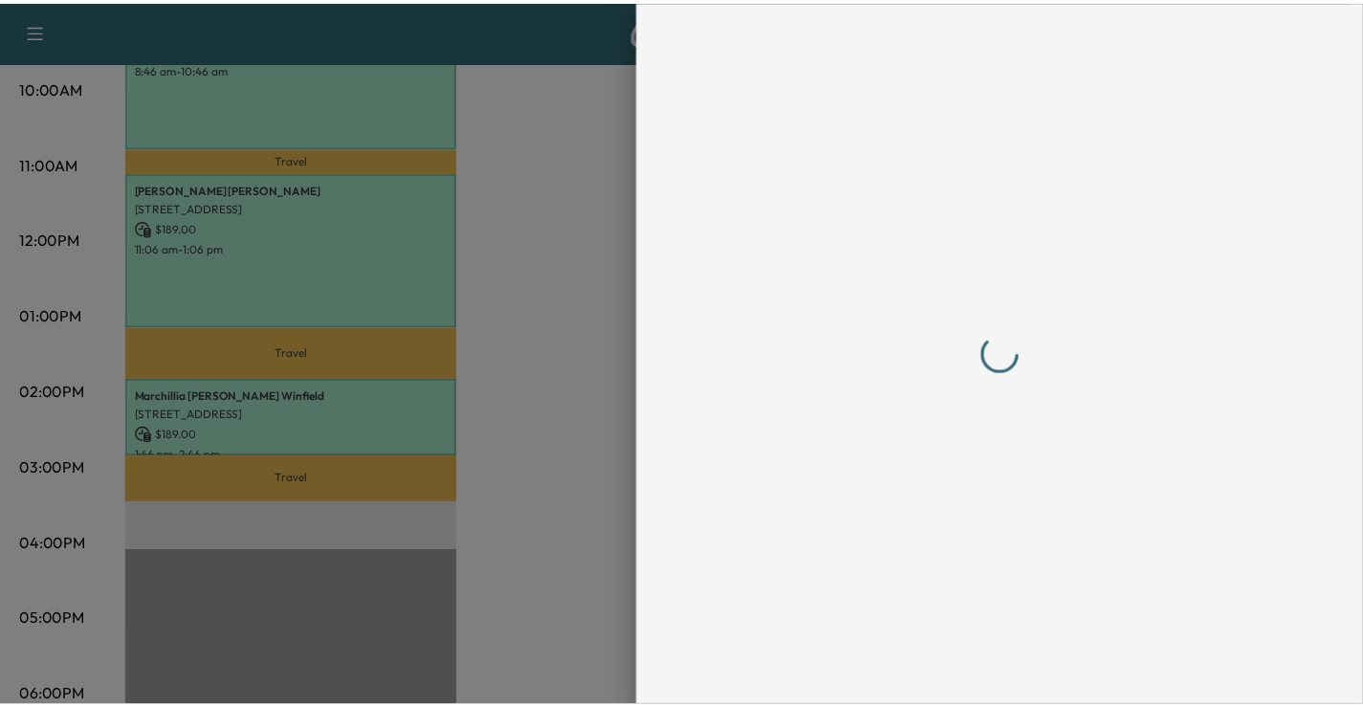
scroll to position [0, 0]
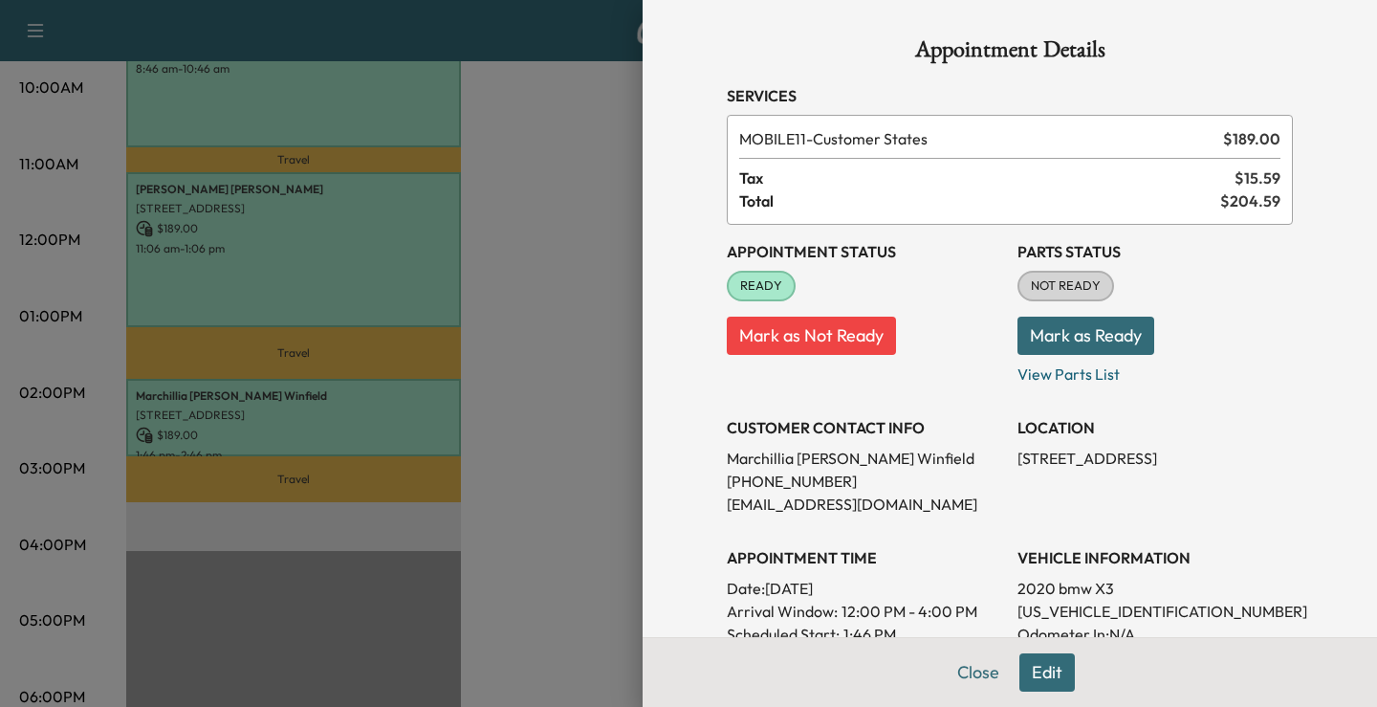
click at [510, 524] on div at bounding box center [688, 353] width 1377 height 707
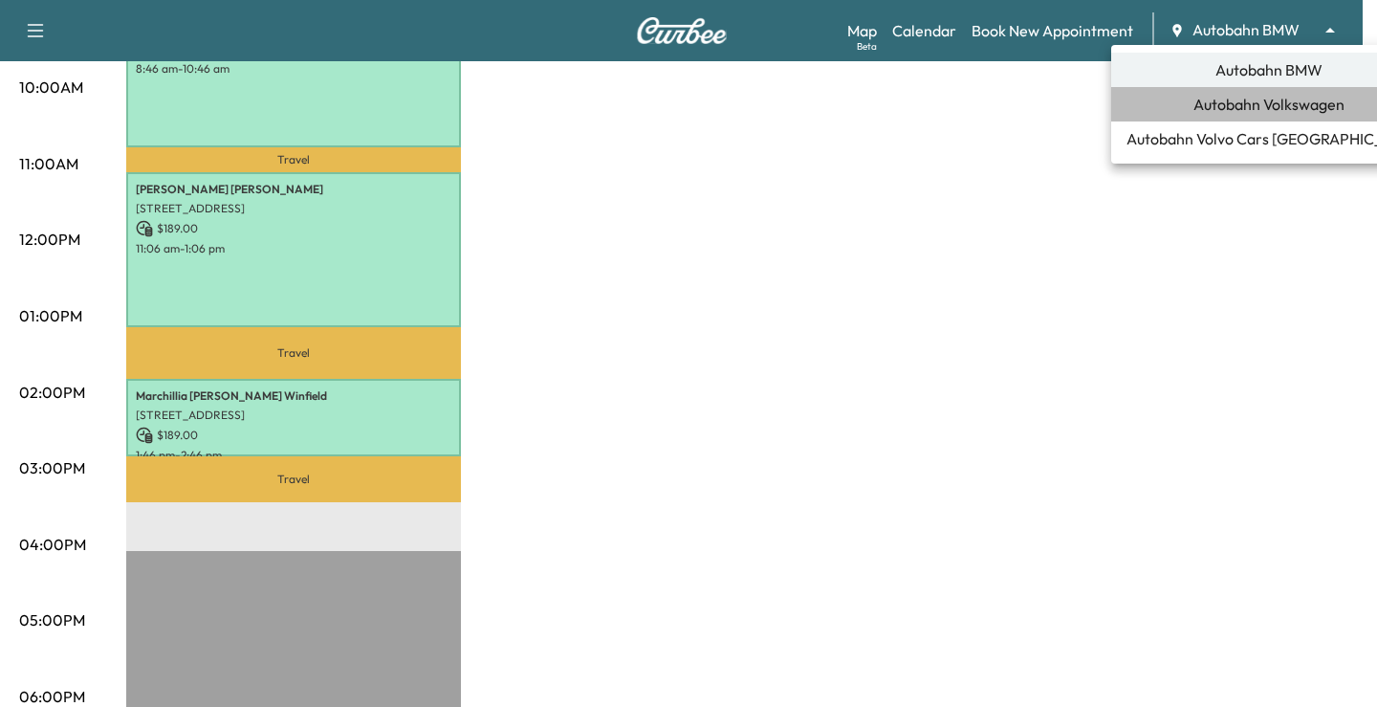
click at [1269, 98] on span "Autobahn Volkswagen" at bounding box center [1268, 104] width 151 height 23
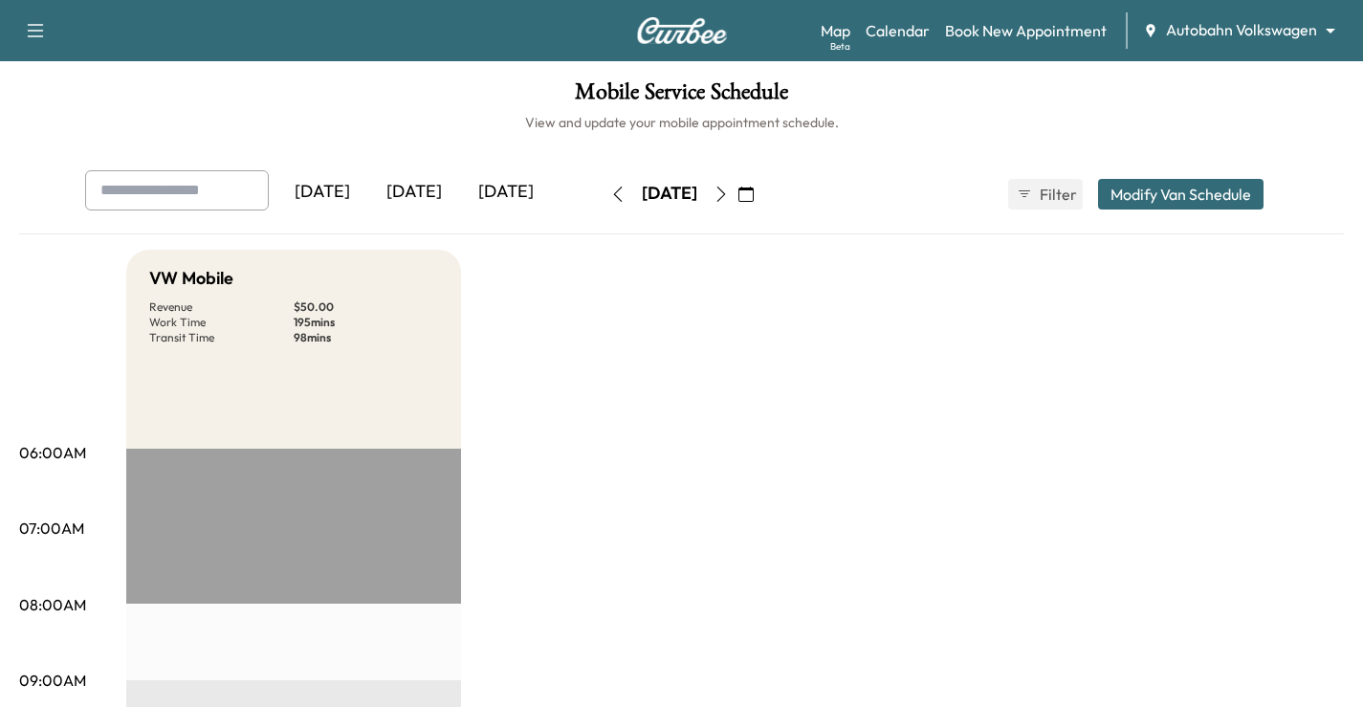
drag, startPoint x: 777, startPoint y: 358, endPoint x: 800, endPoint y: 288, distance: 73.5
click at [762, 190] on button "button" at bounding box center [746, 194] width 33 height 31
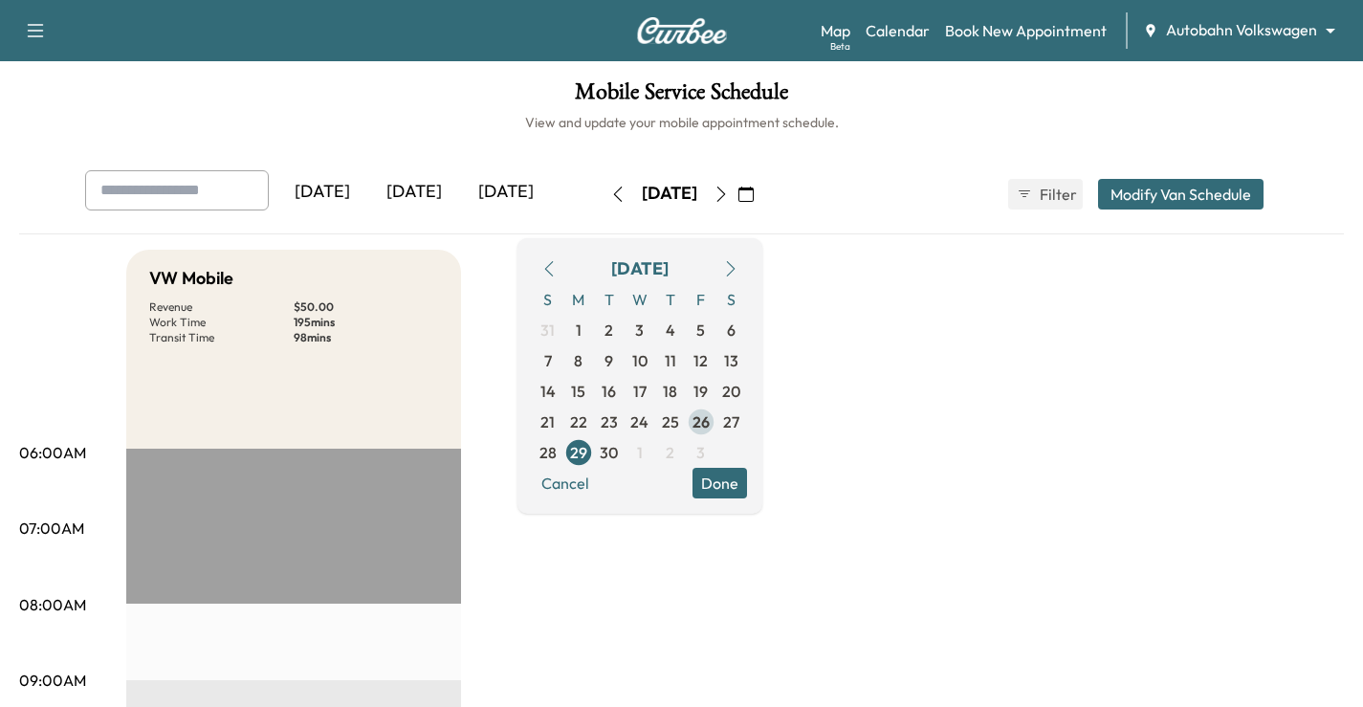
click at [710, 419] on span "26" at bounding box center [700, 421] width 17 height 23
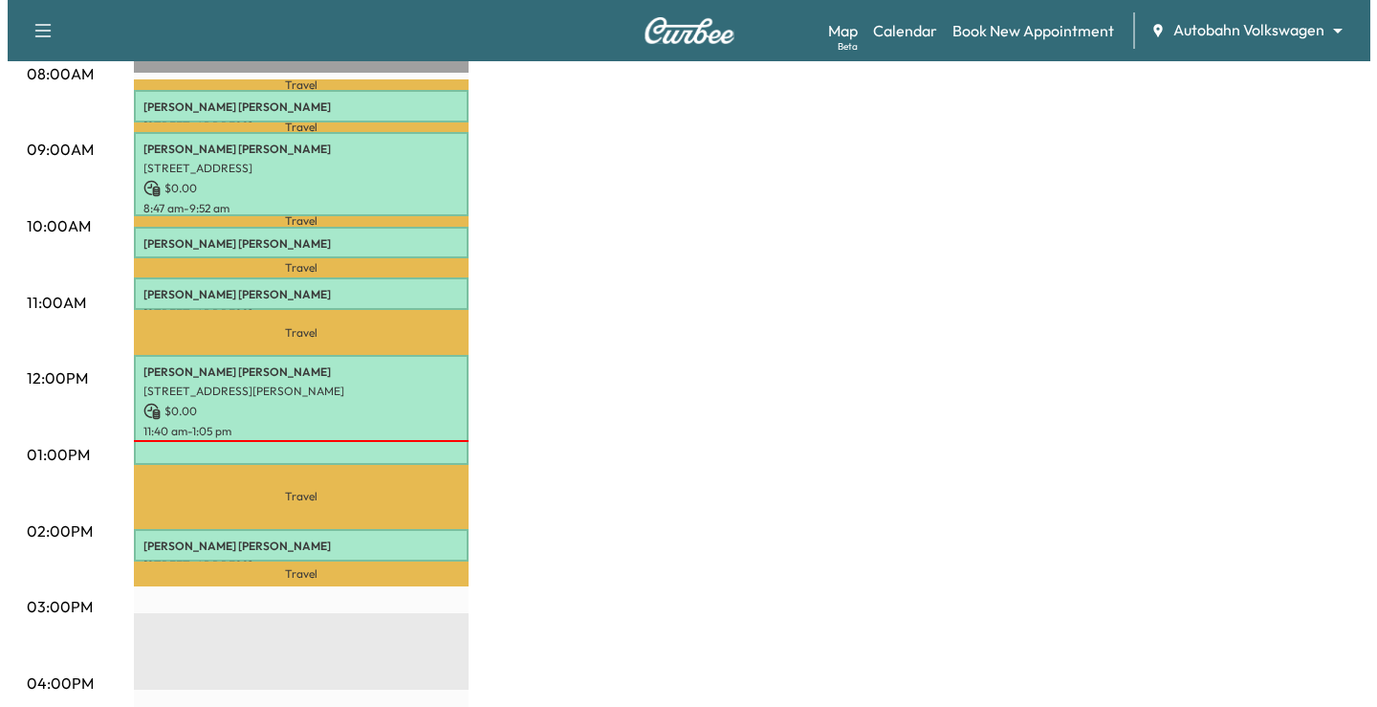
scroll to position [574, 0]
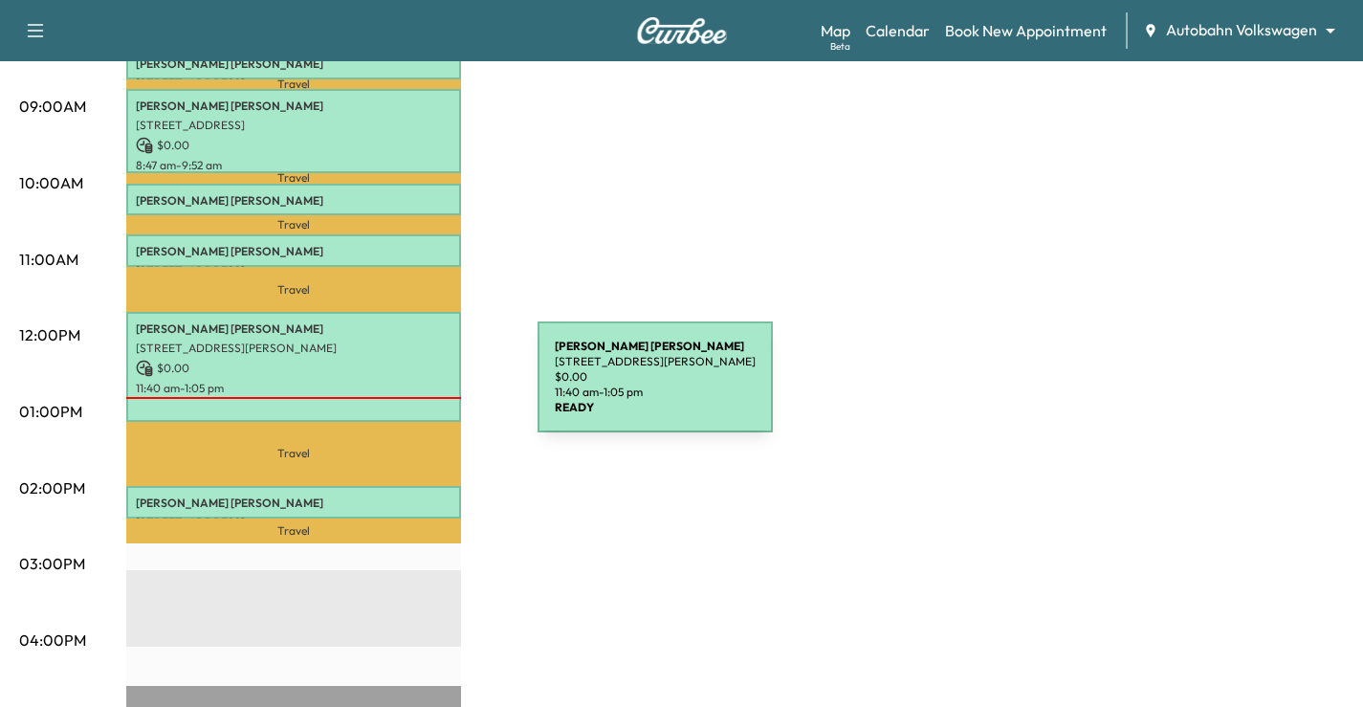
click at [394, 387] on p "11:40 am - 1:05 pm" at bounding box center [294, 388] width 316 height 15
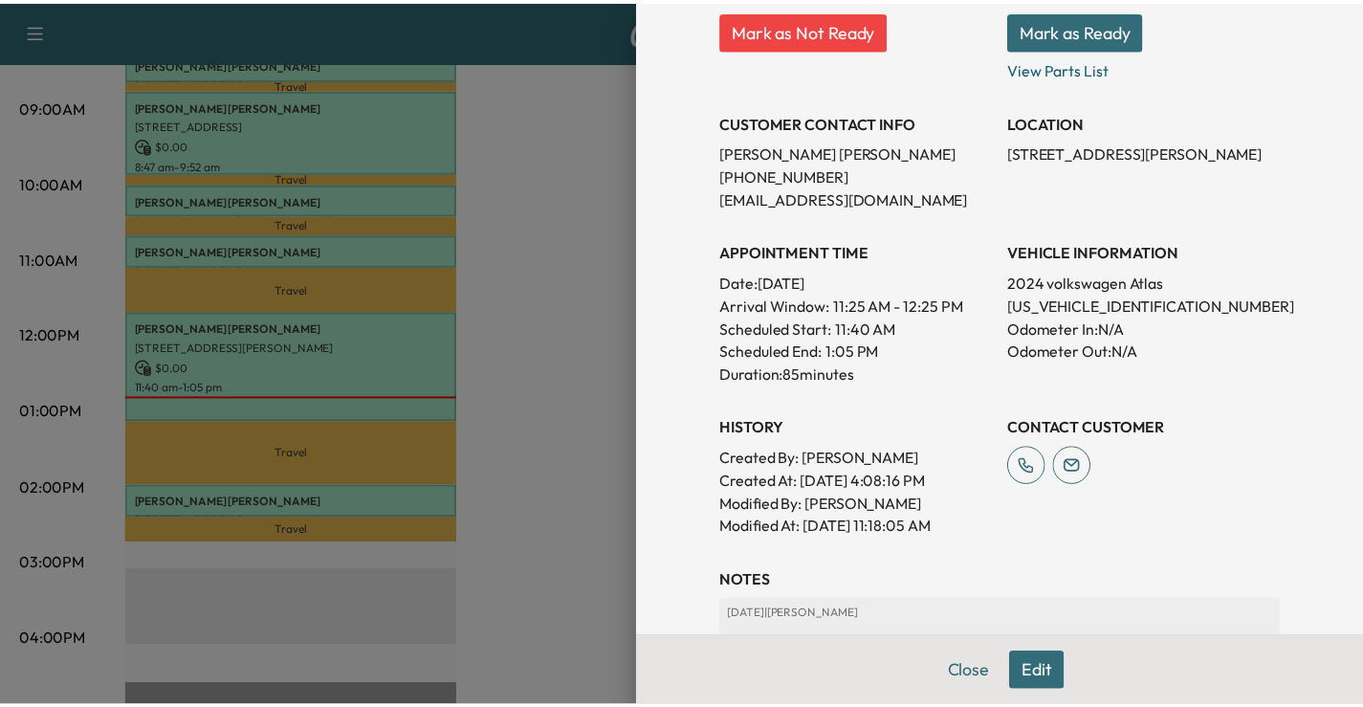
scroll to position [382, 0]
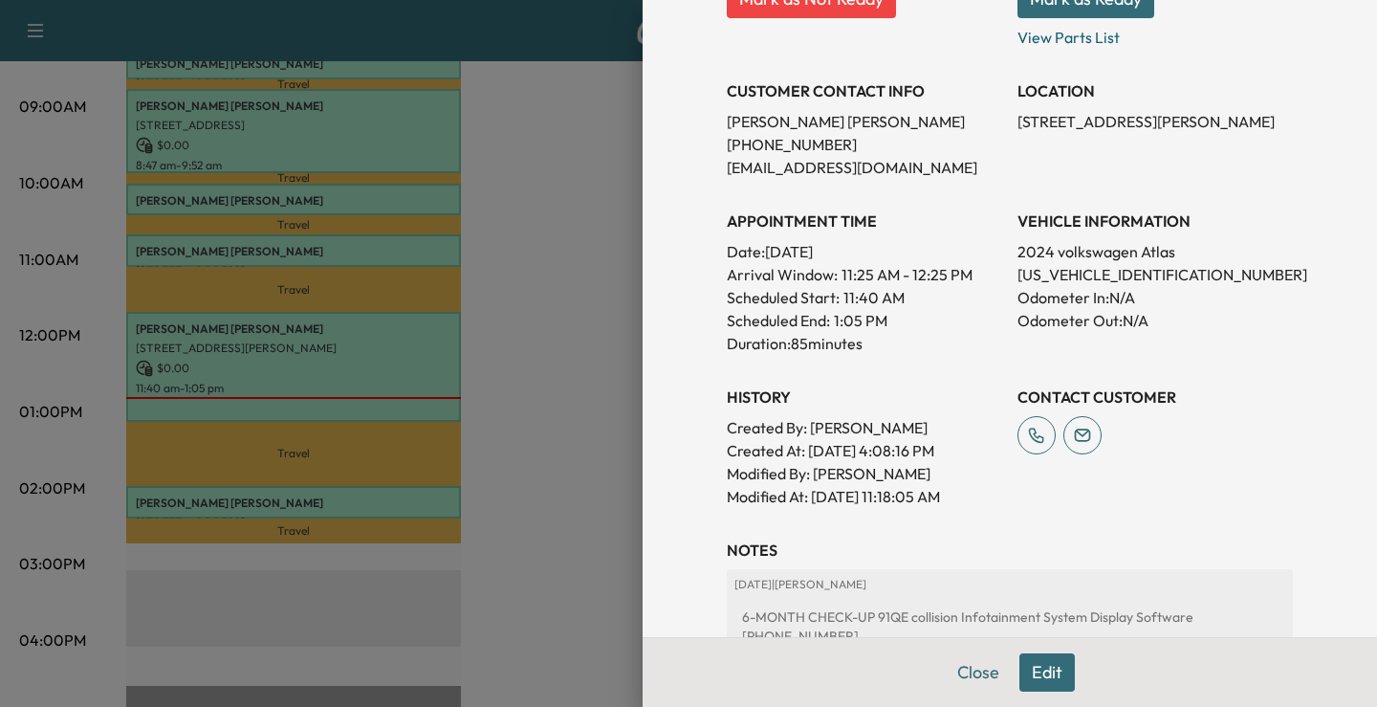
drag, startPoint x: 560, startPoint y: 333, endPoint x: 501, endPoint y: 5, distance: 333.3
click at [560, 330] on div at bounding box center [688, 353] width 1377 height 707
